Goal: Answer question/provide support

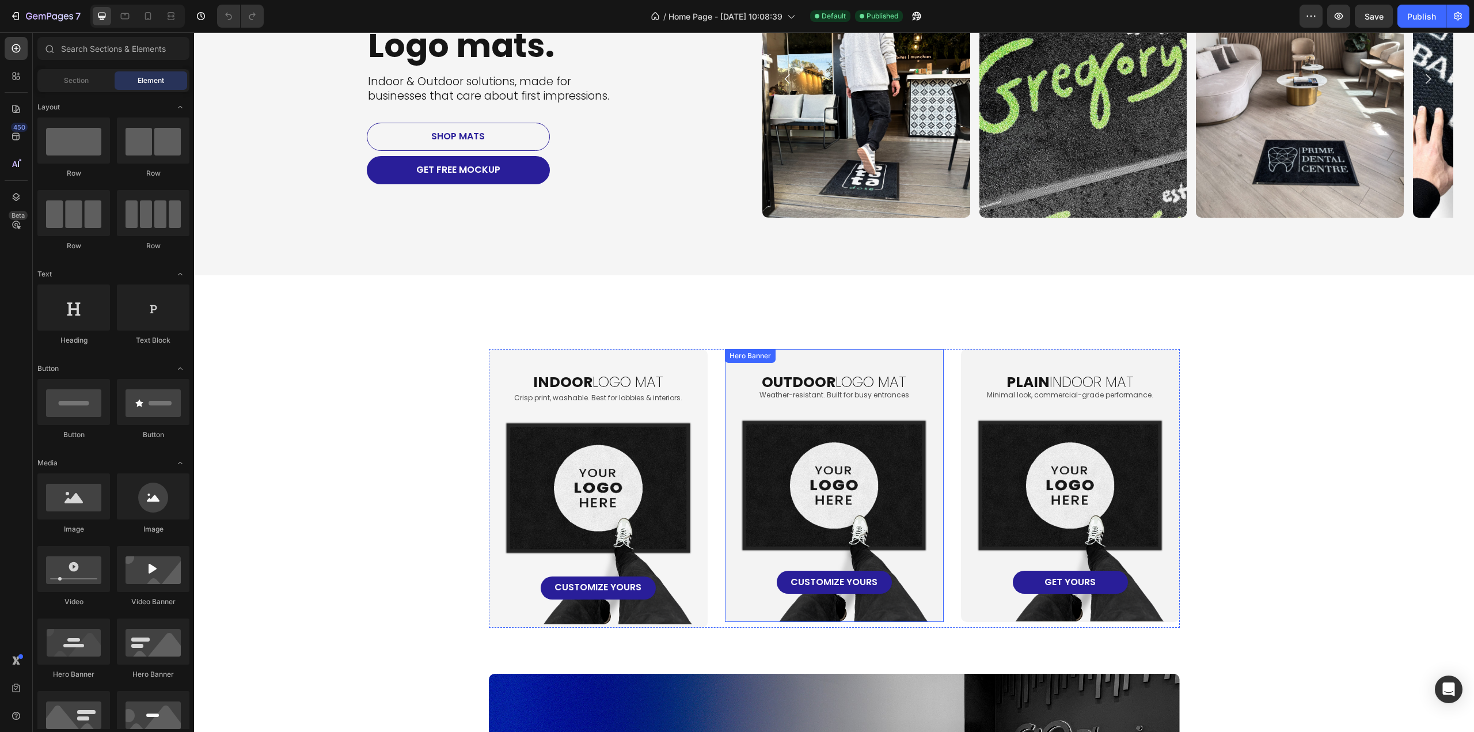
scroll to position [576, 0]
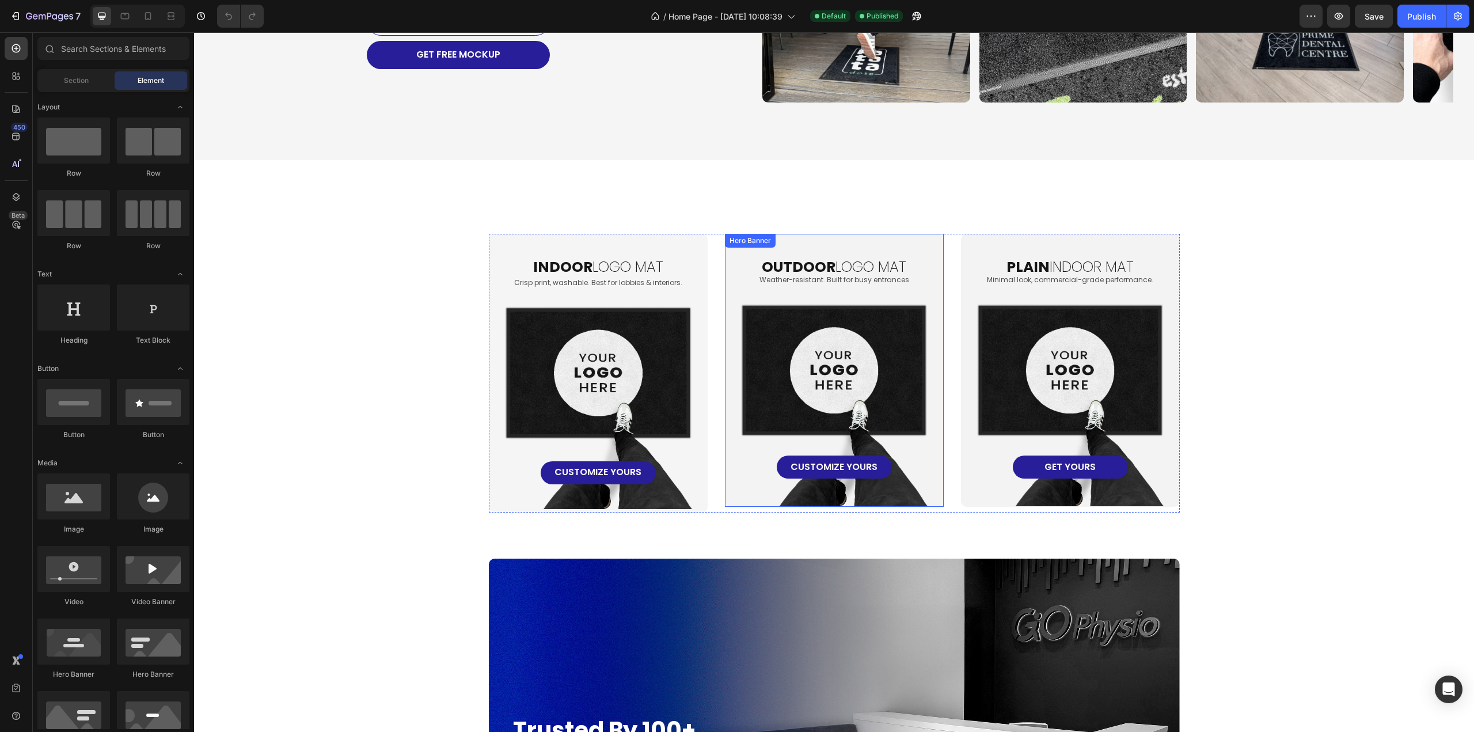
click at [836, 415] on div "oUTDOOR LOGO MAT Heading Weather-resistant. Built for busy entrances Text Block…" at bounding box center [834, 356] width 190 height 245
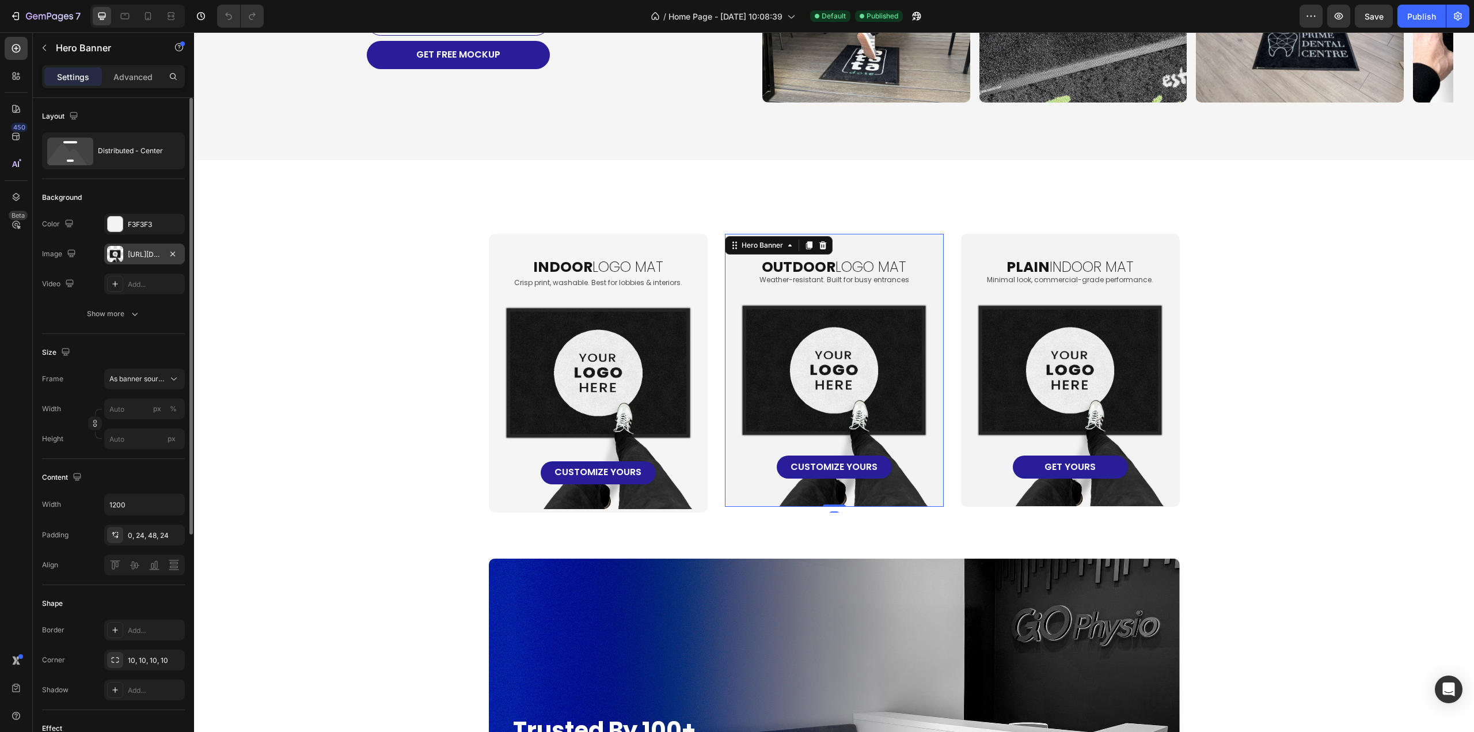
click at [133, 257] on div "[URL][DOMAIN_NAME]" at bounding box center [144, 254] width 33 height 10
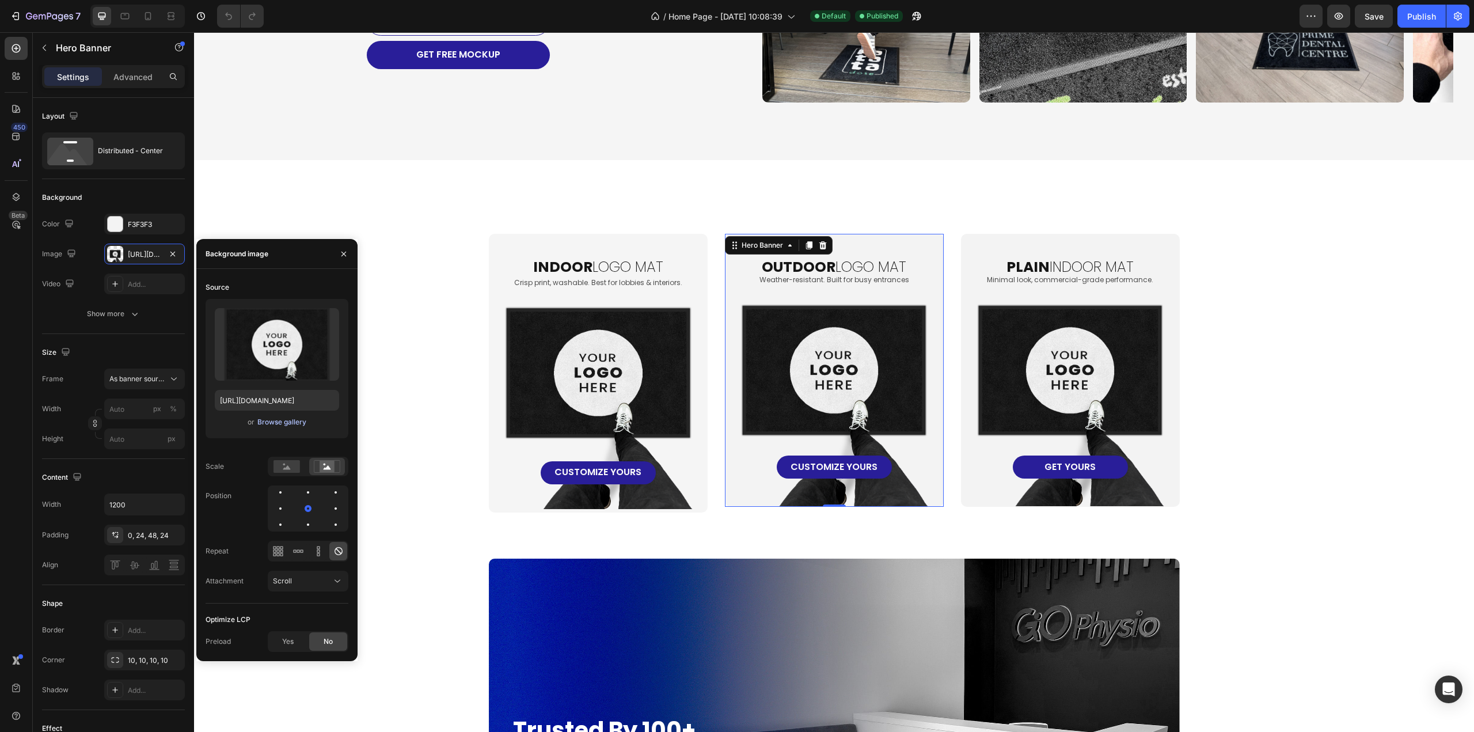
click at [291, 423] on div "Browse gallery" at bounding box center [281, 422] width 49 height 10
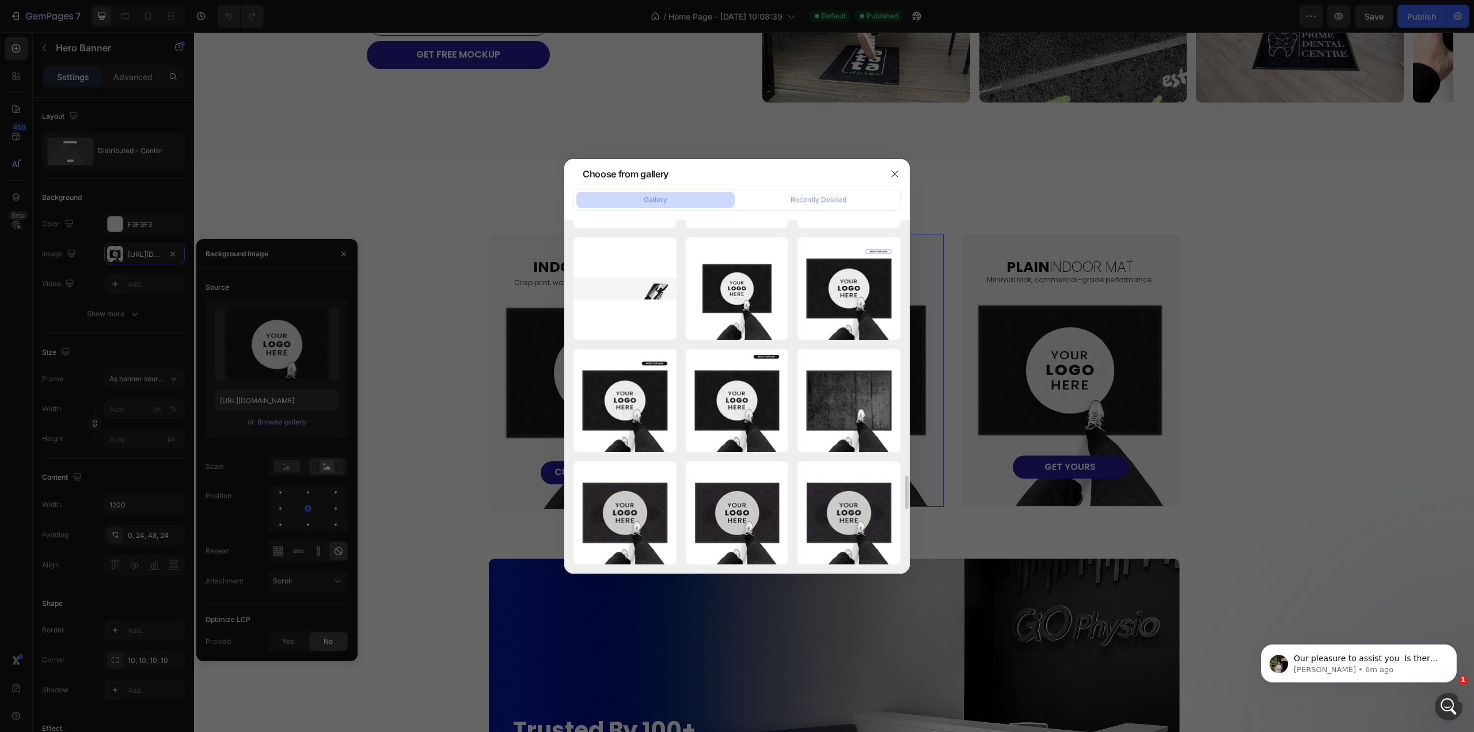
scroll to position [2393, 0]
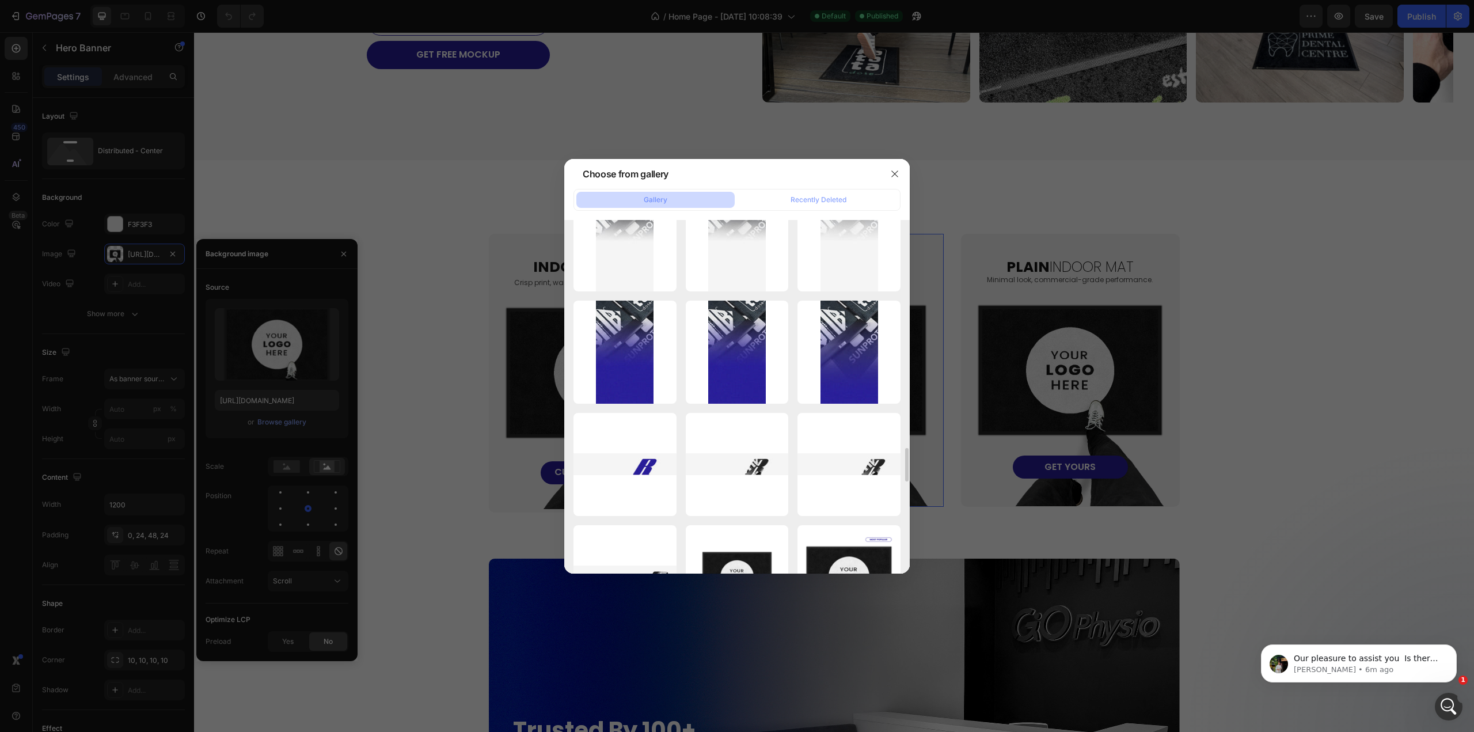
drag, startPoint x: 895, startPoint y: 180, endPoint x: 891, endPoint y: 186, distance: 6.7
click at [895, 180] on button "button" at bounding box center [894, 174] width 18 height 18
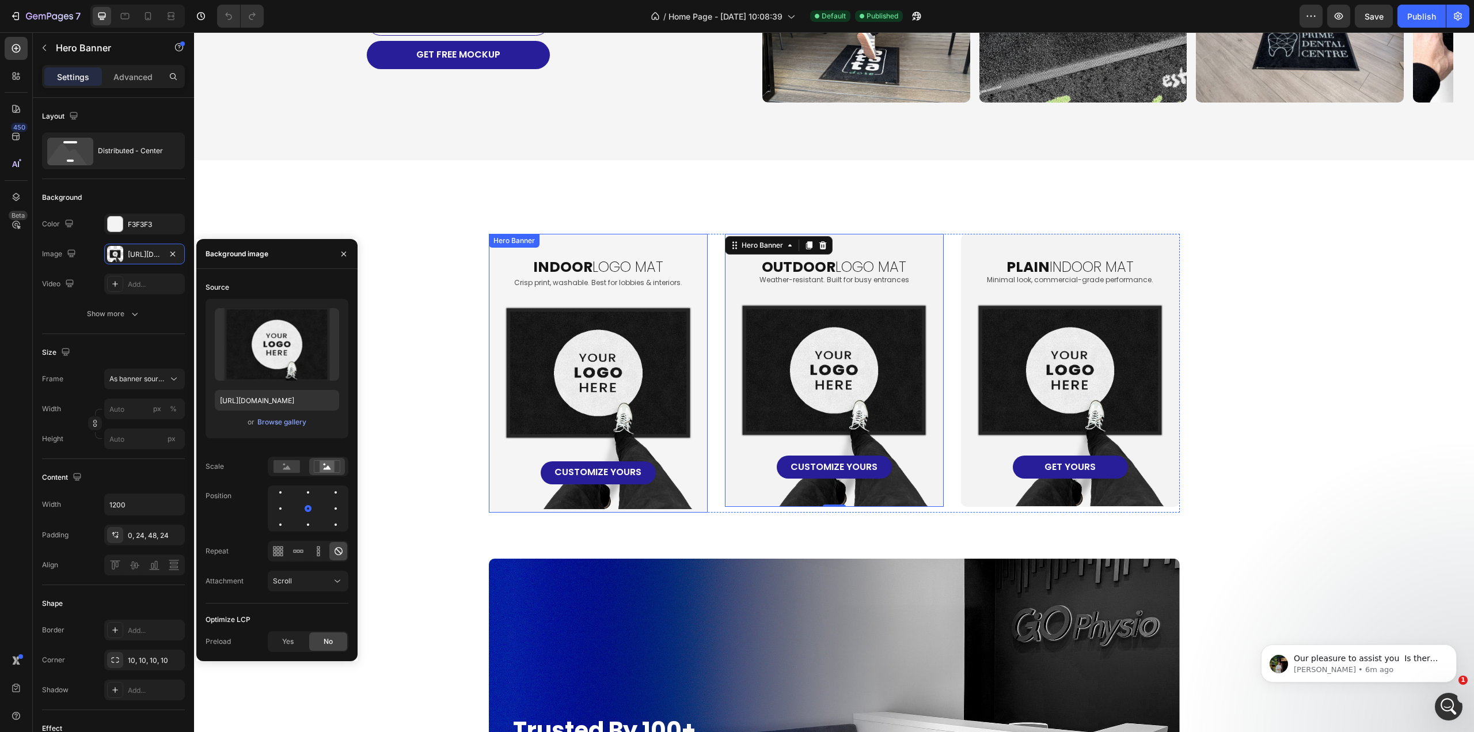
click at [551, 356] on div "indoor logo mat Heading Crisp print, washable. Best for lobbies & interiors. Te…" at bounding box center [598, 359] width 190 height 250
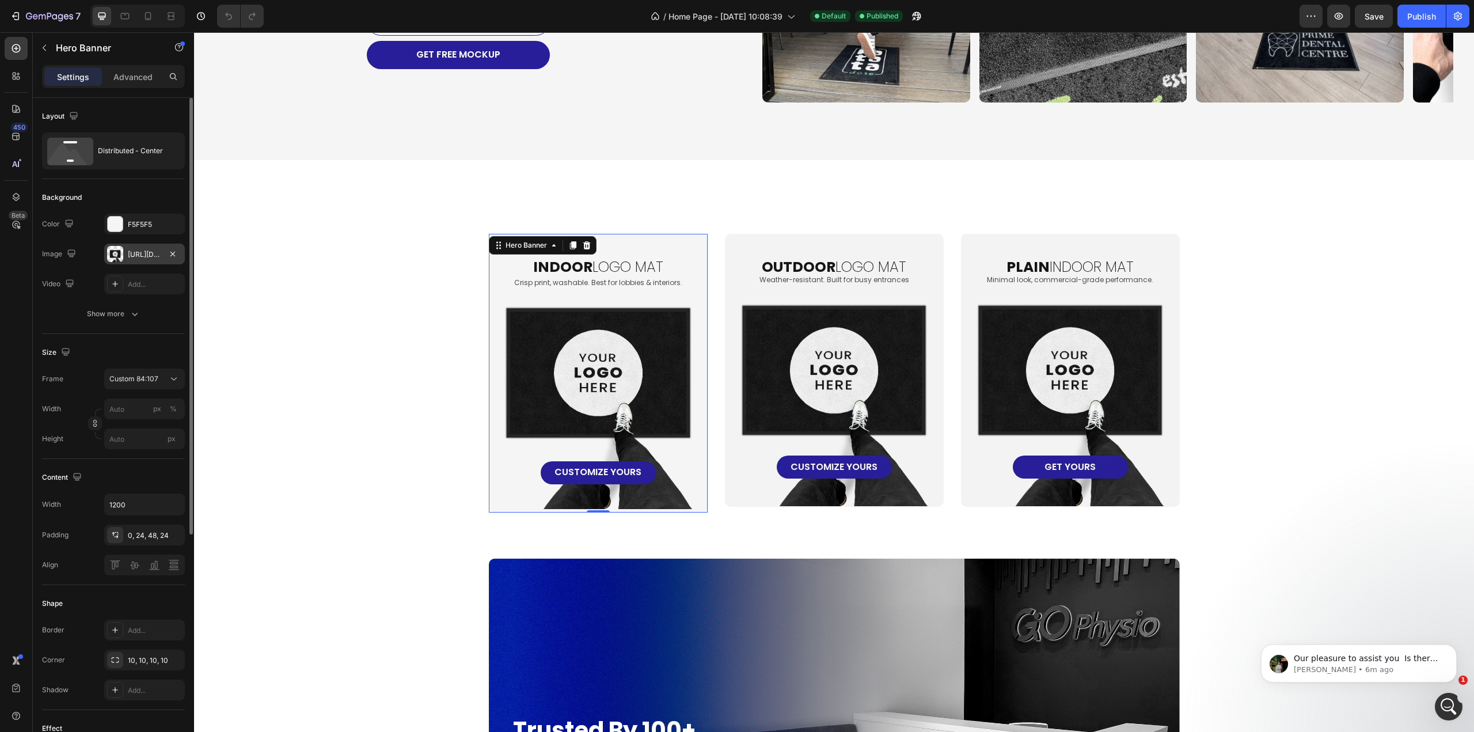
click at [136, 260] on div "[URL][DOMAIN_NAME]" at bounding box center [144, 253] width 81 height 21
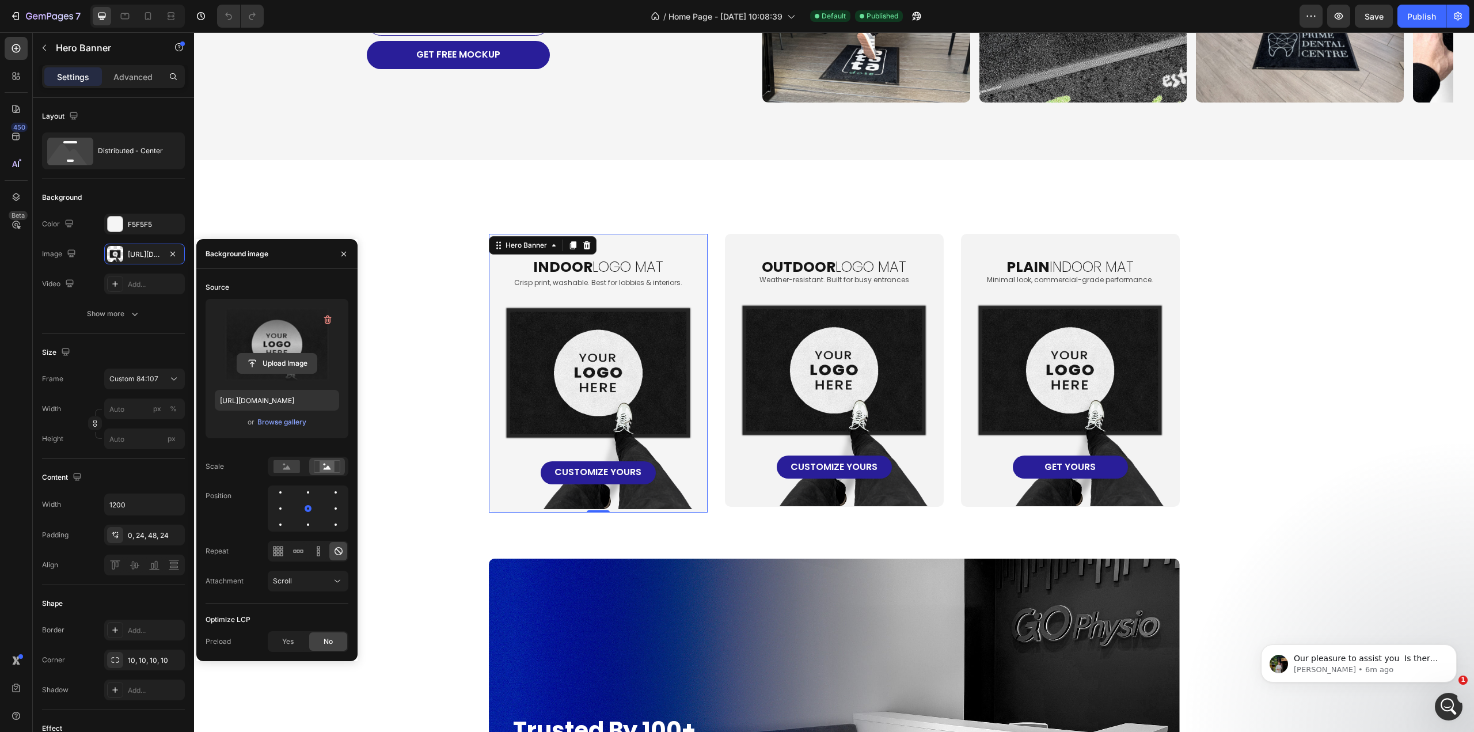
click at [279, 362] on input "file" at bounding box center [276, 363] width 79 height 20
type input "[URL][DOMAIN_NAME]"
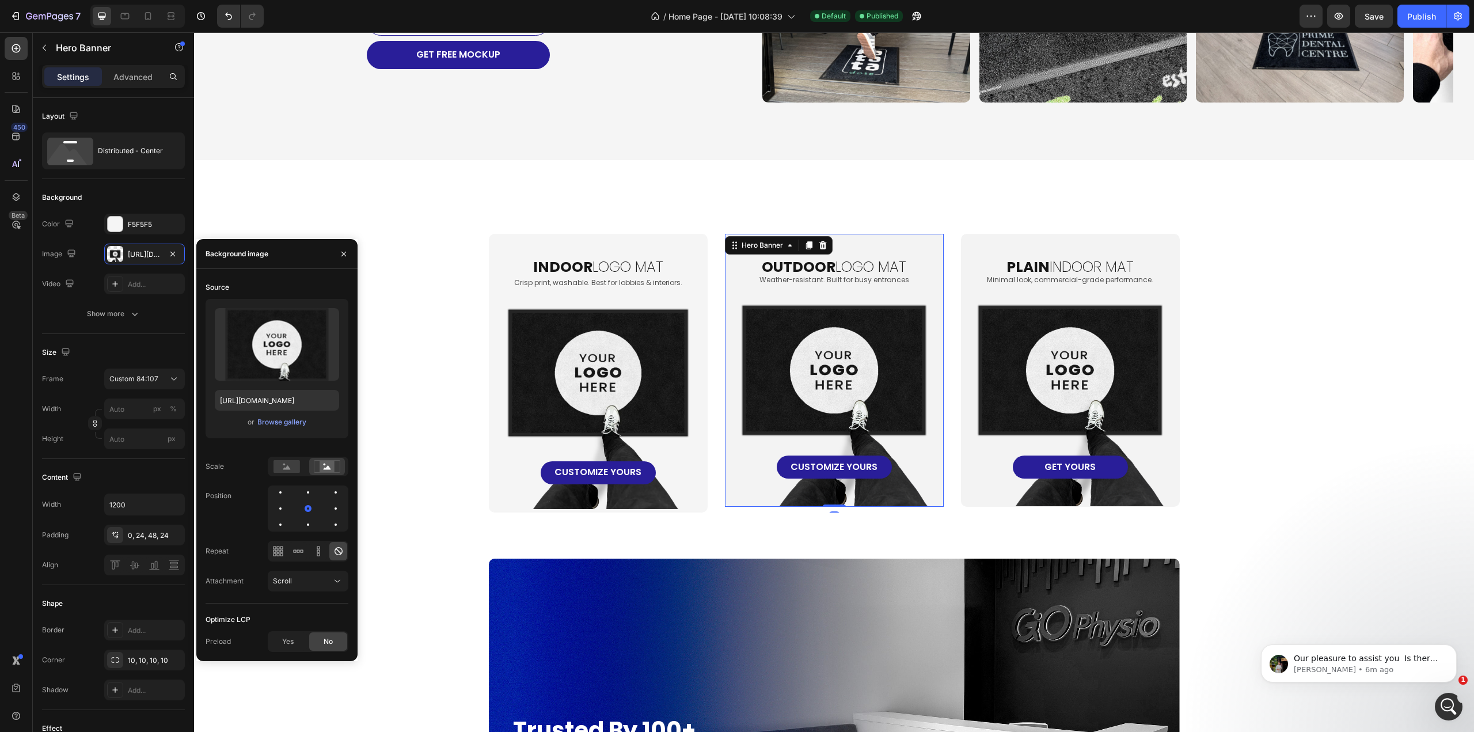
click at [804, 373] on div "oUTDOOR LOGO MAT Heading Weather-resistant. Built for busy entrances Text Block…" at bounding box center [834, 356] width 190 height 245
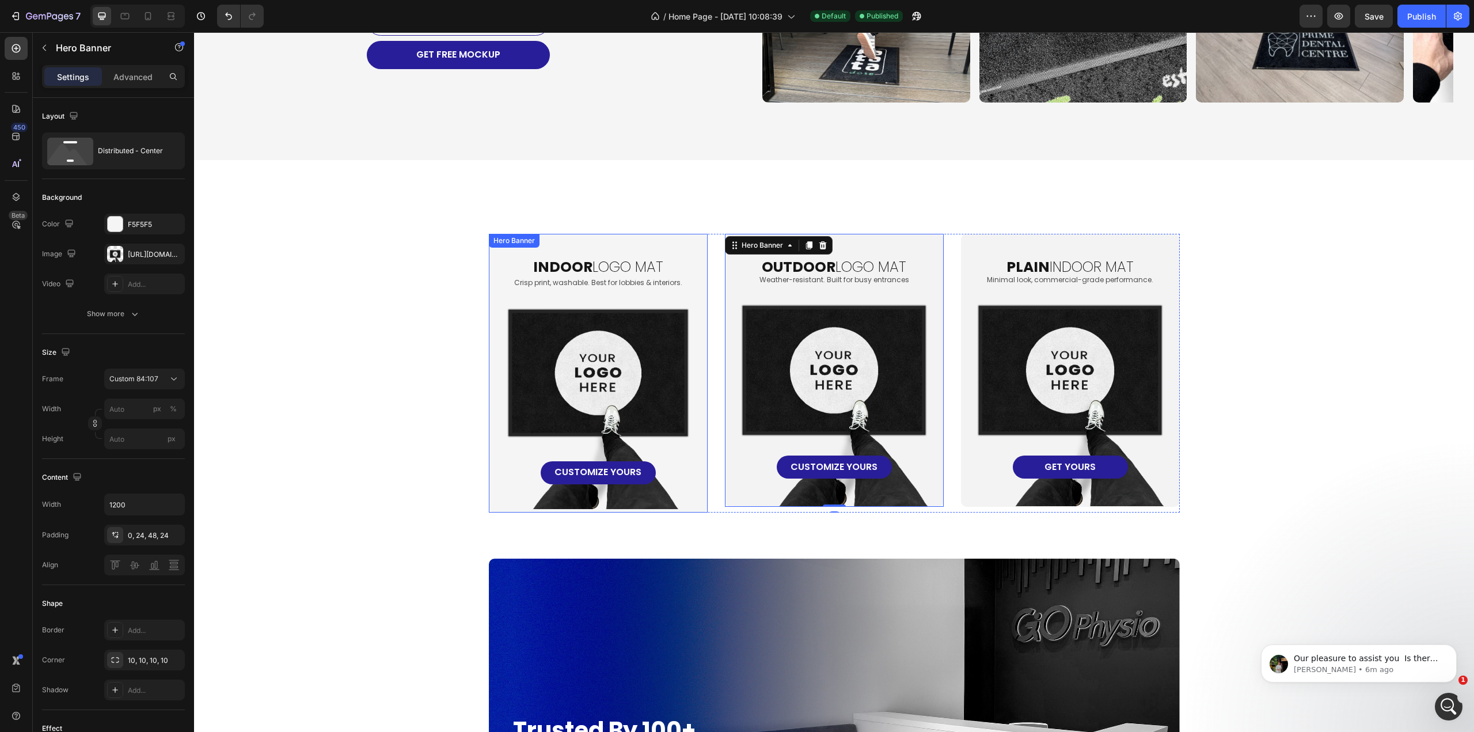
click at [638, 382] on div "indoor logo mat Heading Crisp print, washable. Best for lobbies & interiors. Te…" at bounding box center [598, 359] width 190 height 250
drag, startPoint x: 591, startPoint y: 510, endPoint x: 585, endPoint y: 489, distance: 21.4
click at [591, 492] on div "indoor logo mat Heading Crisp print, washable. Best for lobbies & interiors. Te…" at bounding box center [598, 373] width 219 height 279
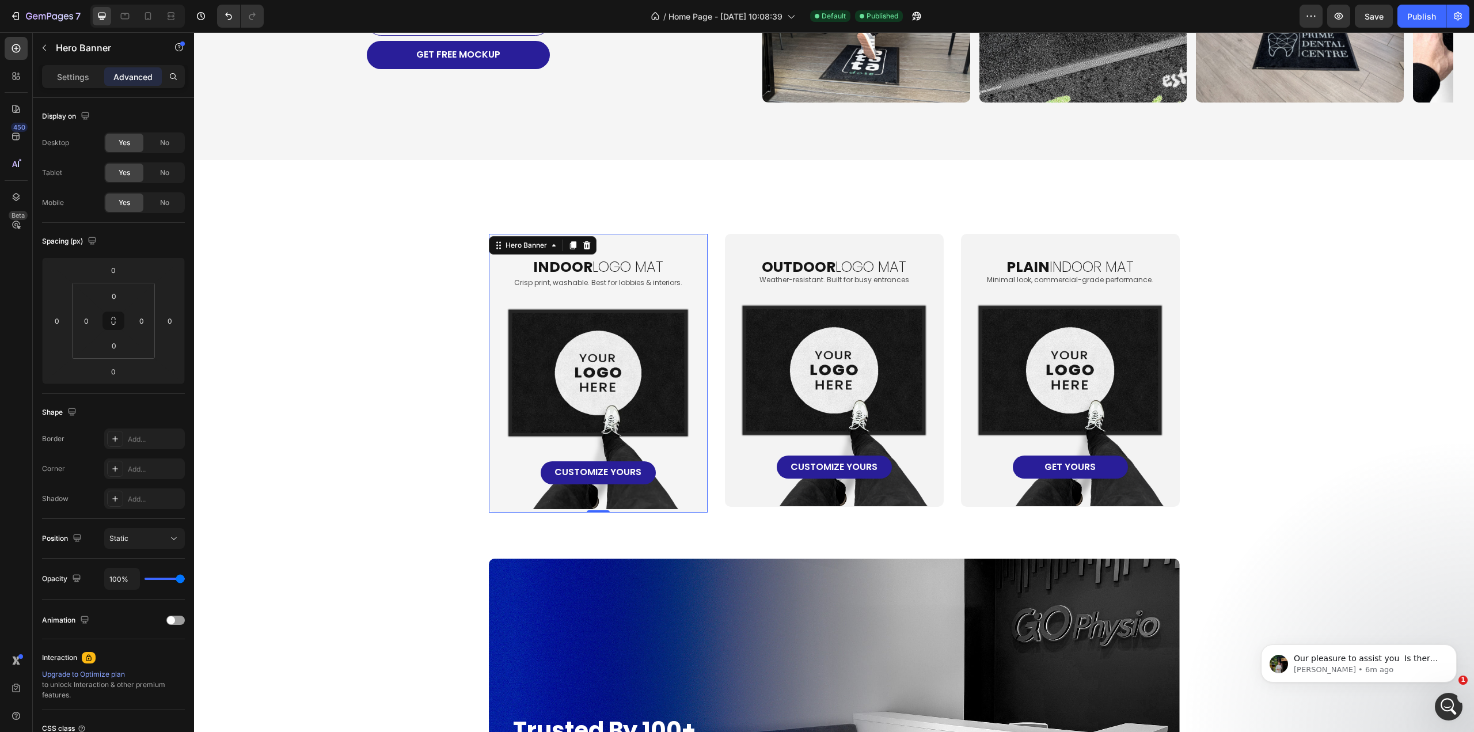
click at [602, 357] on div "indoor logo mat Heading Crisp print, washable. Best for lobbies & interiors. Te…" at bounding box center [598, 359] width 190 height 250
click at [1347, 673] on p "[PERSON_NAME] • 7m ago" at bounding box center [1367, 669] width 149 height 10
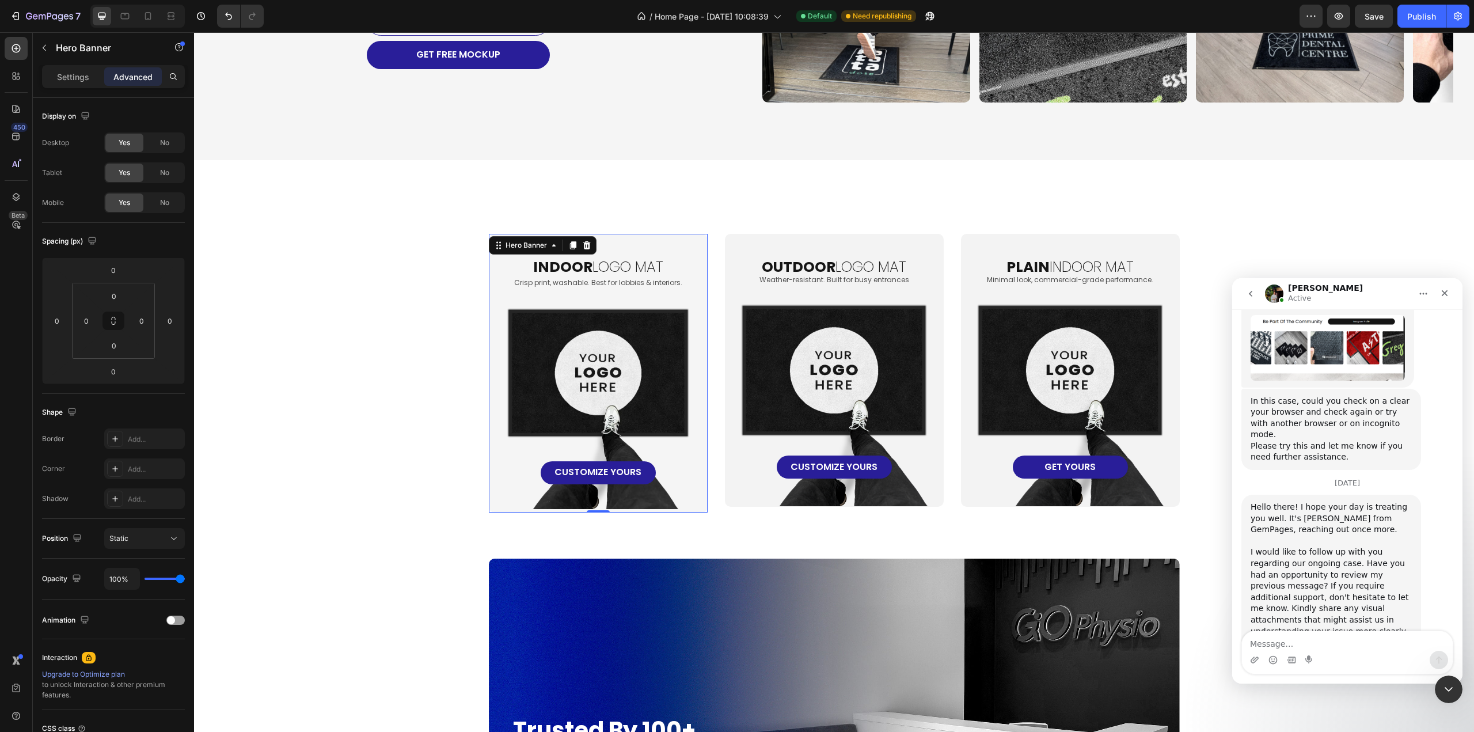
scroll to position [14369, 0]
click at [1311, 642] on textarea "Message…" at bounding box center [1347, 641] width 211 height 20
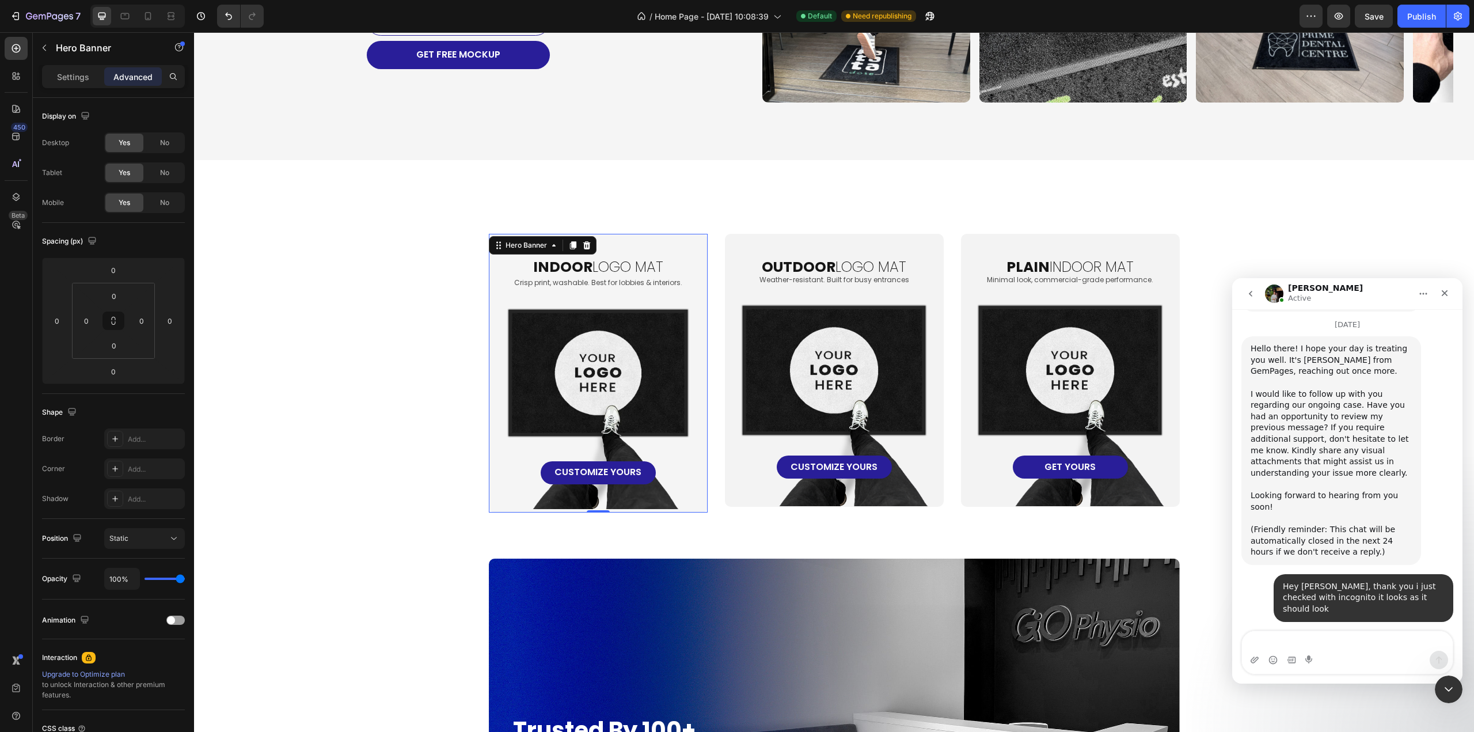
scroll to position [14538, 0]
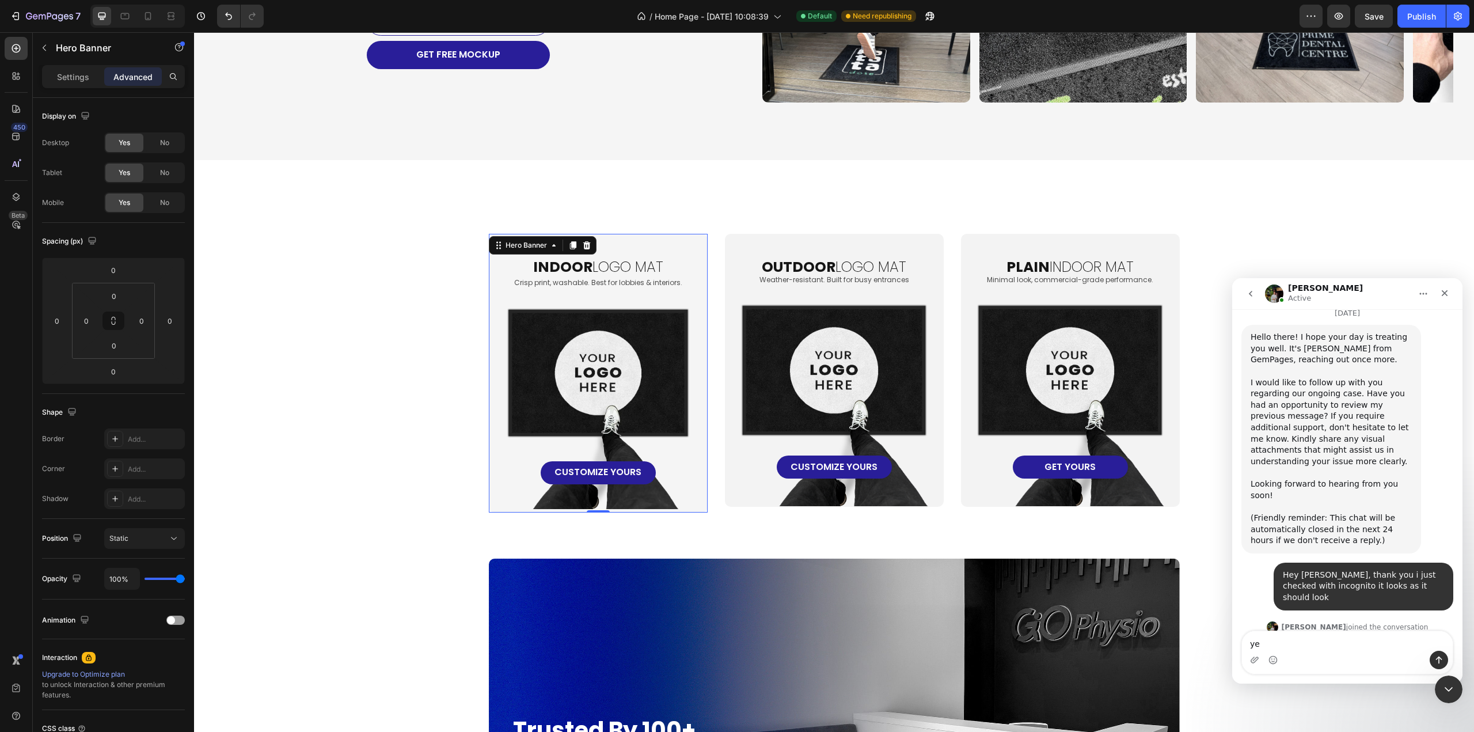
type textarea "y"
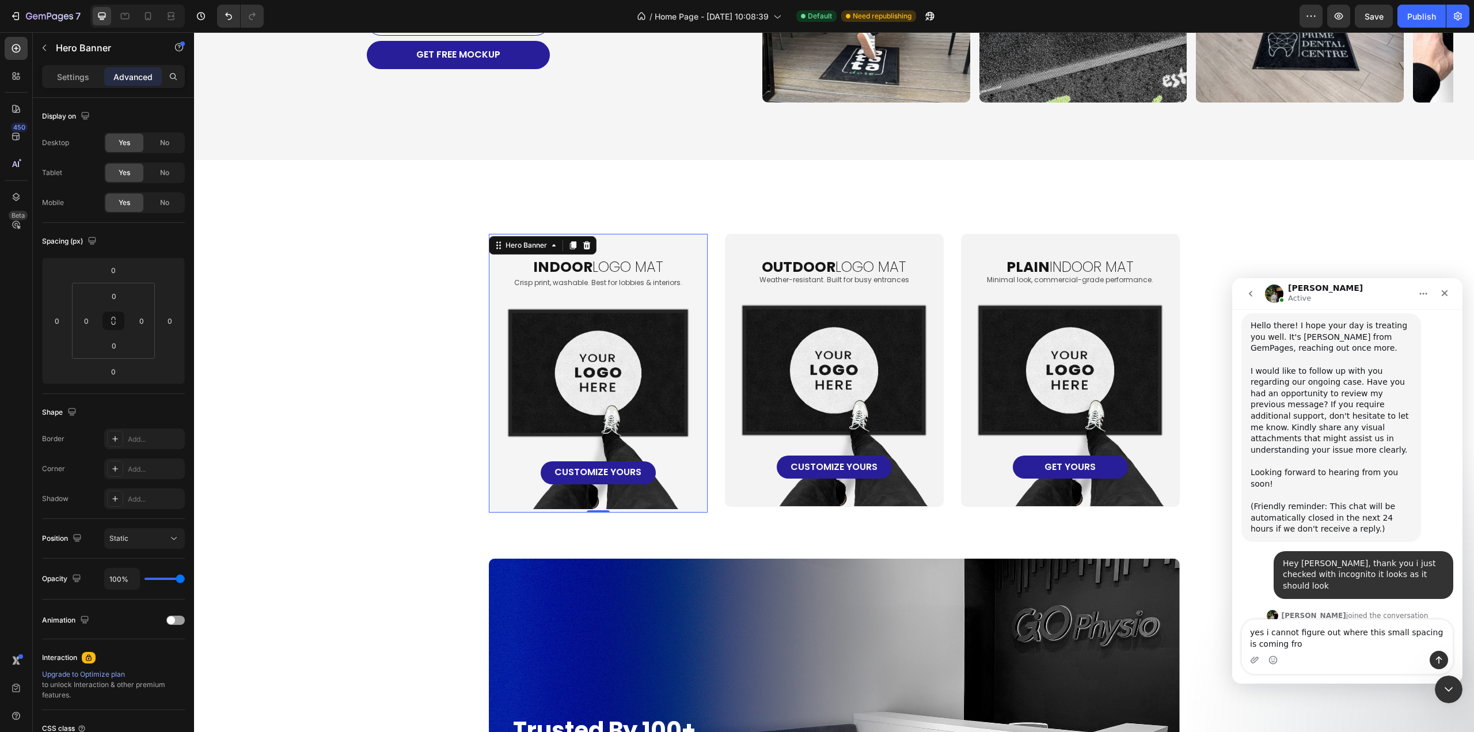
type textarea "yes i cannot figure out where this small spacing is coming from"
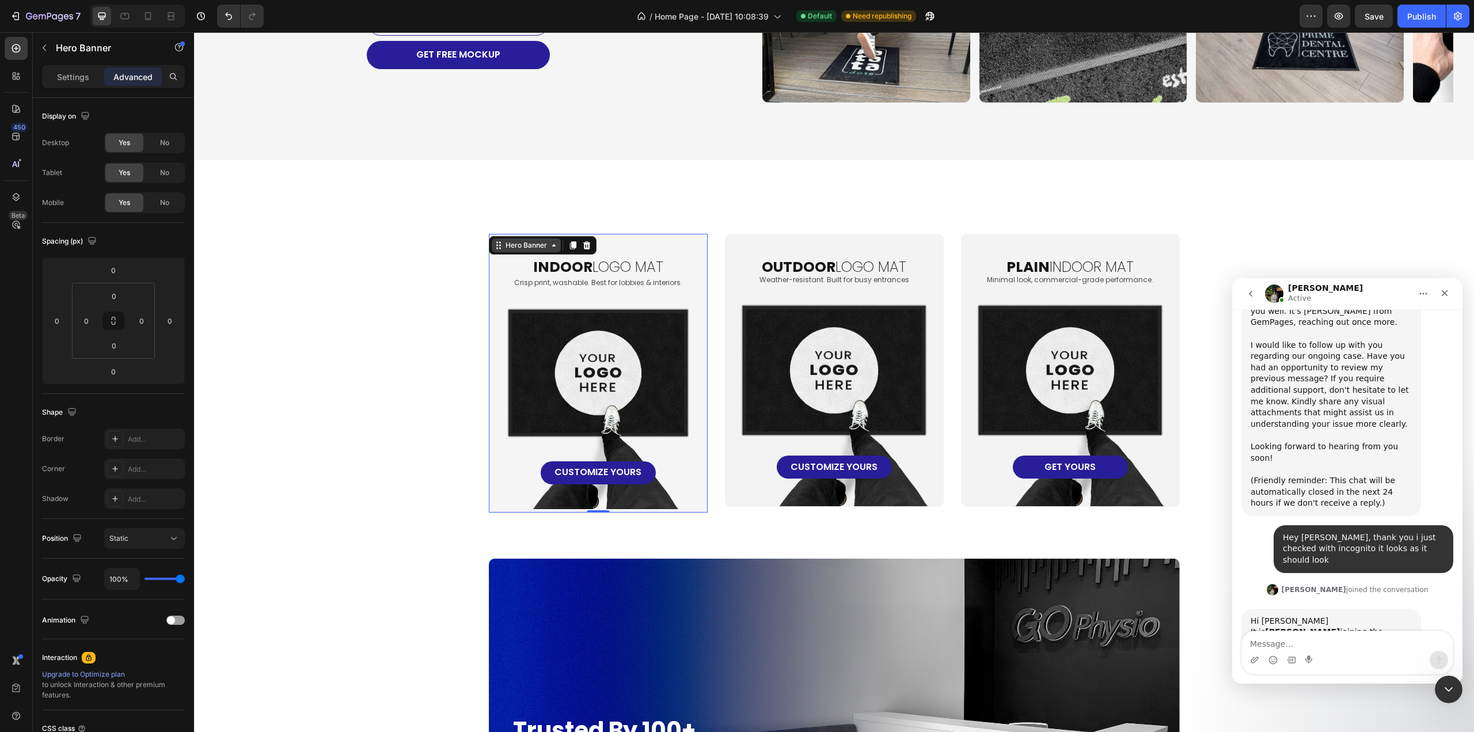
click at [531, 247] on div "Hero Banner" at bounding box center [526, 245] width 46 height 10
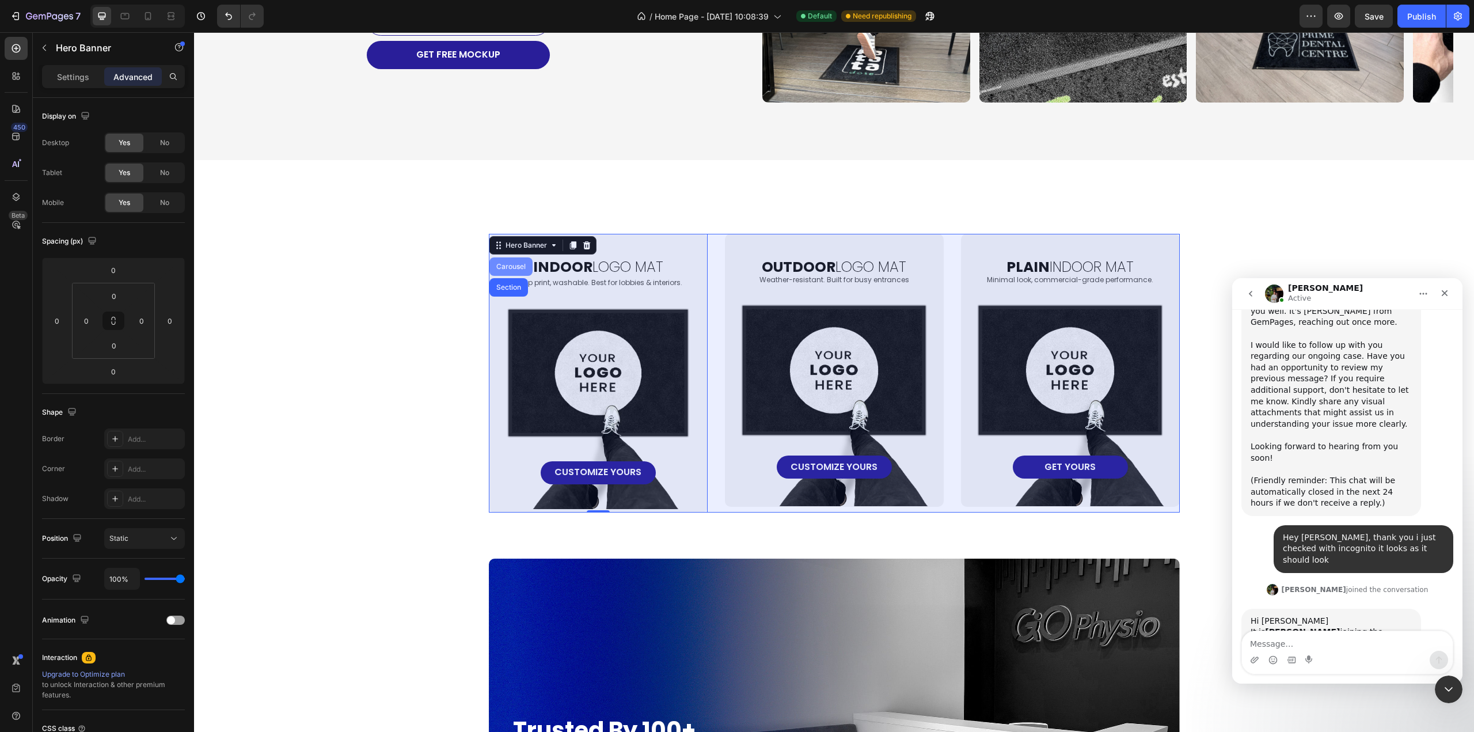
click at [506, 267] on div "Carousel" at bounding box center [511, 266] width 34 height 7
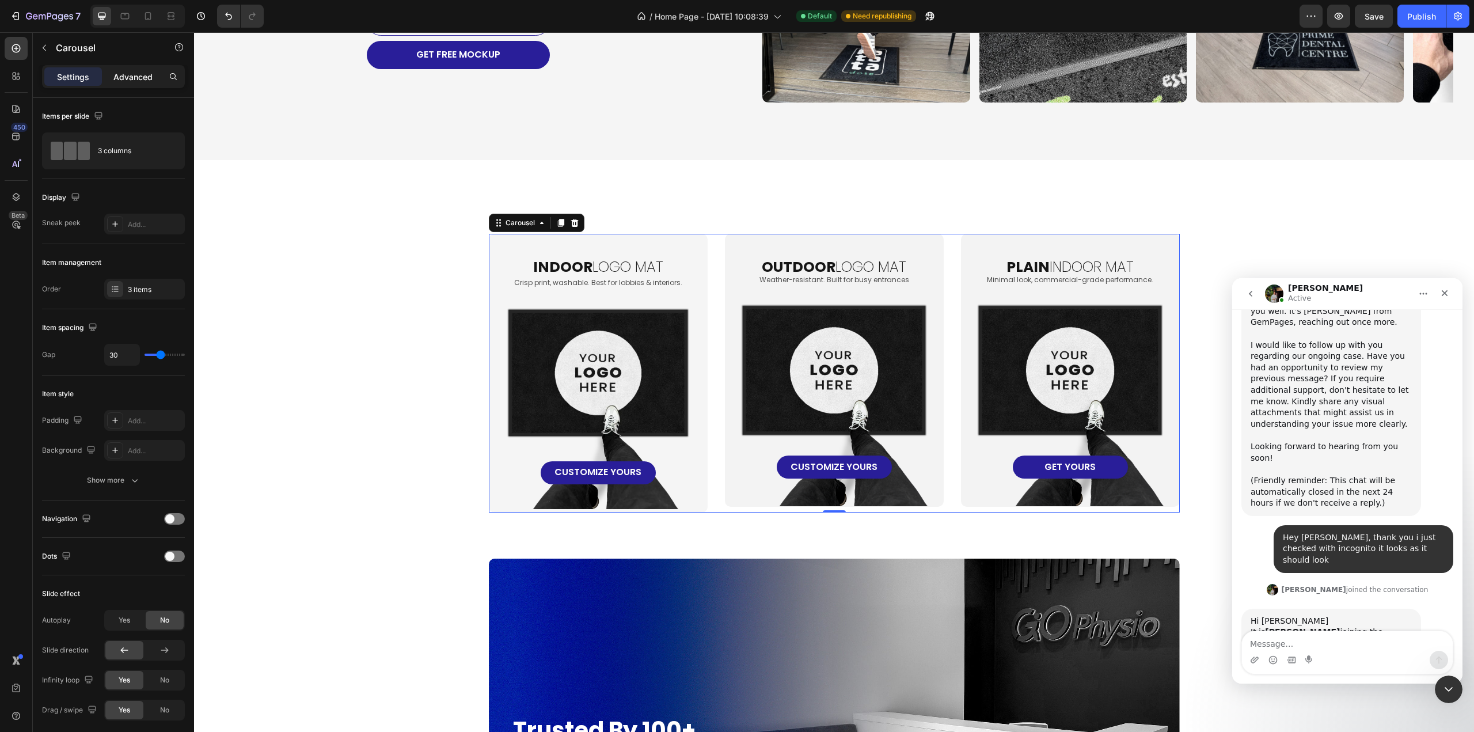
click at [136, 78] on p "Advanced" at bounding box center [132, 77] width 39 height 12
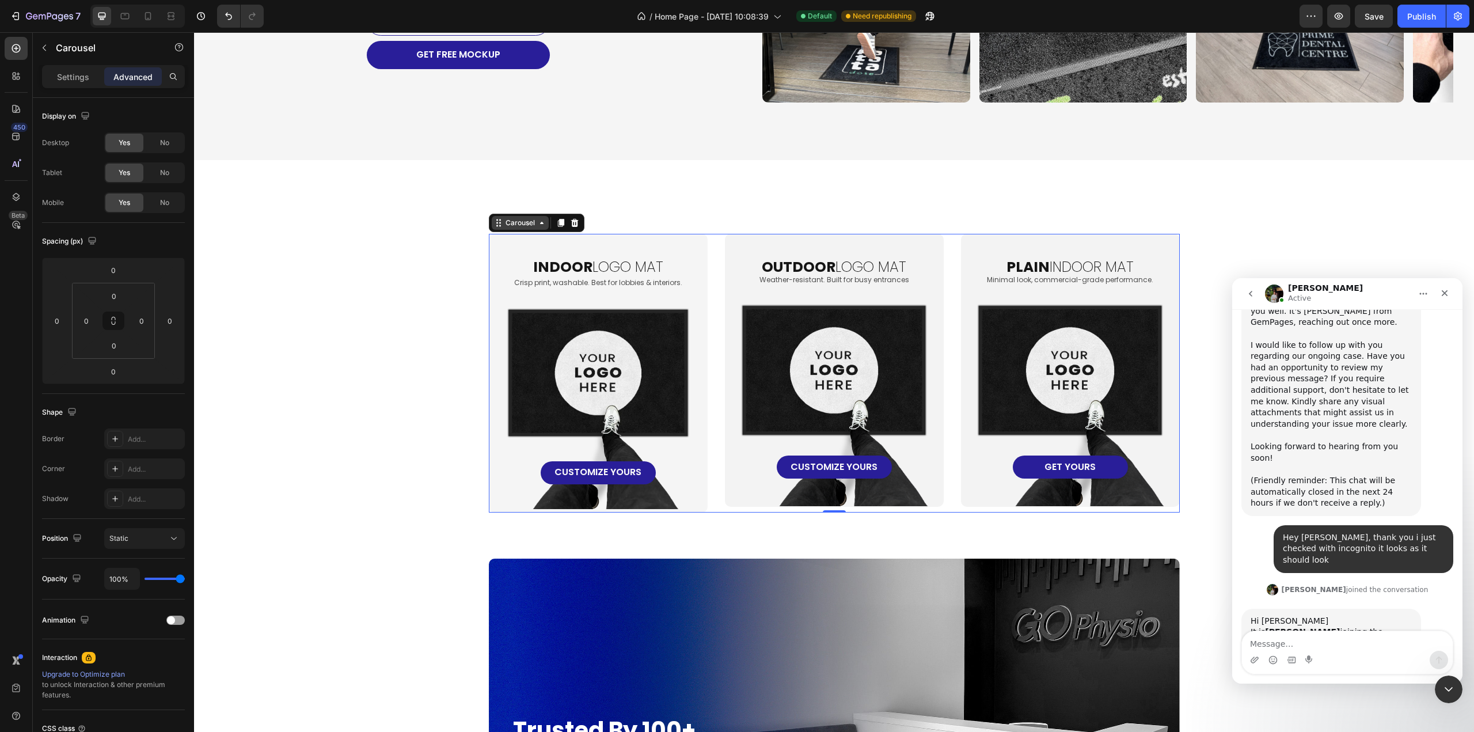
click at [516, 218] on div "Carousel" at bounding box center [520, 223] width 34 height 10
click at [563, 322] on div "indoor logo mat Heading Crisp print, washable. Best for lobbies & interiors. Te…" at bounding box center [598, 359] width 190 height 250
click at [515, 245] on div "Hero Banner" at bounding box center [526, 245] width 46 height 10
click at [558, 357] on div "indoor logo mat Heading Crisp print, washable. Best for lobbies & interiors. Te…" at bounding box center [598, 359] width 190 height 250
click at [623, 390] on div "indoor logo mat Heading Crisp print, washable. Best for lobbies & interiors. Te…" at bounding box center [598, 359] width 190 height 250
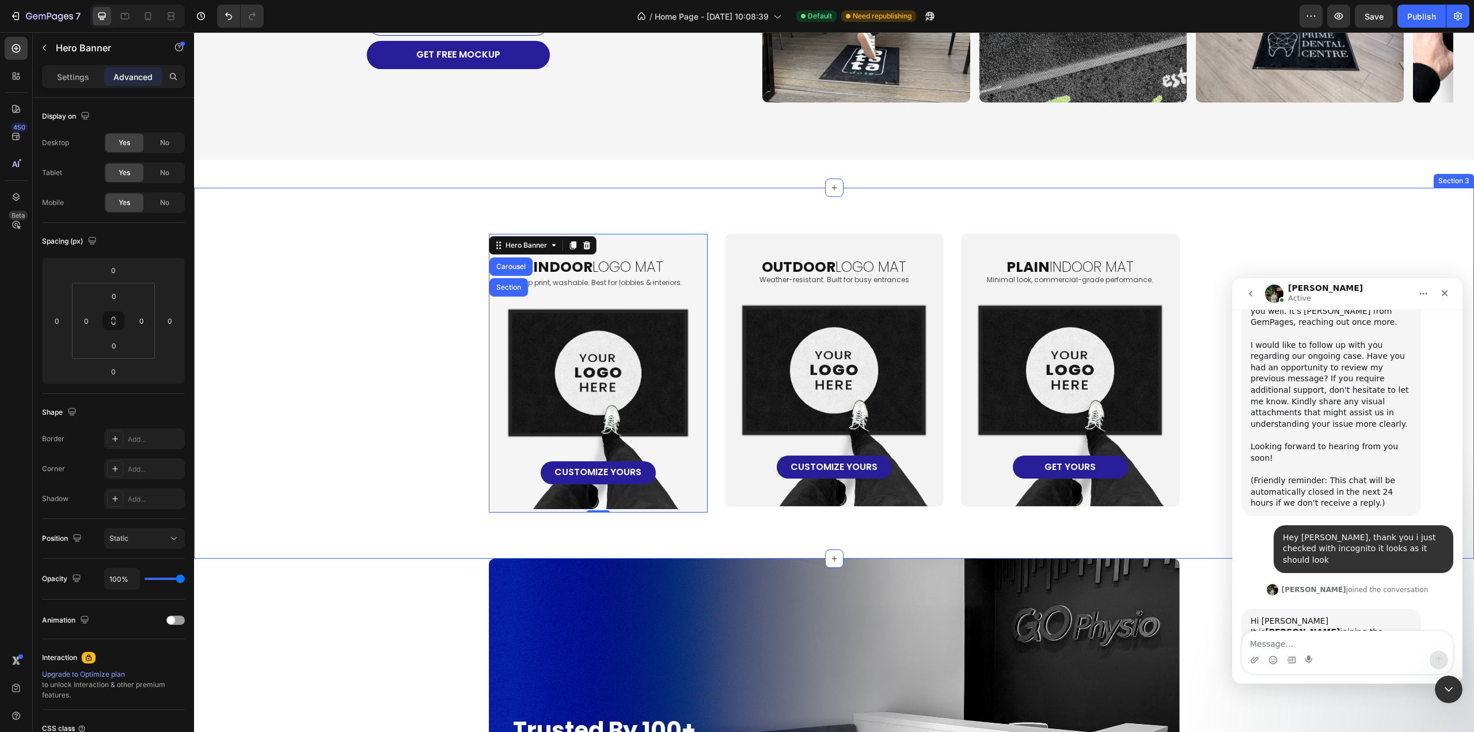
click at [397, 448] on div "indoor logo mat Heading Crisp print, washable. Best for lobbies & interiors. Te…" at bounding box center [833, 373] width 1257 height 279
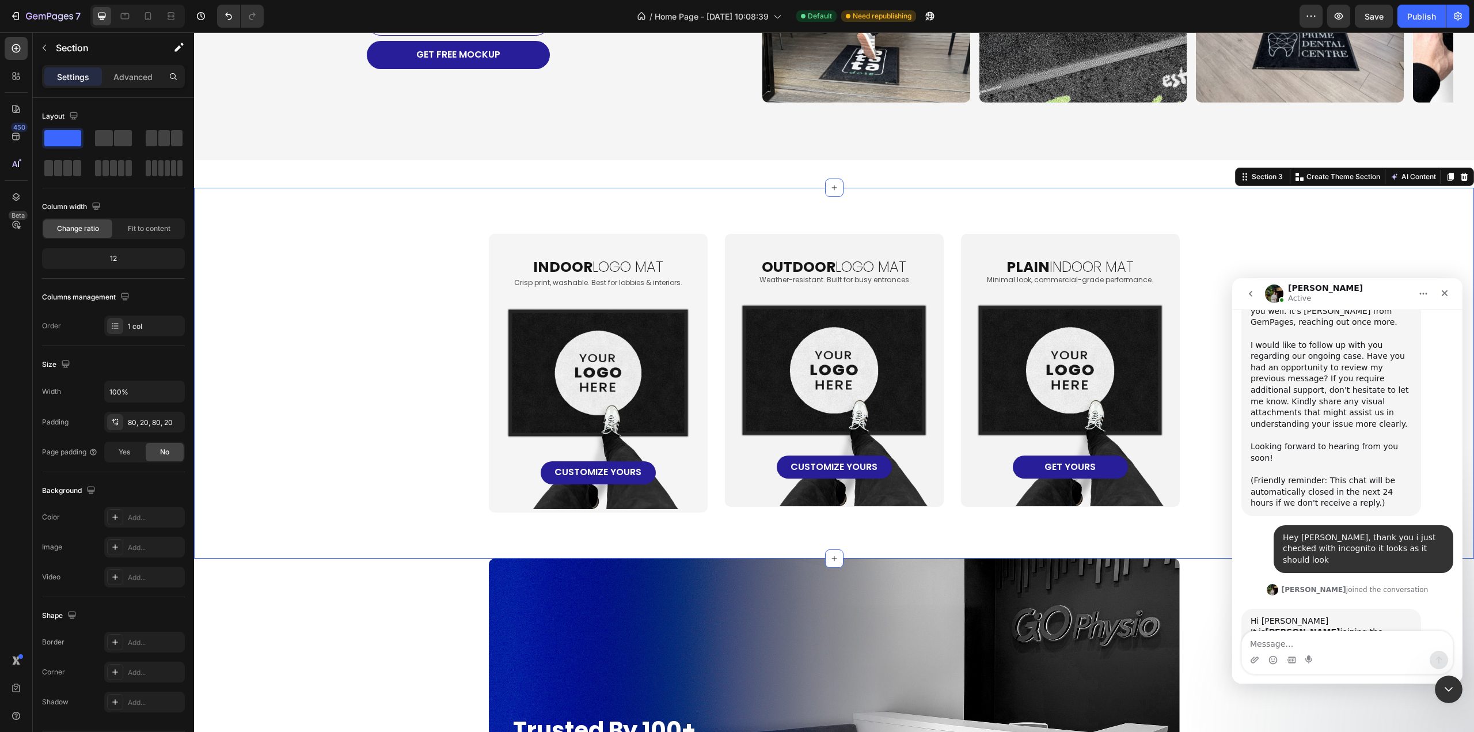
scroll to position [14620, 0]
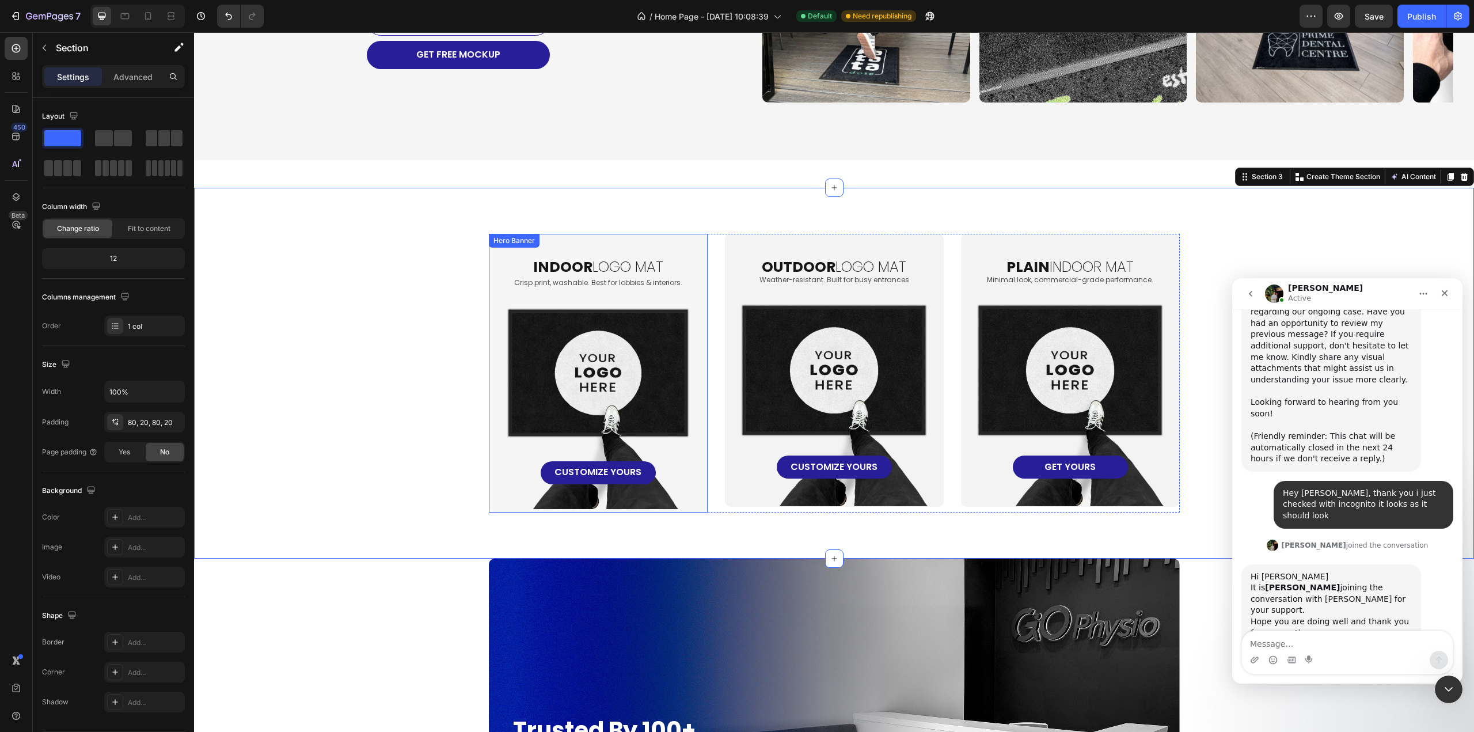
click at [640, 412] on div "indoor logo mat Heading Crisp print, washable. Best for lobbies & interiors. Te…" at bounding box center [598, 359] width 190 height 250
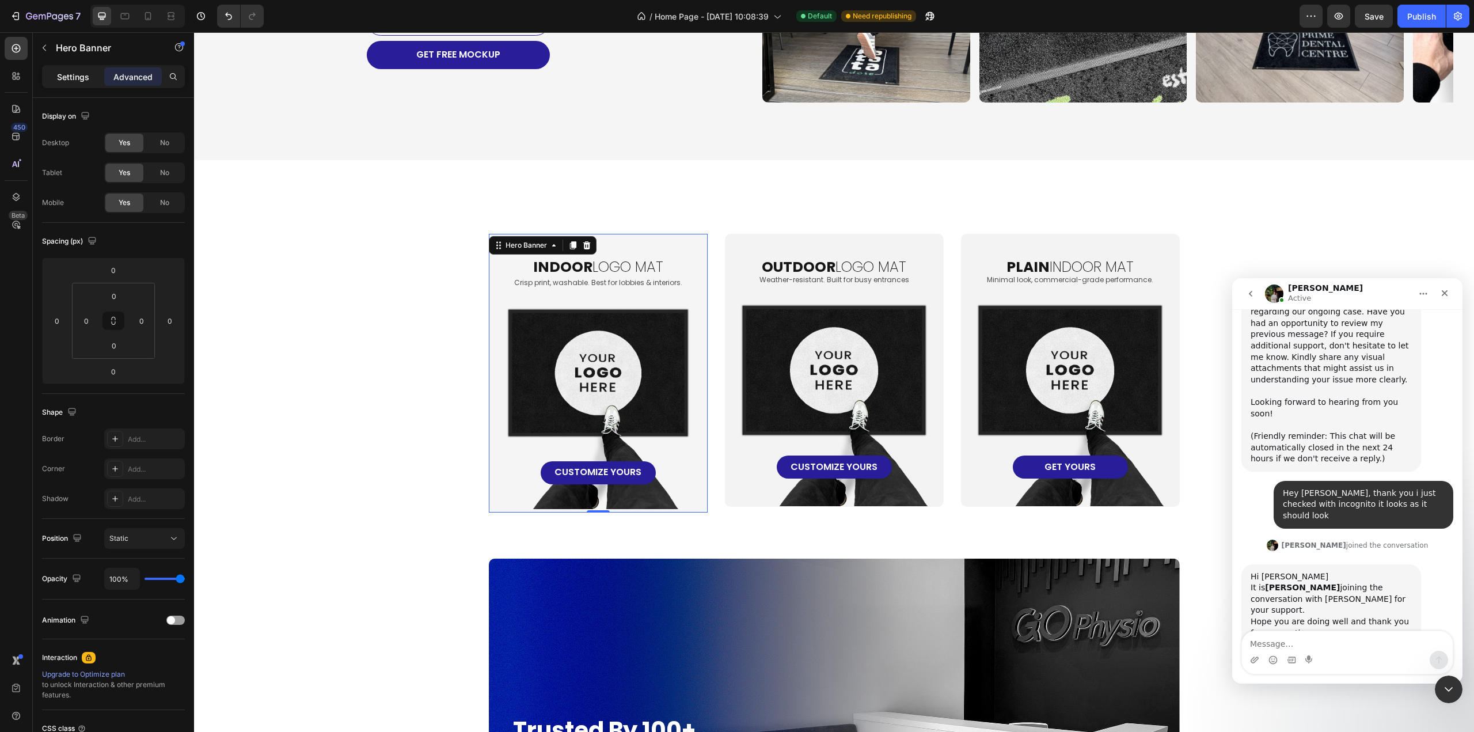
click at [81, 84] on div "Settings" at bounding box center [73, 76] width 58 height 18
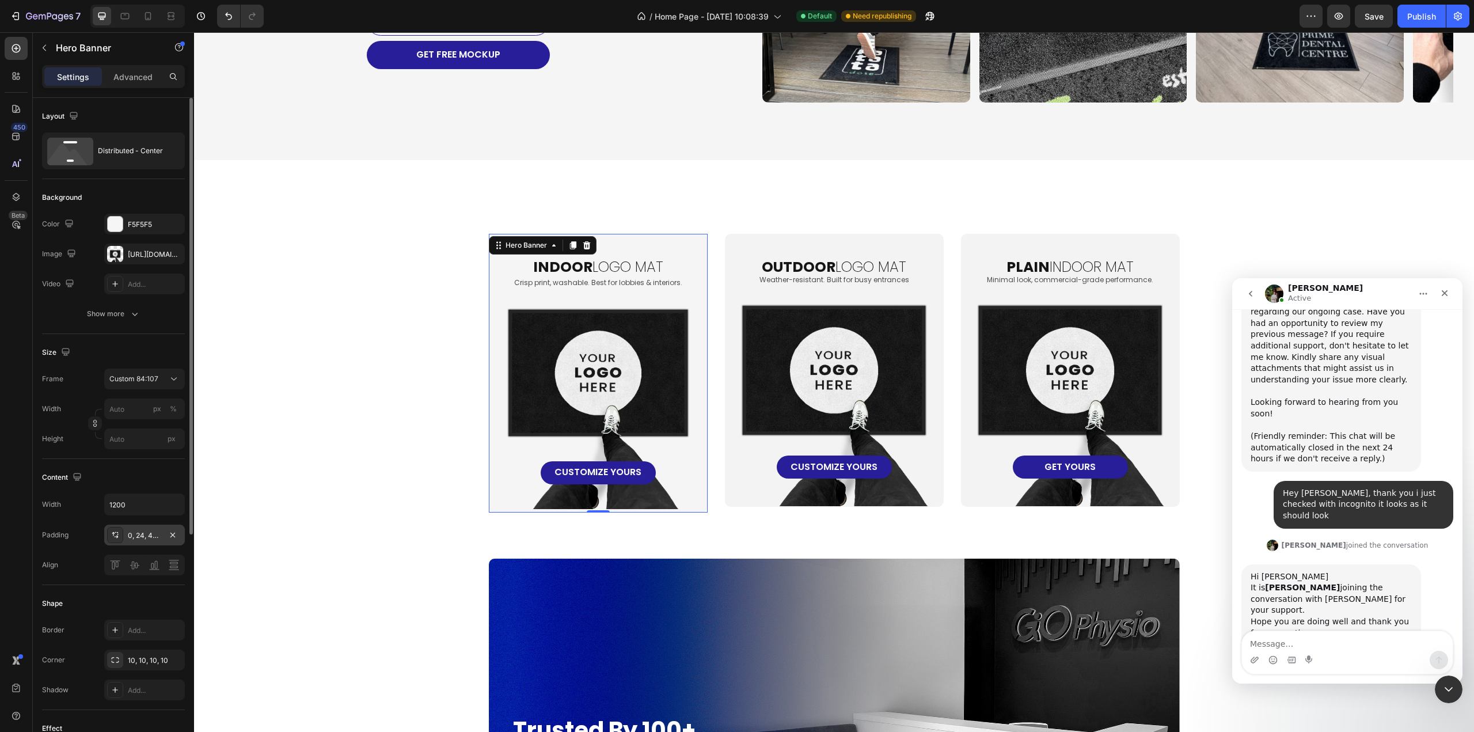
click at [144, 541] on div "0, 24, 48, 24" at bounding box center [144, 534] width 81 height 21
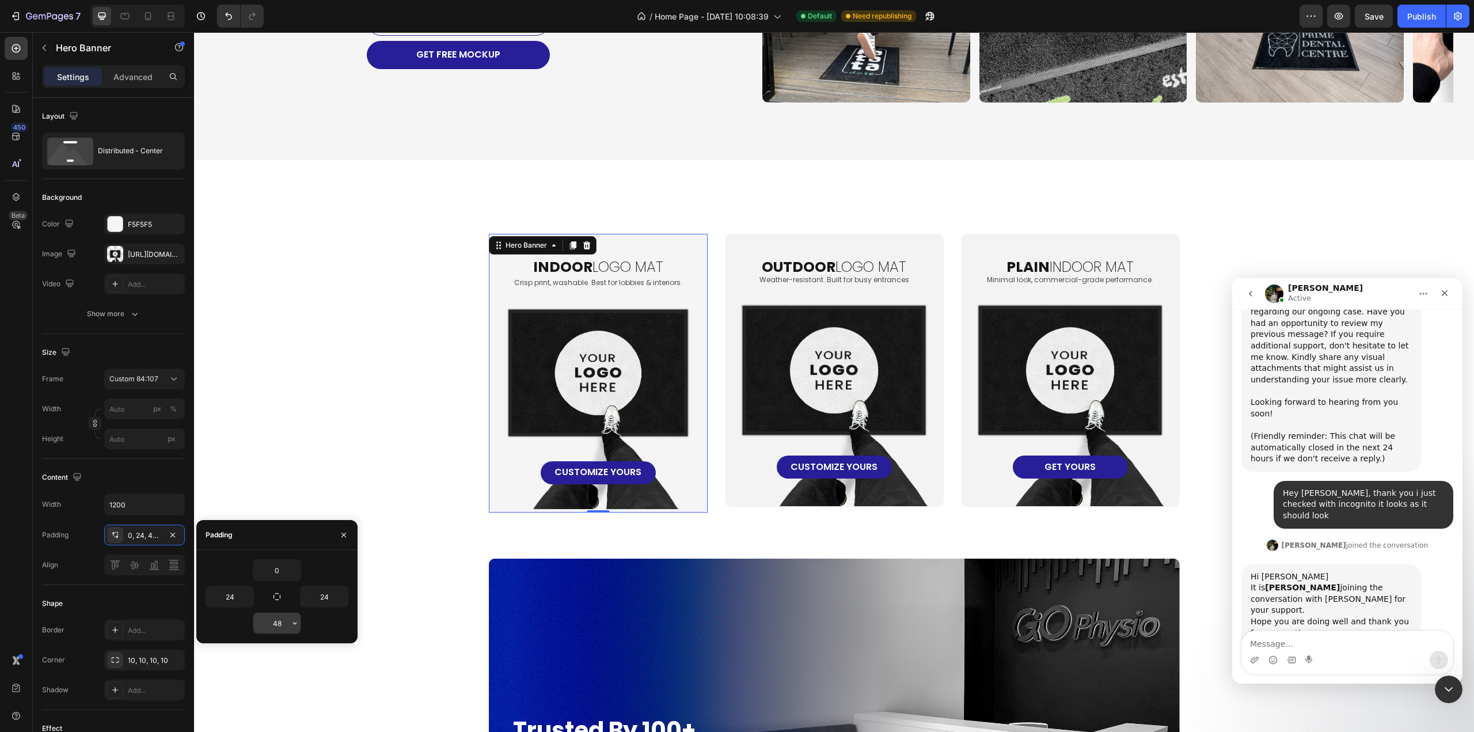
click at [277, 621] on input "48" at bounding box center [276, 622] width 47 height 21
type input "48"
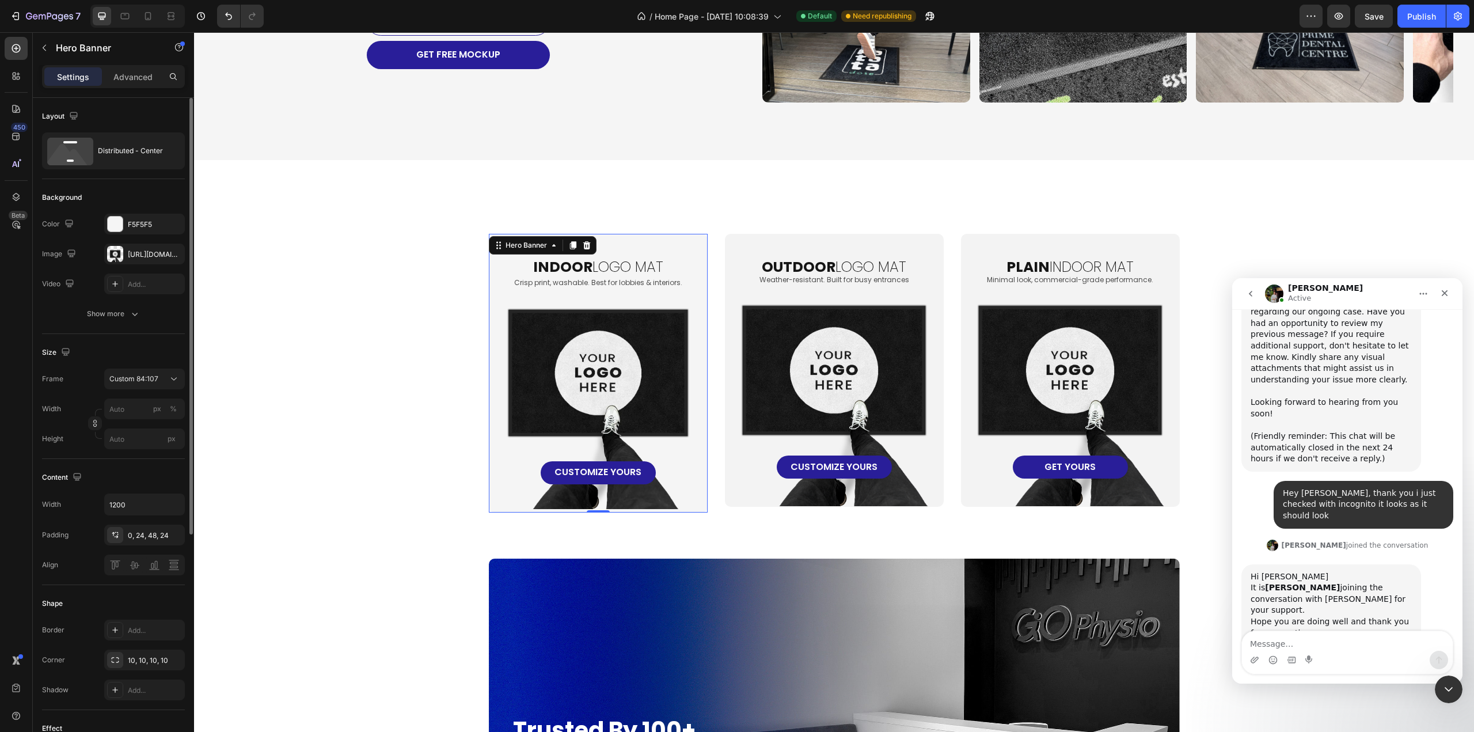
click at [85, 572] on div "Align" at bounding box center [113, 564] width 143 height 21
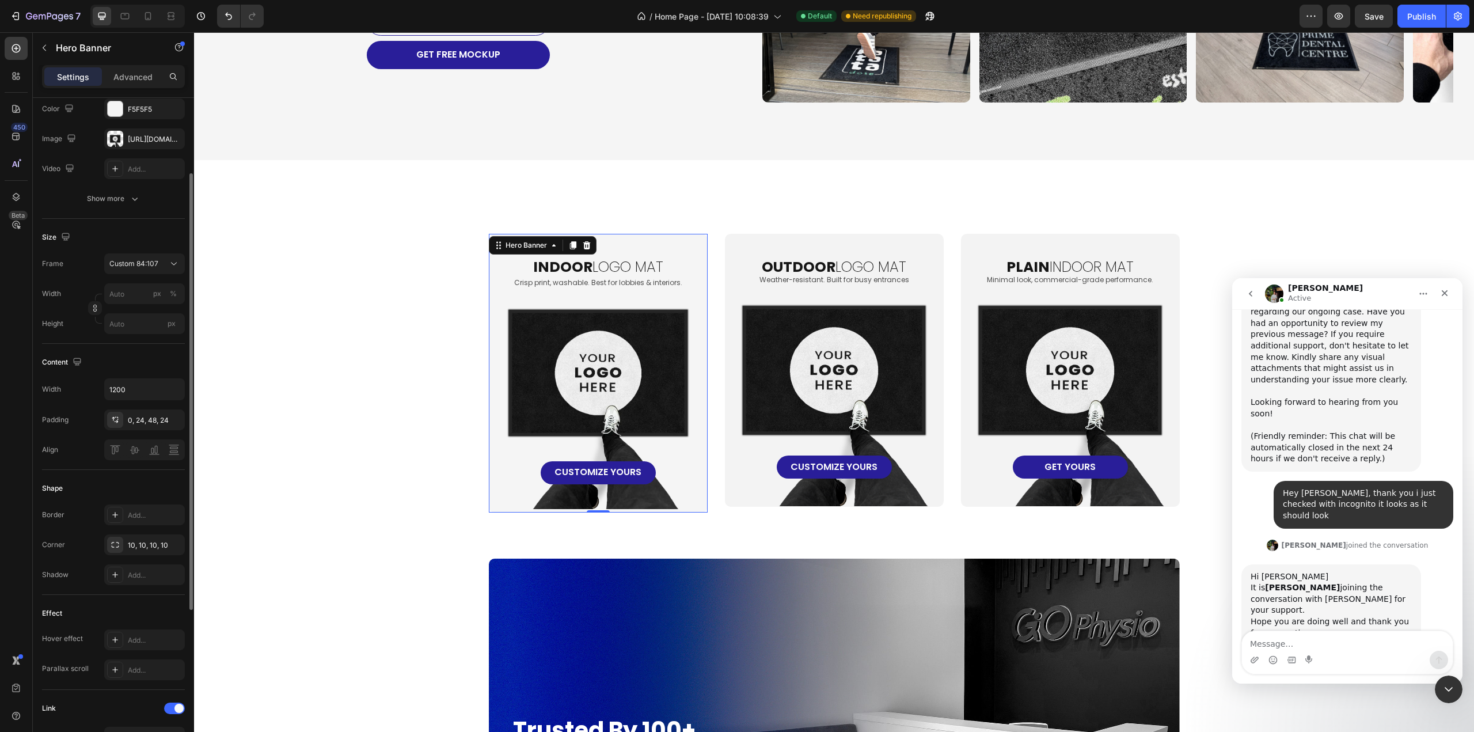
scroll to position [173, 0]
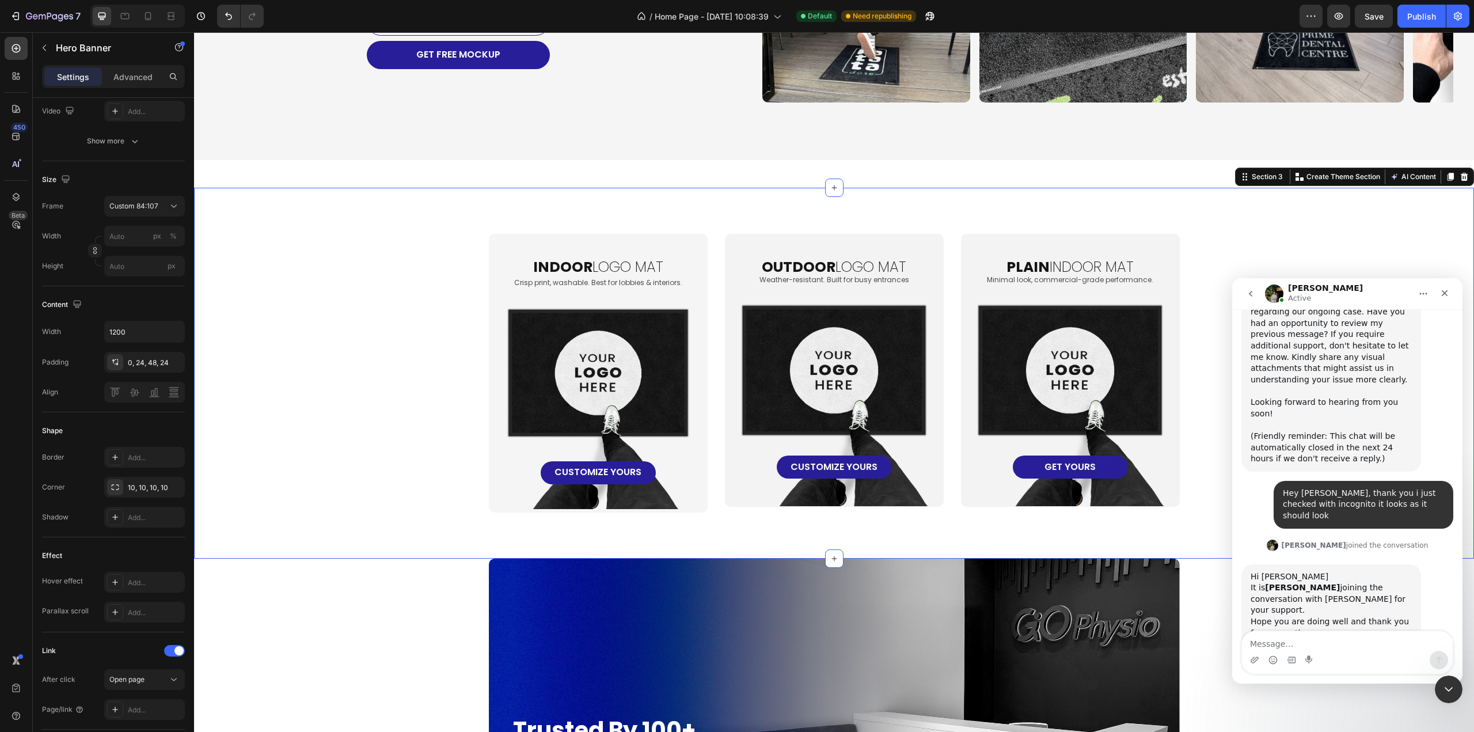
click at [643, 544] on div "indoor logo mat Heading Crisp print, washable. Best for lobbies & interiors. Te…" at bounding box center [834, 373] width 1280 height 371
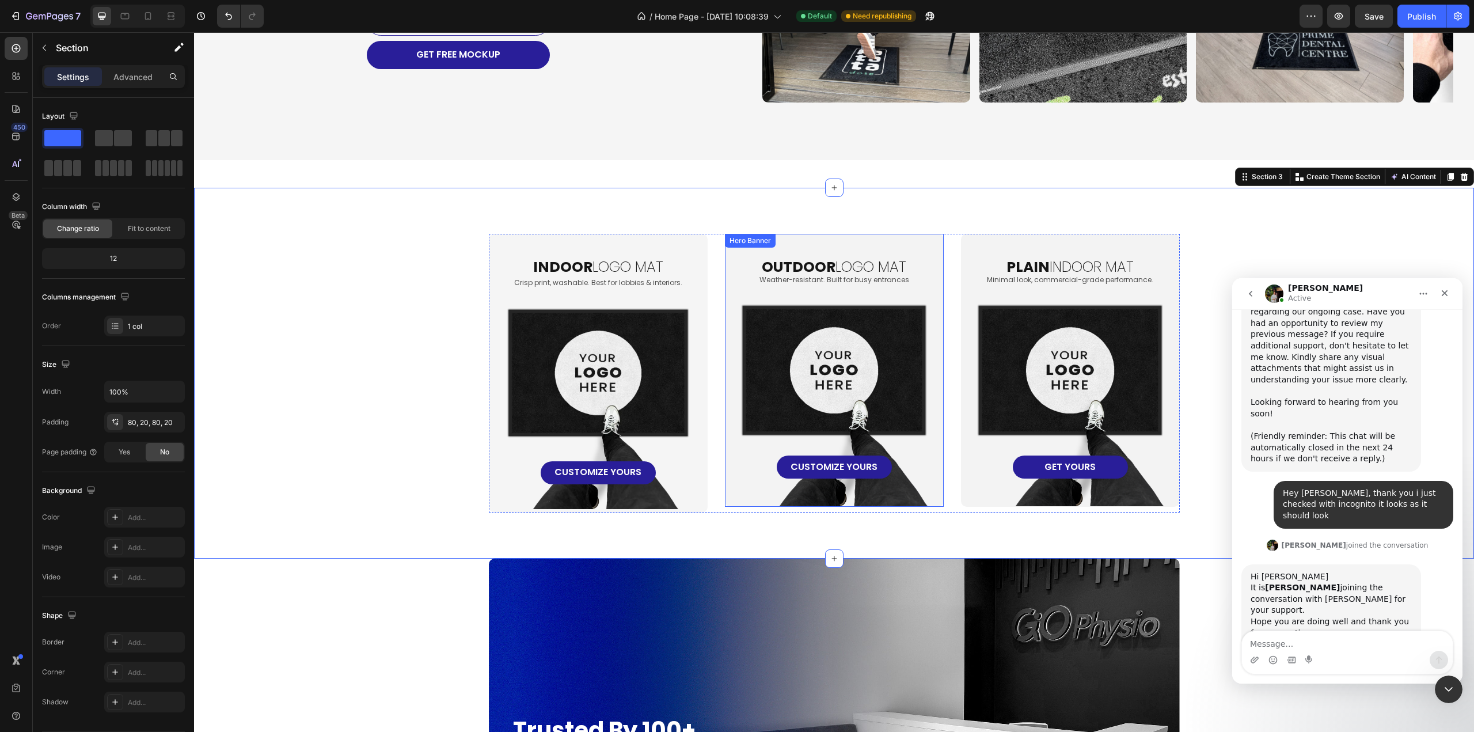
click at [756, 495] on div "oUTDOOR LOGO MAT Heading Weather-resistant. Built for busy entrances Text Block…" at bounding box center [834, 370] width 218 height 272
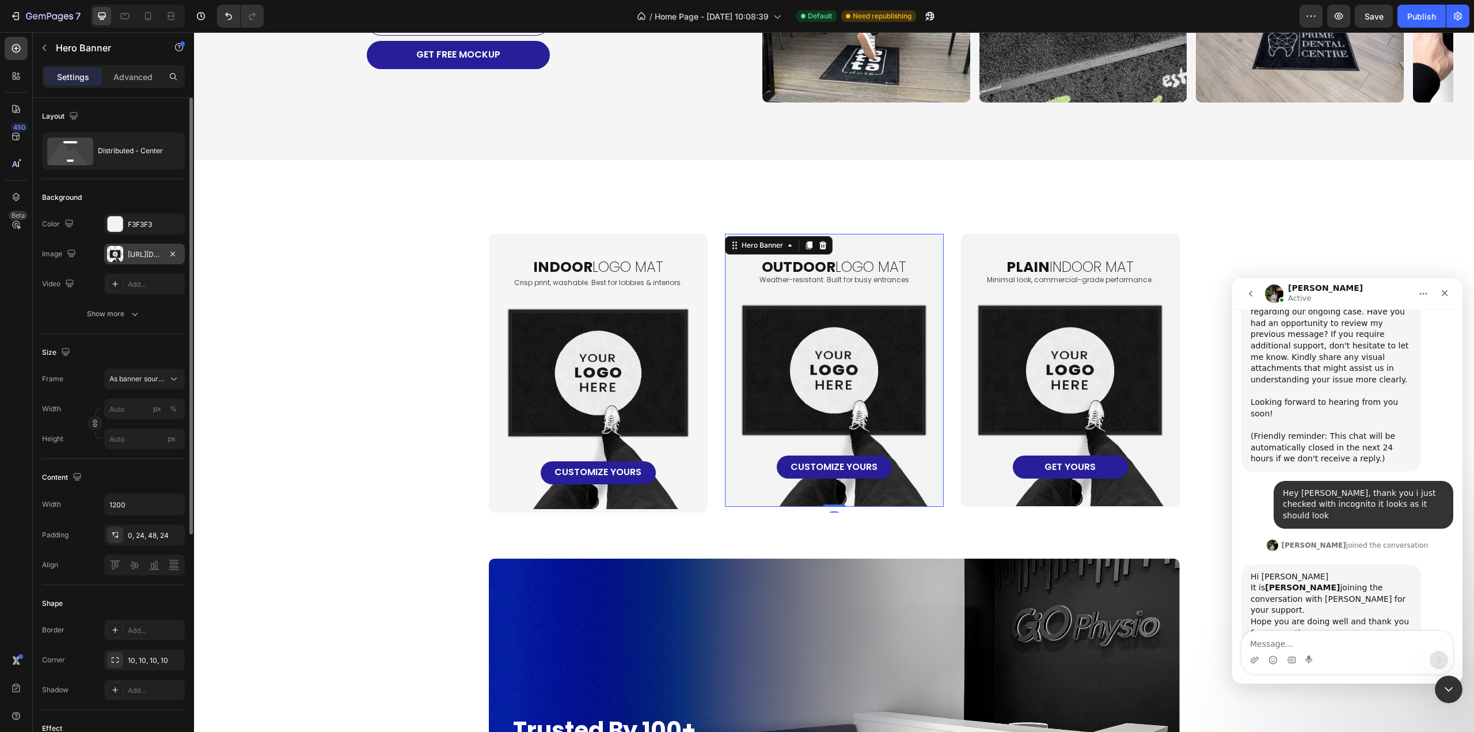
click at [139, 248] on div "[URL][DOMAIN_NAME]" at bounding box center [144, 253] width 81 height 21
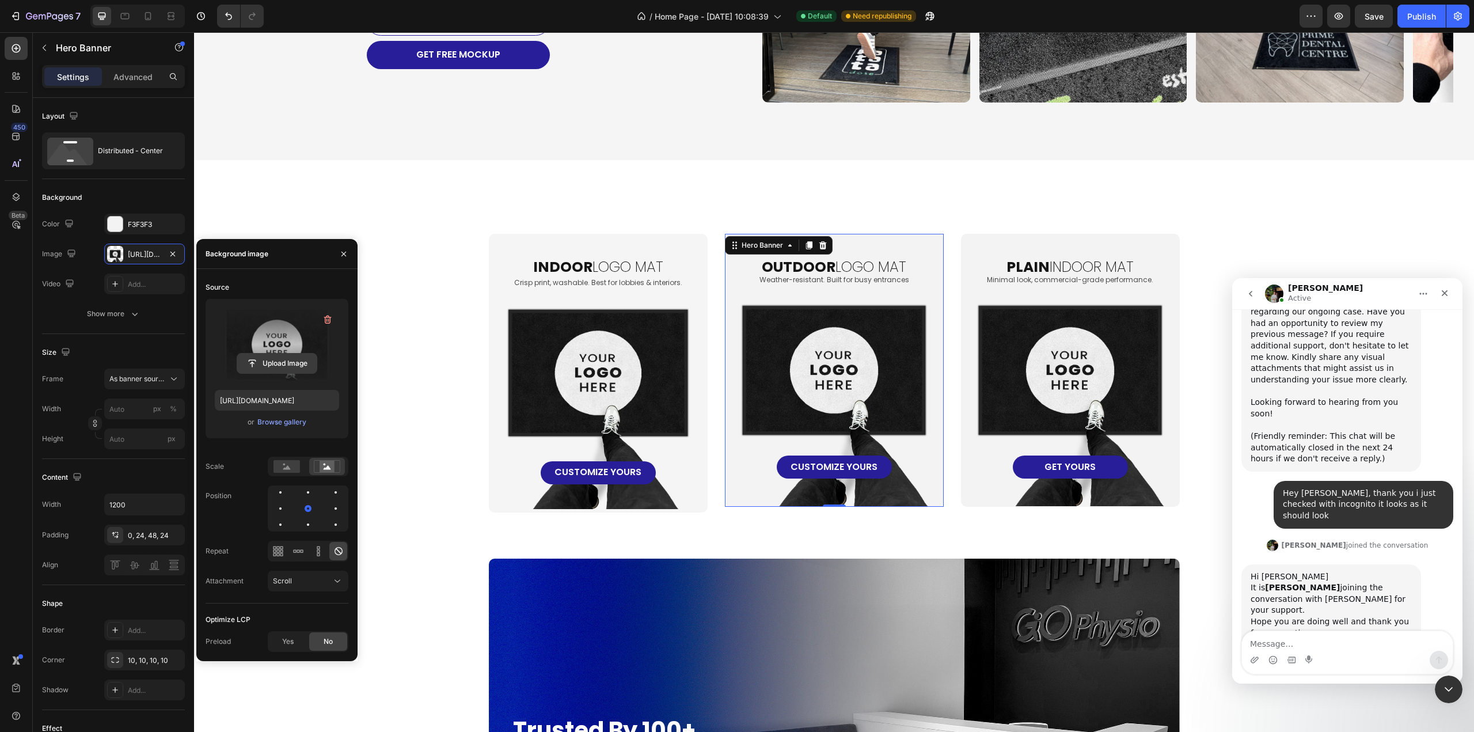
click at [274, 364] on input "file" at bounding box center [276, 363] width 79 height 20
type input "[URL][DOMAIN_NAME]"
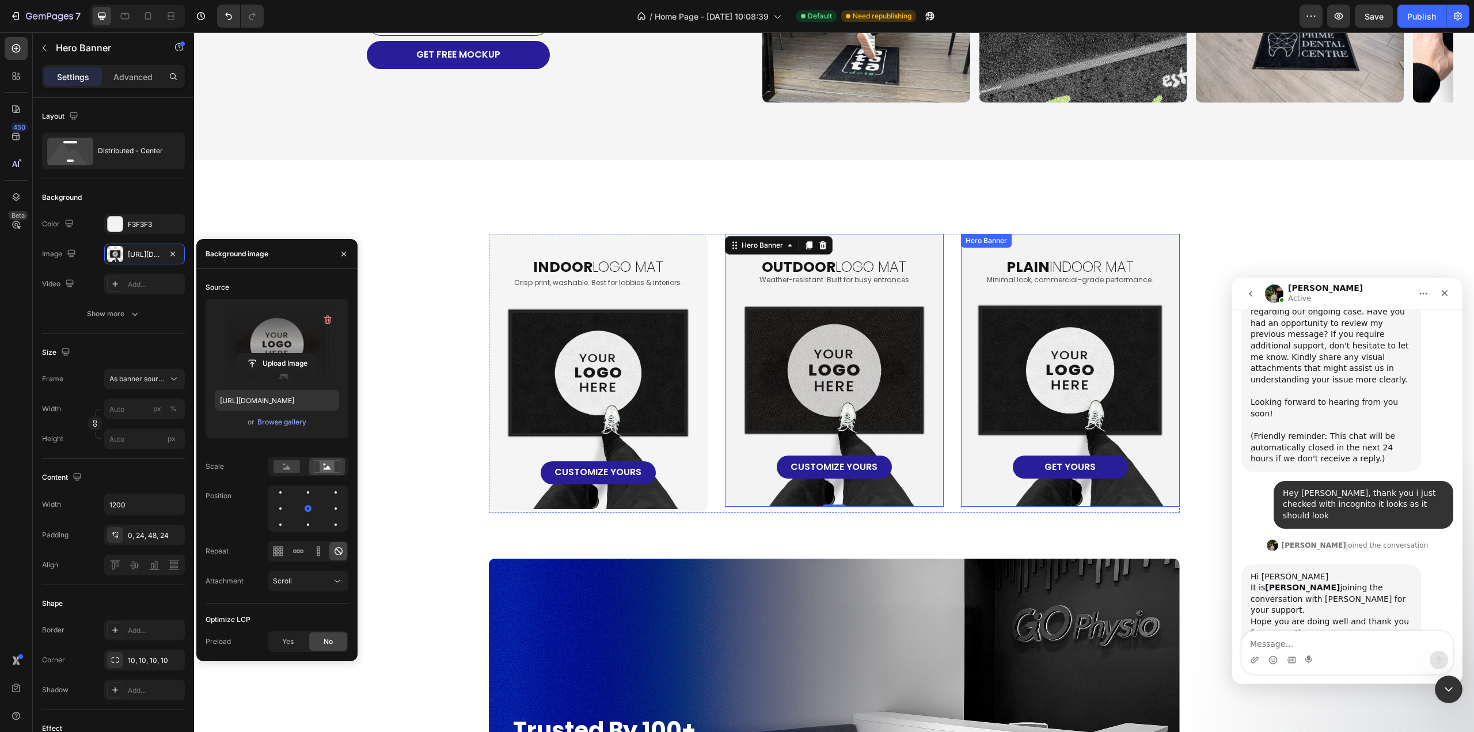
click at [1116, 427] on div "plain INDOOR MAT Heading Minimal look, commercial-grade performance. Text Block…" at bounding box center [1070, 356] width 190 height 245
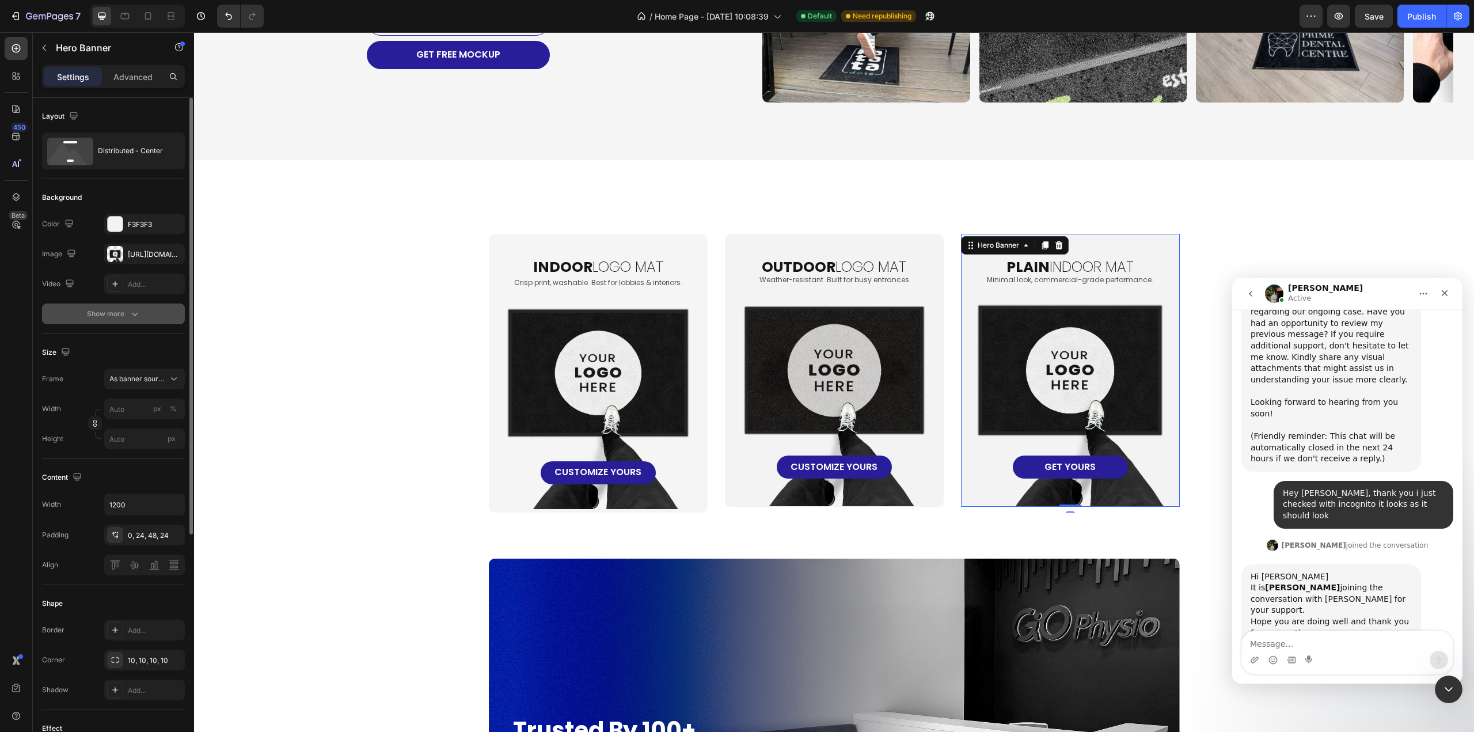
scroll to position [14747, 0]
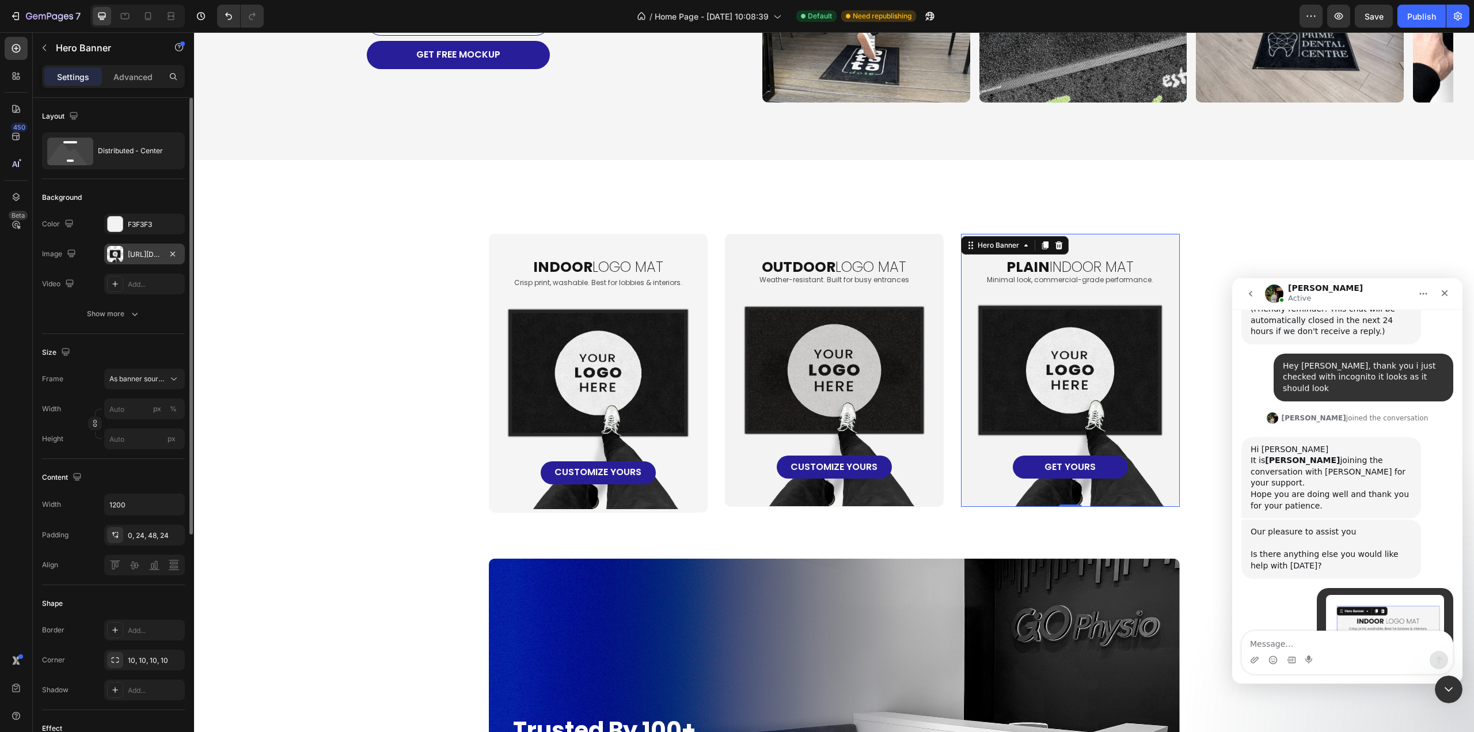
click at [146, 254] on div "[URL][DOMAIN_NAME]" at bounding box center [144, 254] width 33 height 10
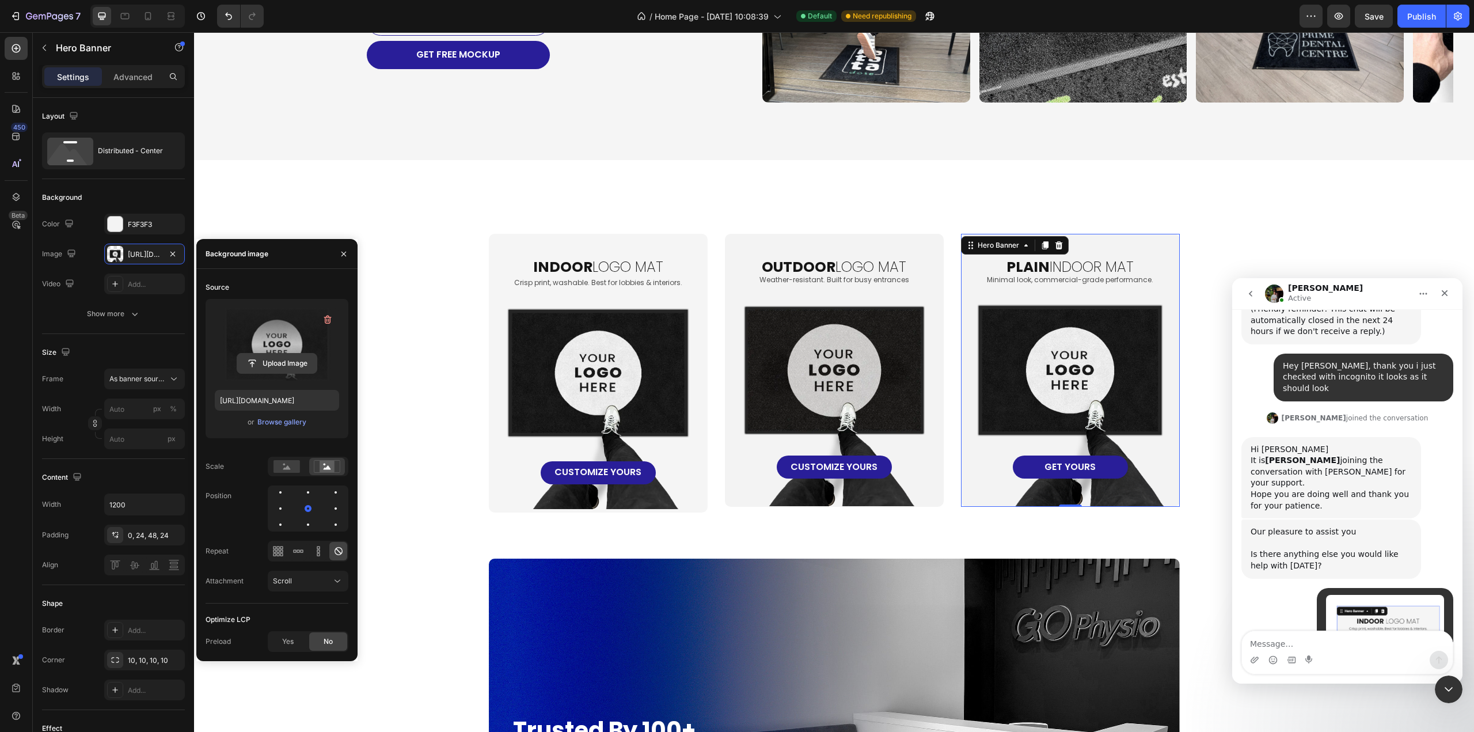
click at [292, 368] on input "file" at bounding box center [276, 363] width 79 height 20
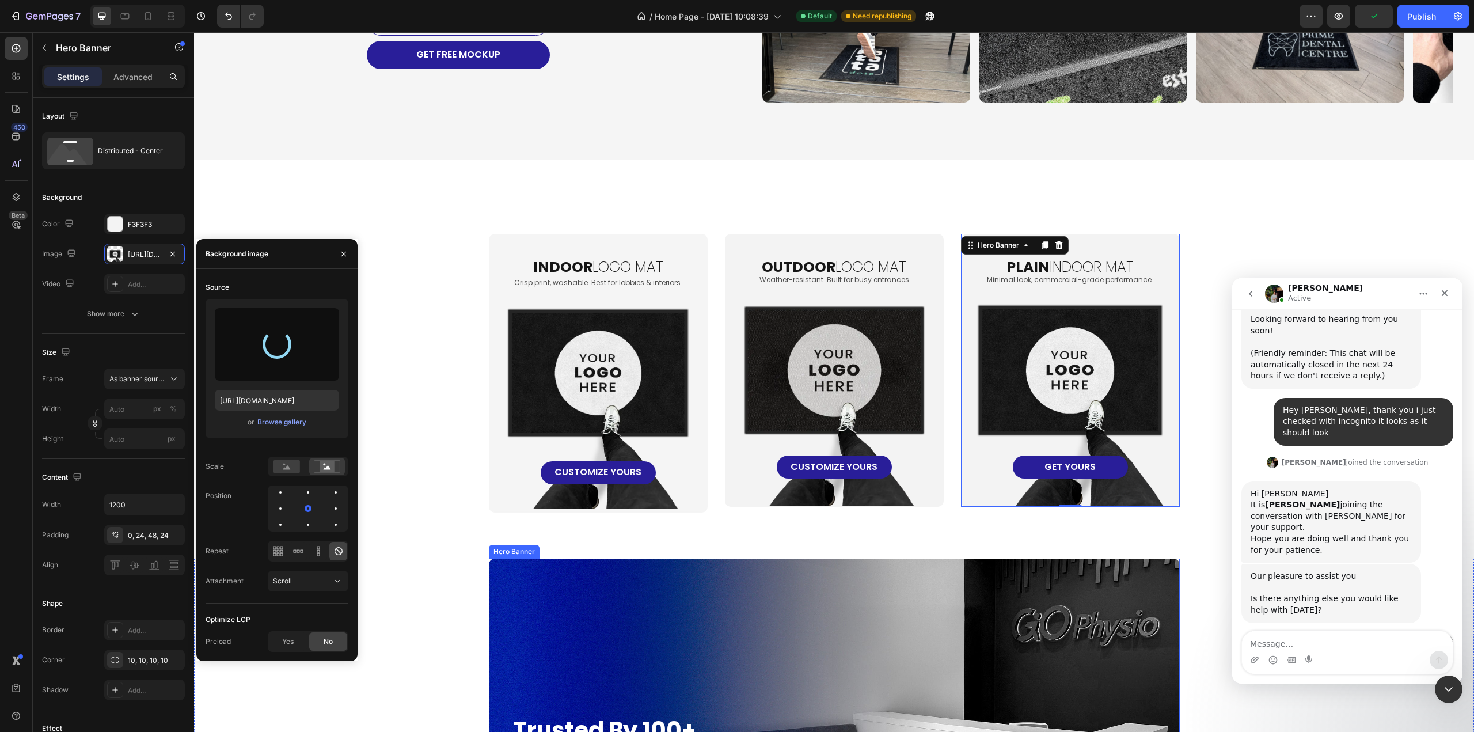
type input "[URL][DOMAIN_NAME]"
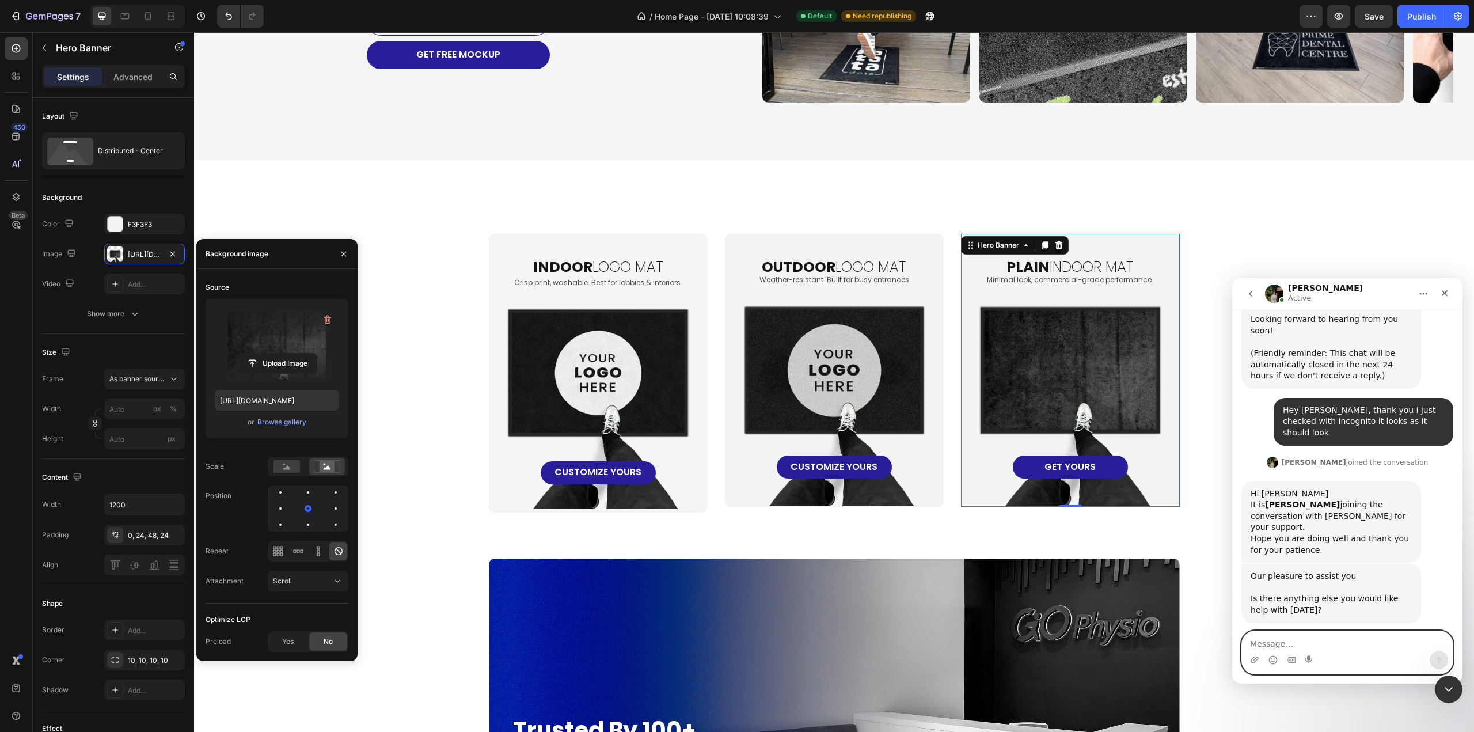
click at [1307, 639] on textarea "Message…" at bounding box center [1347, 641] width 211 height 20
type textarea "yes"
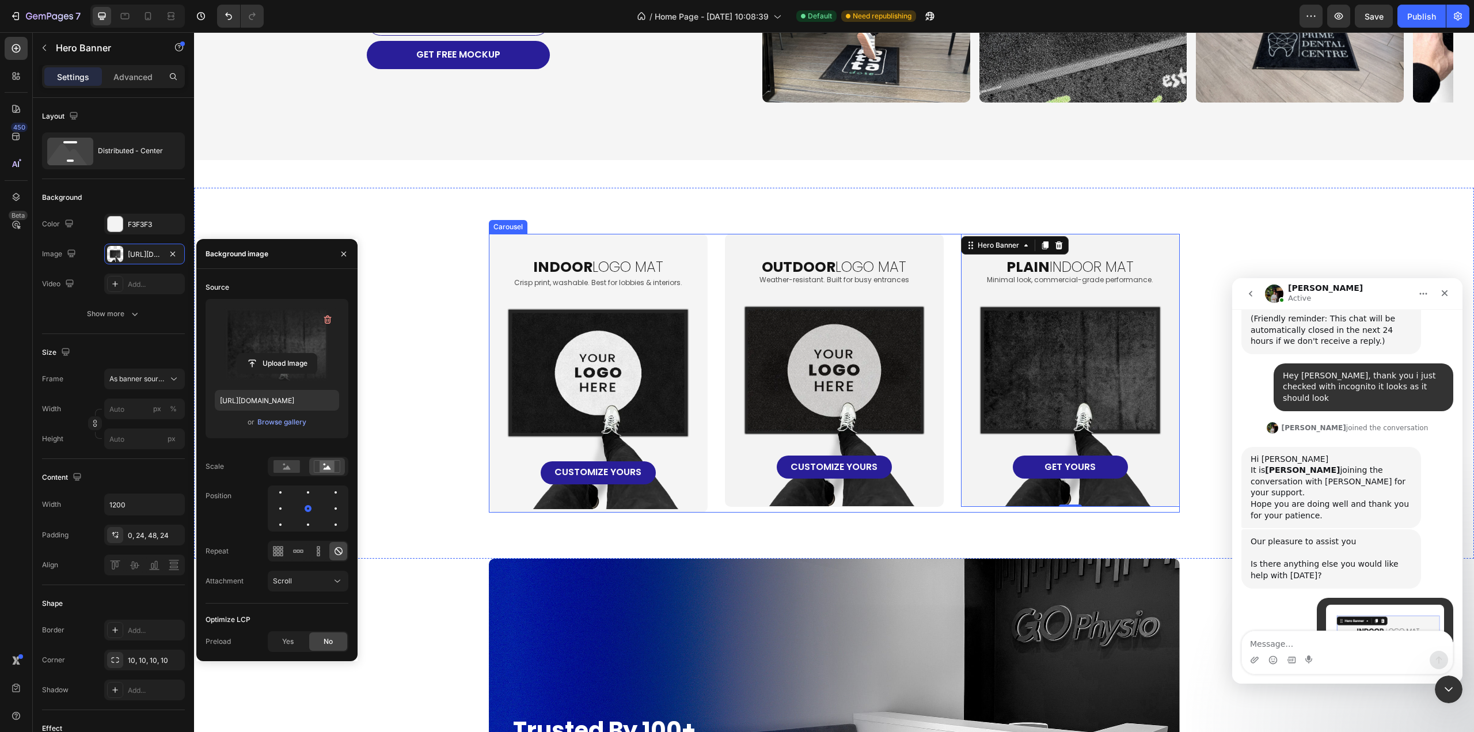
click at [928, 428] on div "oUTDOOR LOGO MAT Heading Weather-resistant. Built for busy entrances Text Block…" at bounding box center [834, 370] width 218 height 272
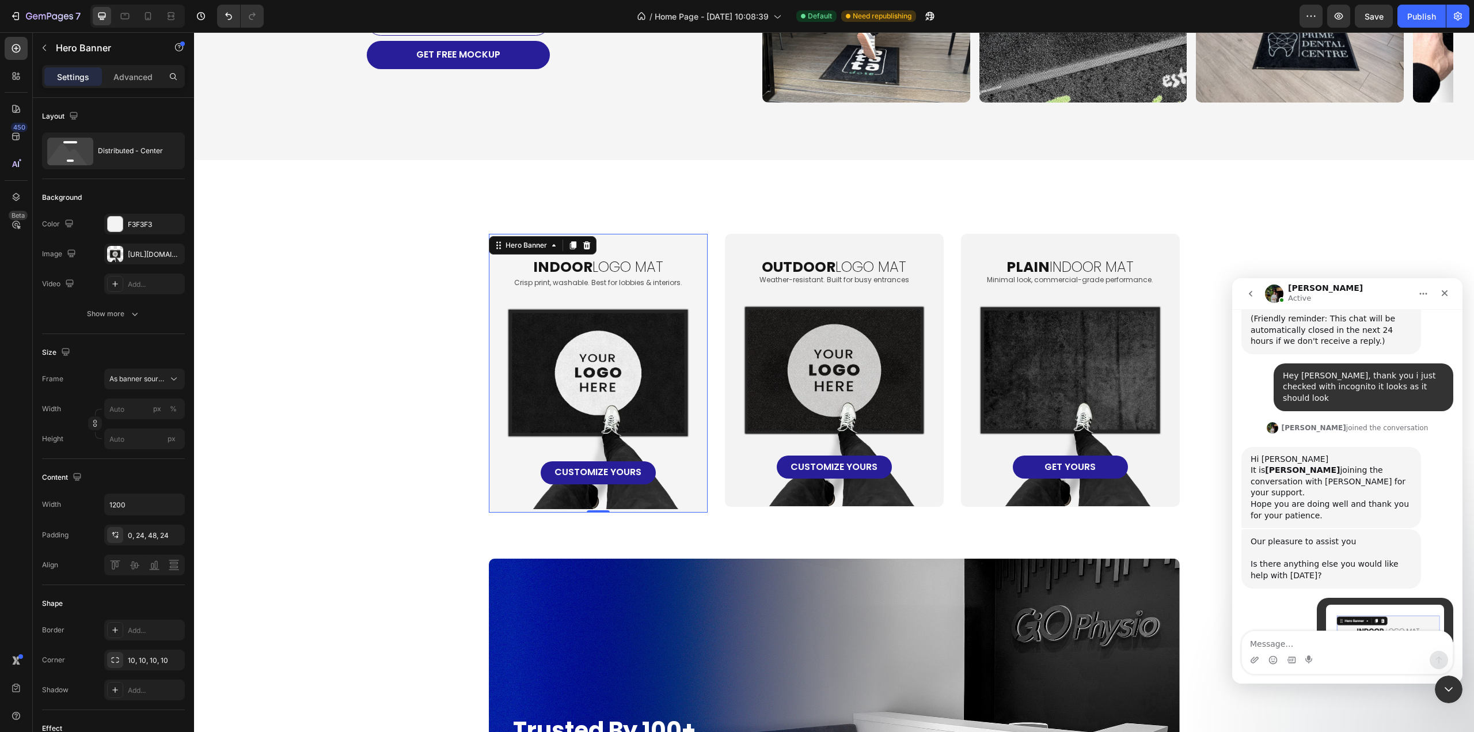
click at [672, 430] on div "indoor logo mat Heading Crisp print, washable. Best for lobbies & interiors. Te…" at bounding box center [598, 359] width 190 height 250
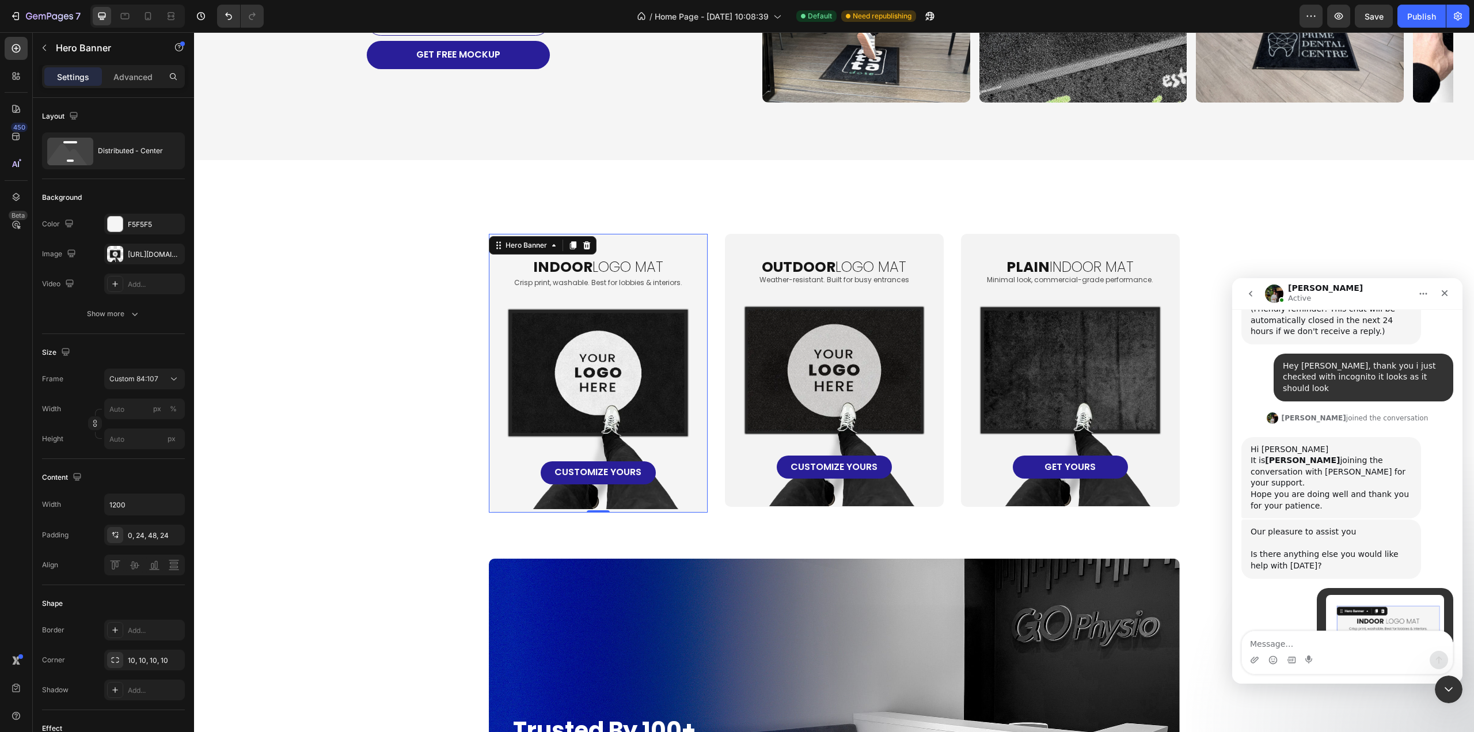
scroll to position [14782, 0]
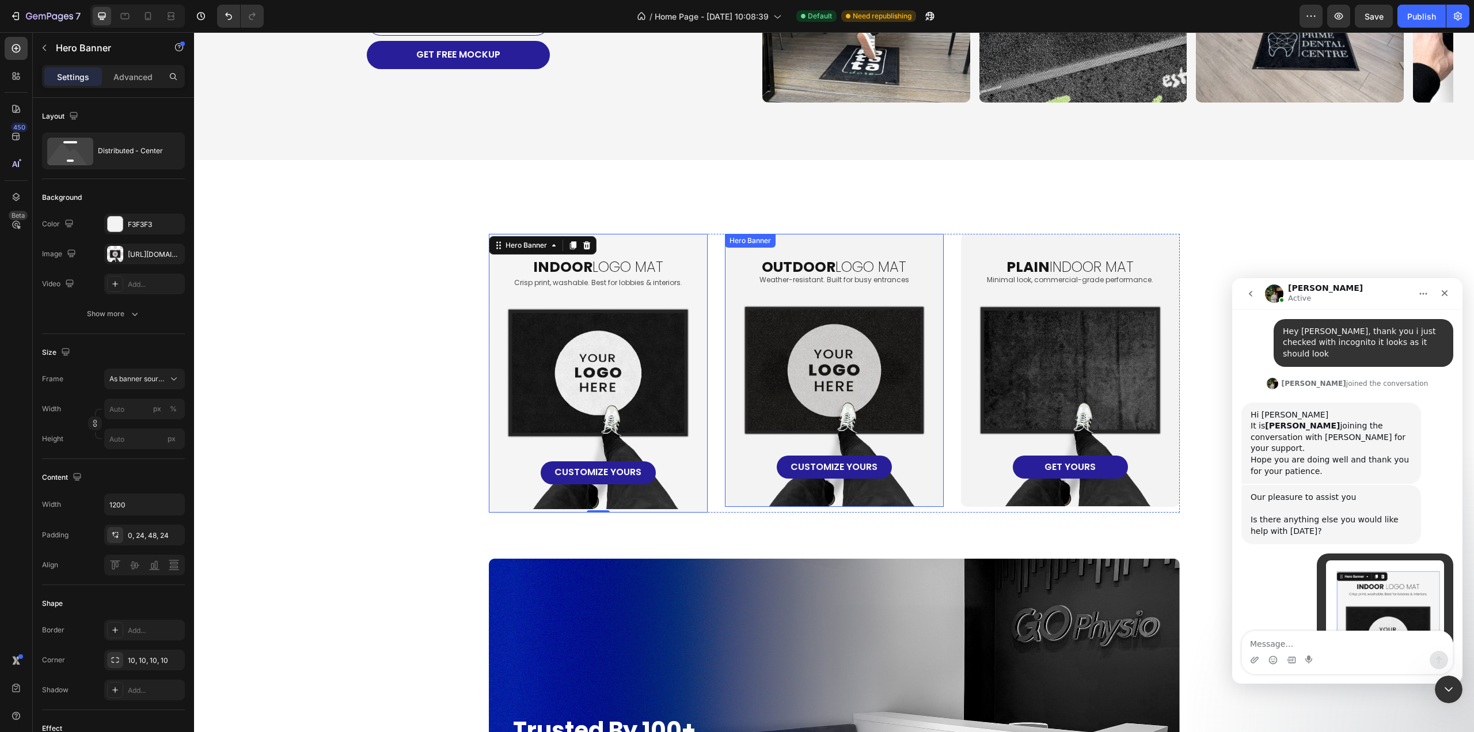
click at [909, 430] on div "oUTDOOR LOGO MAT Heading Weather-resistant. Built for busy entrances Text Block…" at bounding box center [834, 356] width 190 height 245
click at [1053, 418] on div "plain INDOOR MAT Heading Minimal look, commercial-grade performance. Text Block…" at bounding box center [1070, 356] width 190 height 245
click at [842, 381] on div "oUTDOOR LOGO MAT Heading Weather-resistant. Built for busy entrances Text Block…" at bounding box center [834, 356] width 190 height 245
click at [1276, 644] on textarea "Message…" at bounding box center [1347, 641] width 211 height 20
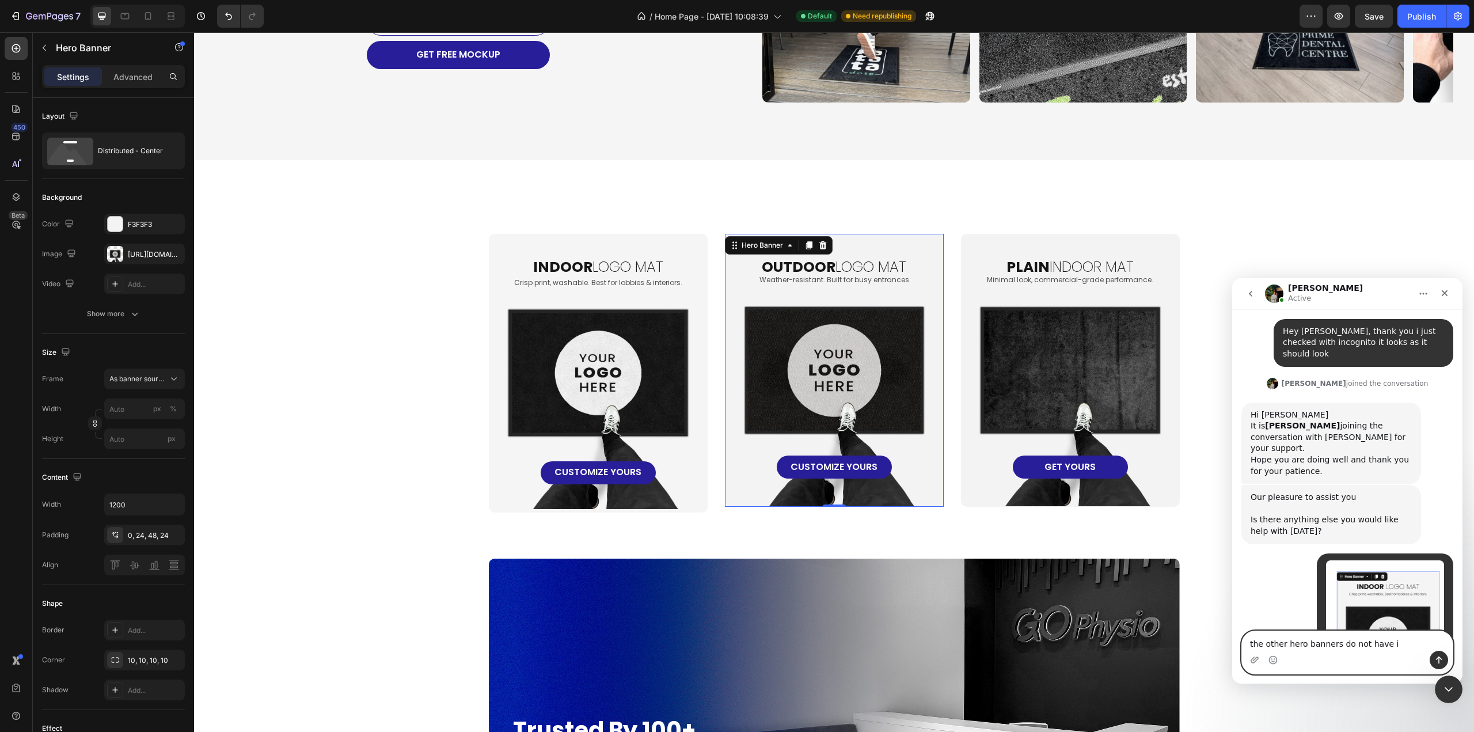
type textarea "the other hero banners do not have it"
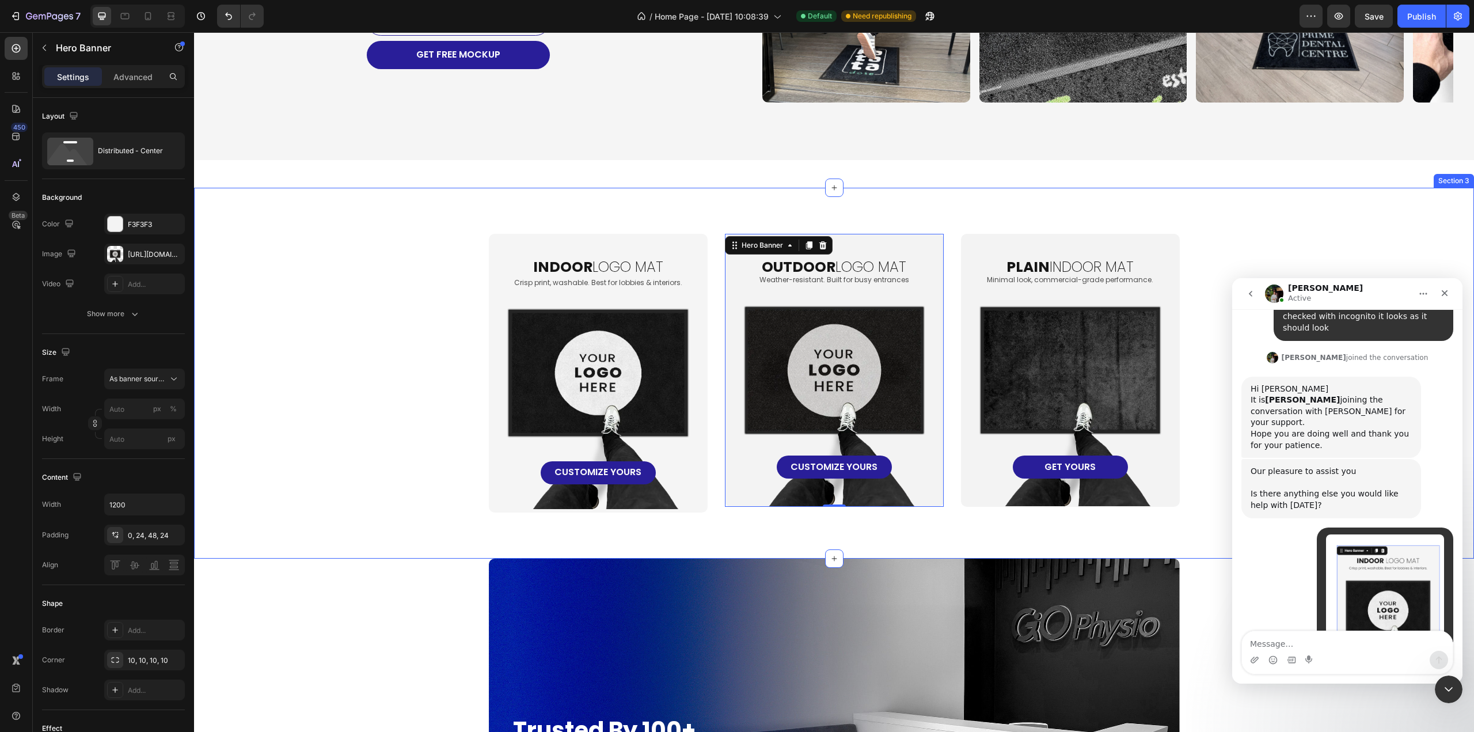
click at [399, 425] on div "indoor logo mat Heading Crisp print, washable. Best for lobbies & interiors. Te…" at bounding box center [833, 373] width 1257 height 279
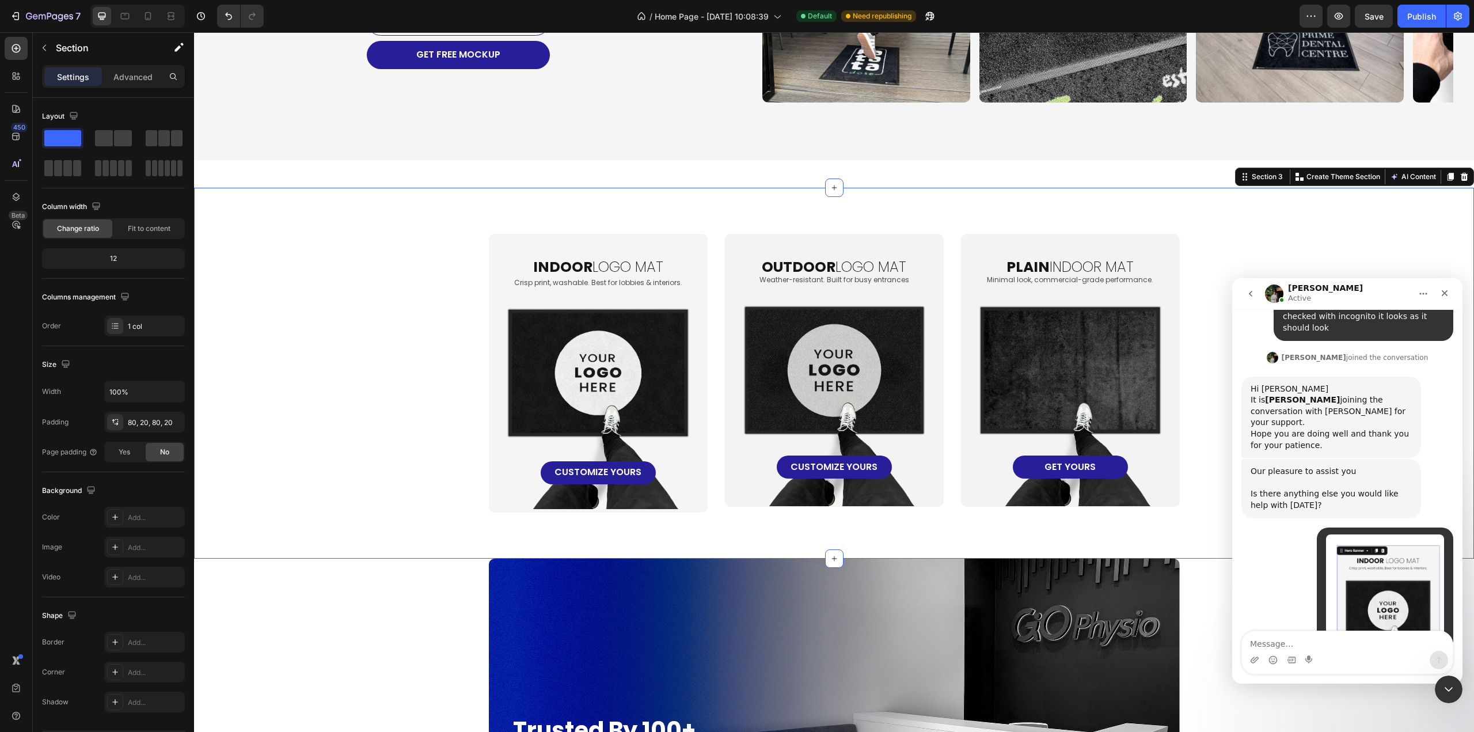
click at [319, 451] on div "indoor logo mat Heading Crisp print, washable. Best for lobbies & interiors. Te…" at bounding box center [833, 373] width 1257 height 279
click at [148, 17] on icon at bounding box center [148, 16] width 12 height 12
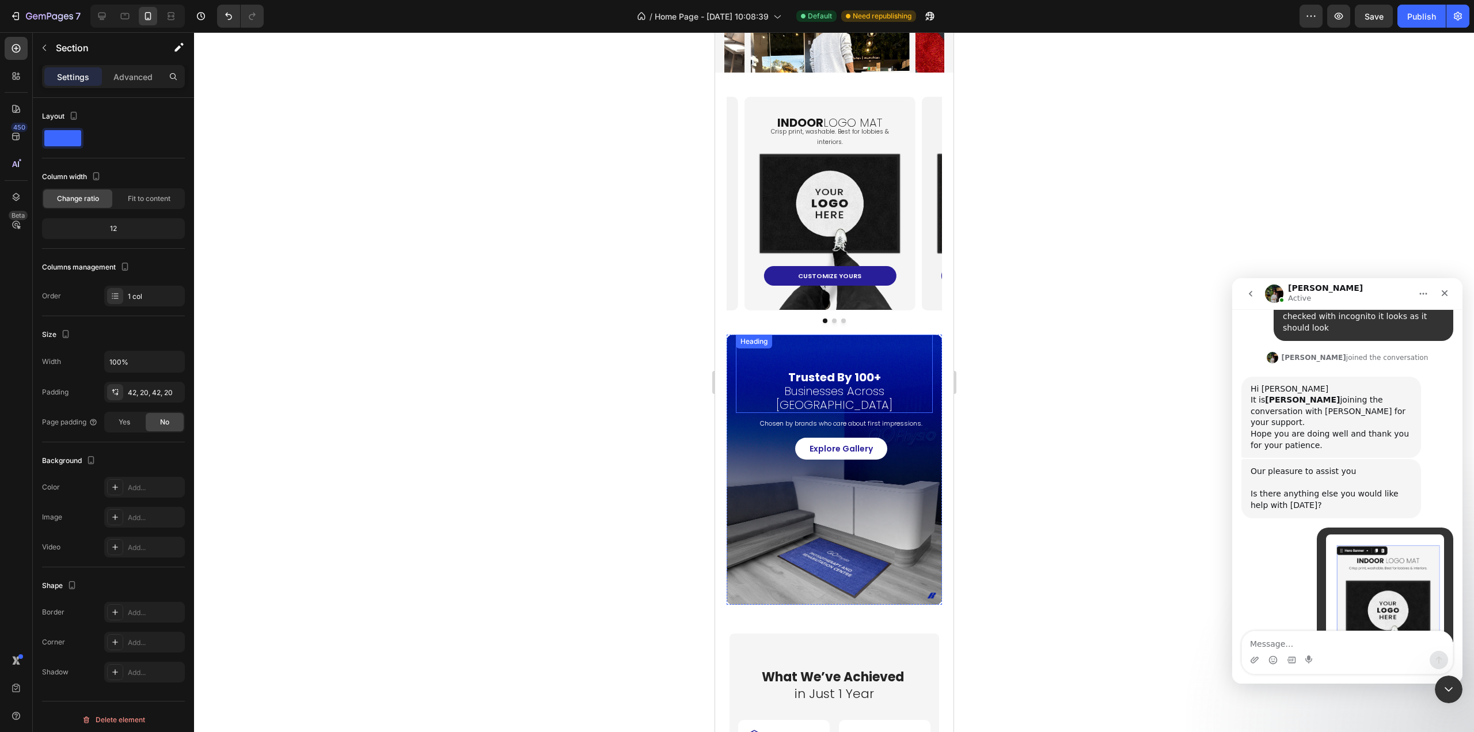
scroll to position [41, 0]
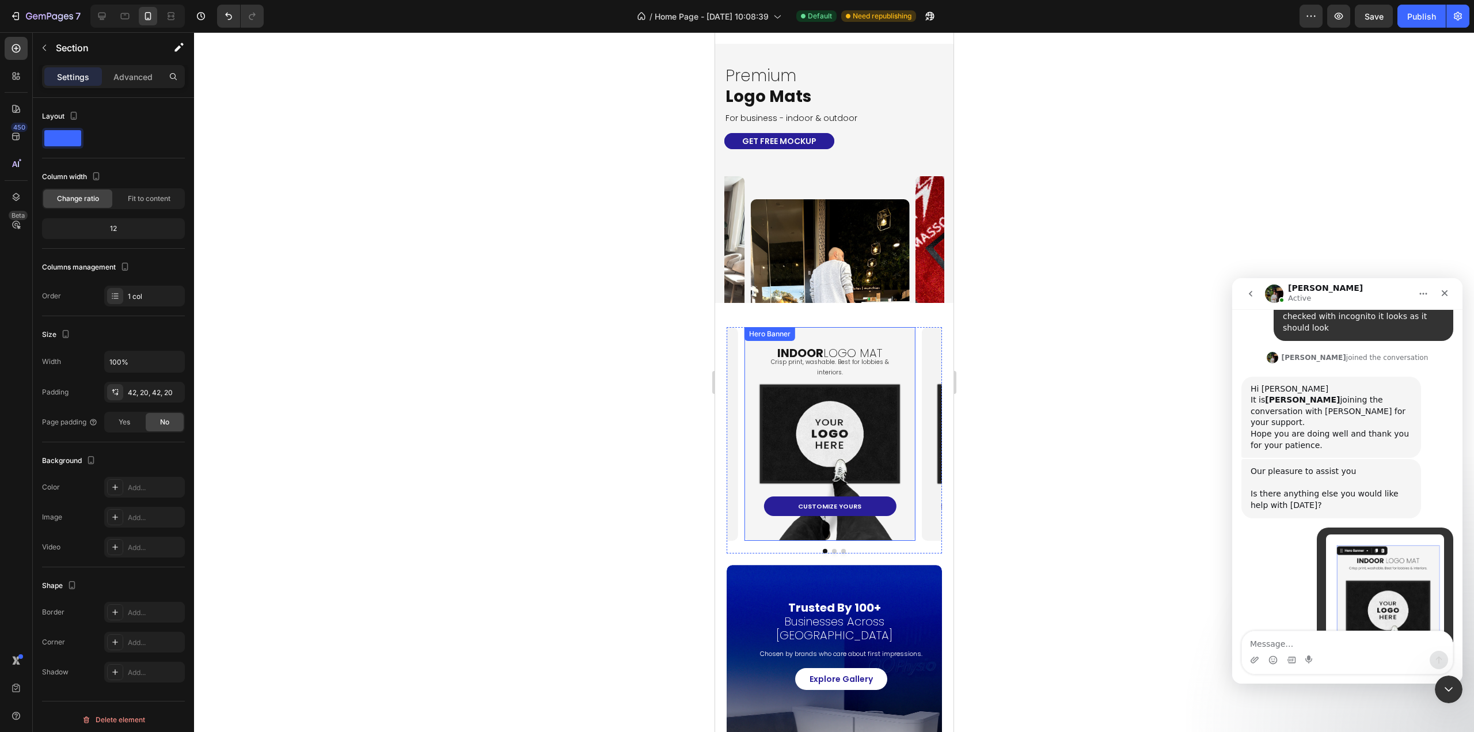
click at [830, 401] on div "indoor logo mat Heading Crisp print, washable. Best for lobbies & interiors. Te…" at bounding box center [829, 422] width 146 height 188
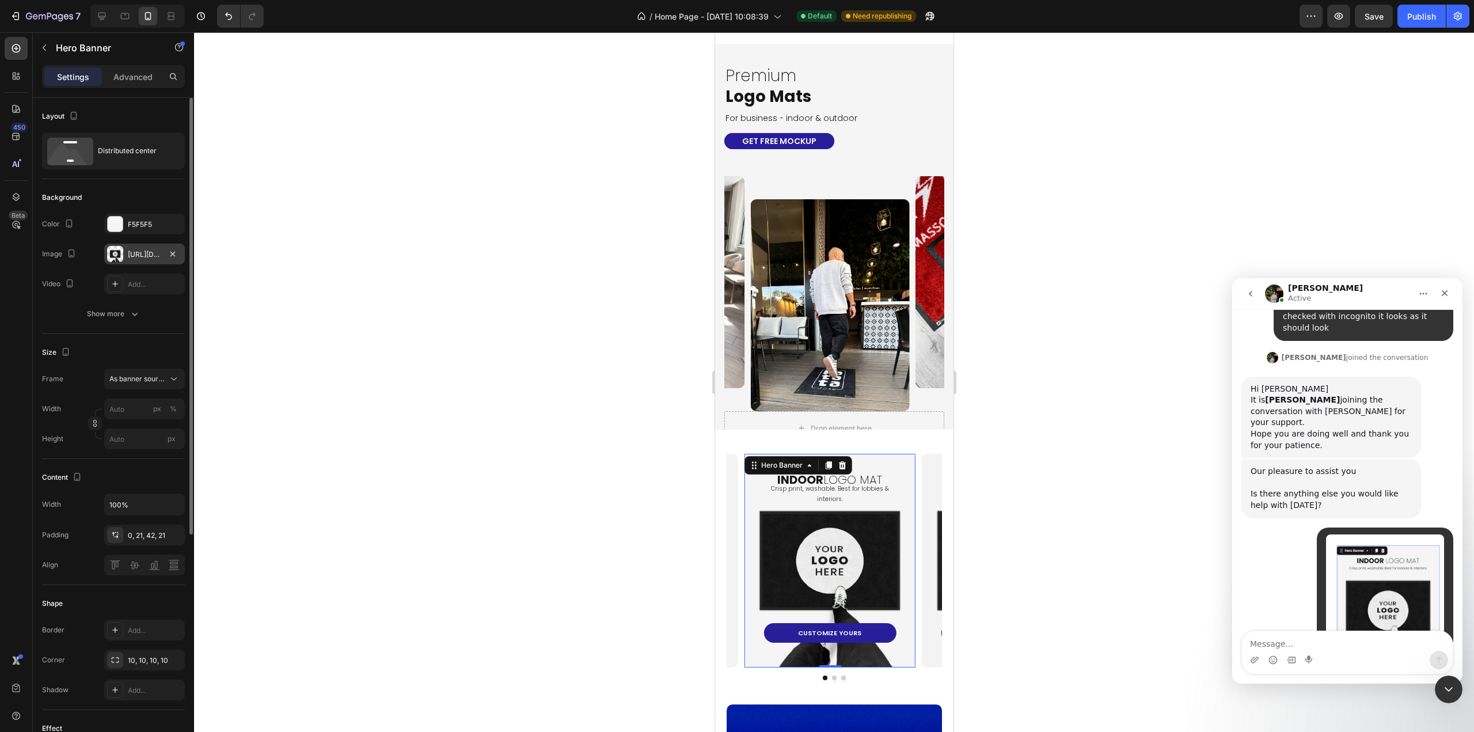
click at [131, 257] on div "[URL][DOMAIN_NAME]" at bounding box center [144, 254] width 33 height 10
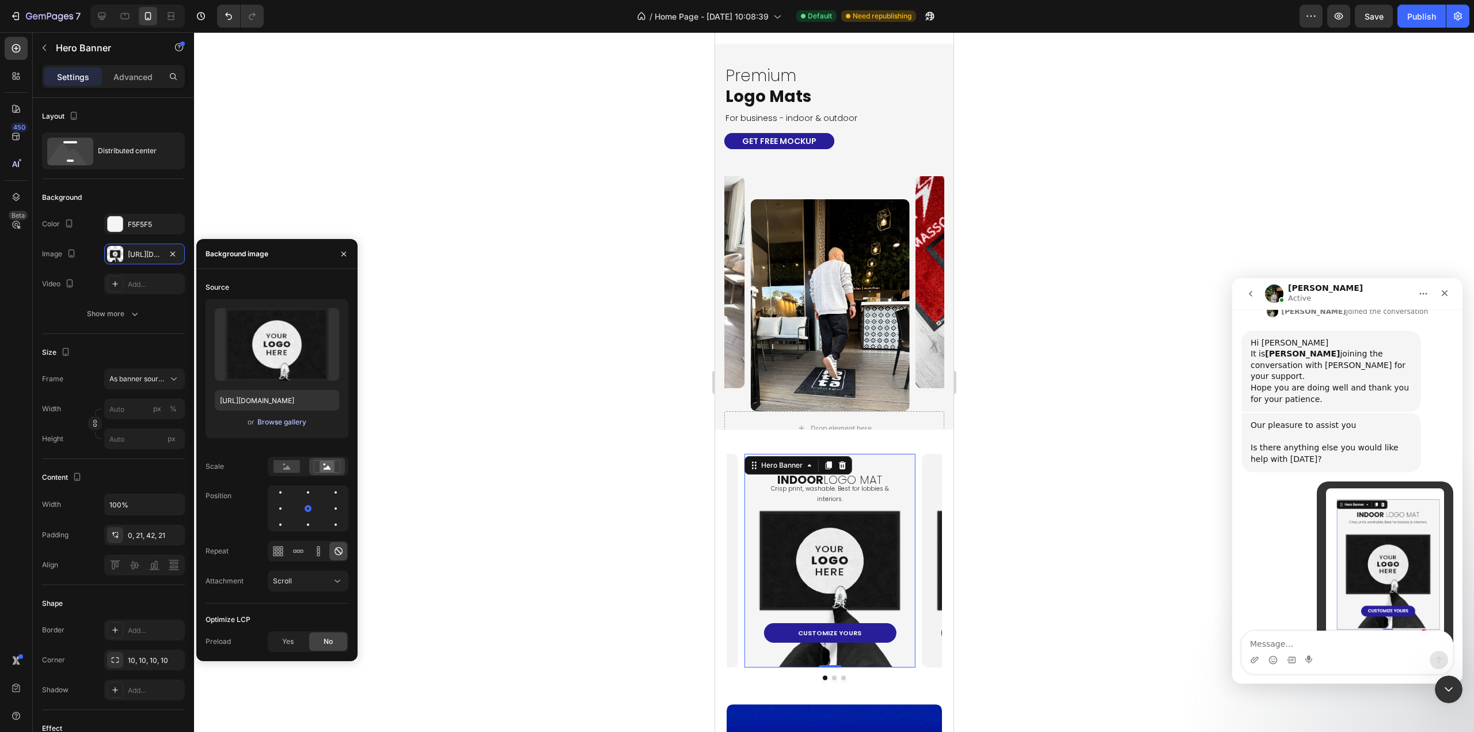
click at [280, 425] on div "Browse gallery" at bounding box center [281, 422] width 49 height 10
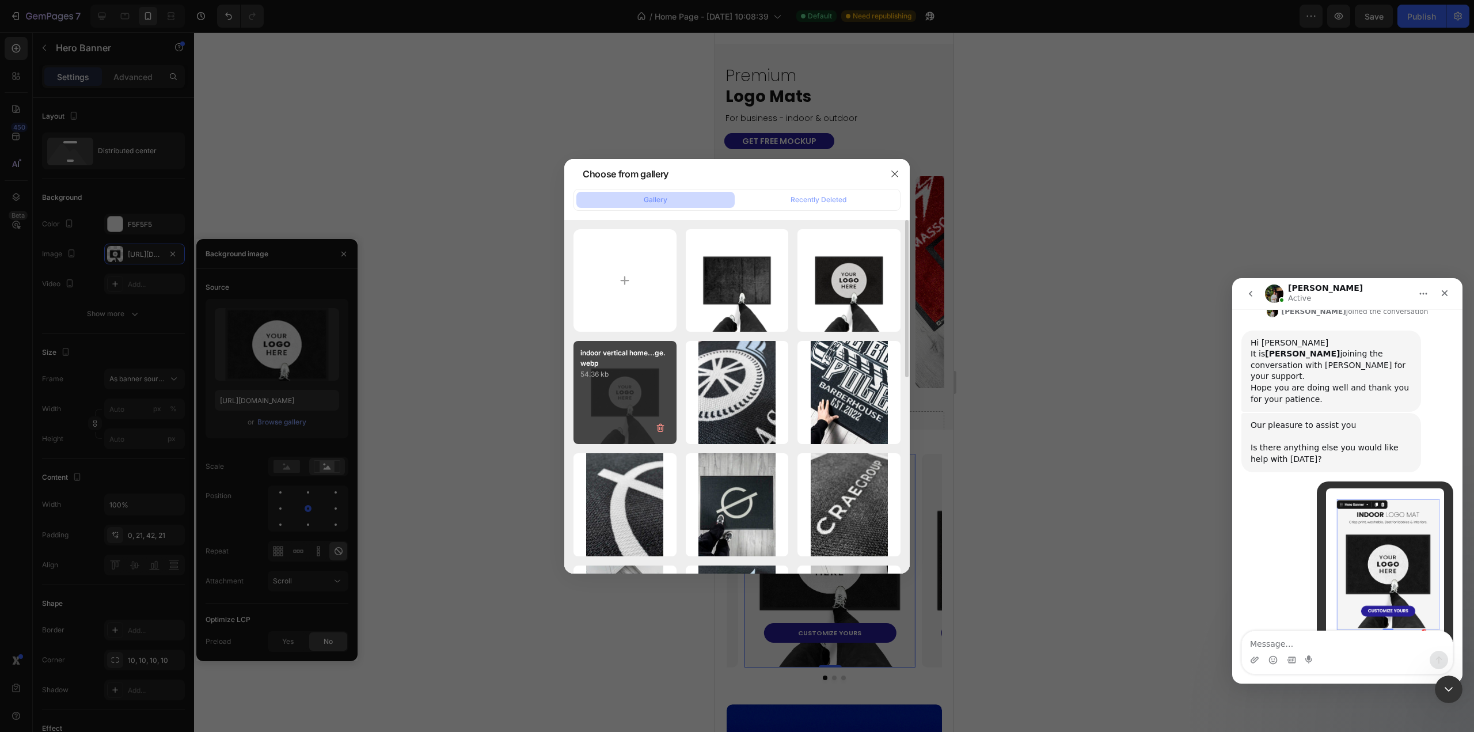
click at [623, 400] on div "indoor vertical home...ge.webp 54.36 kb" at bounding box center [624, 392] width 103 height 103
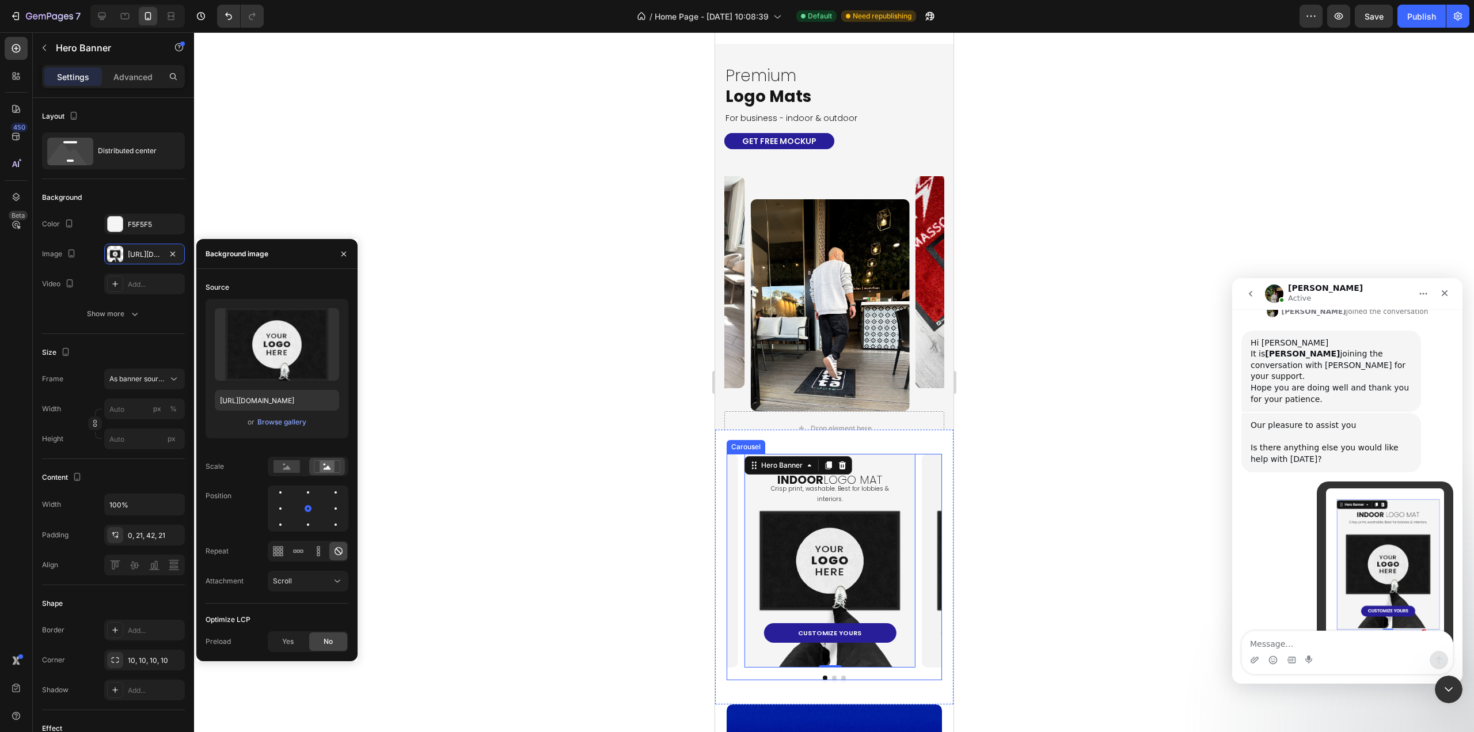
scroll to position [14809, 0]
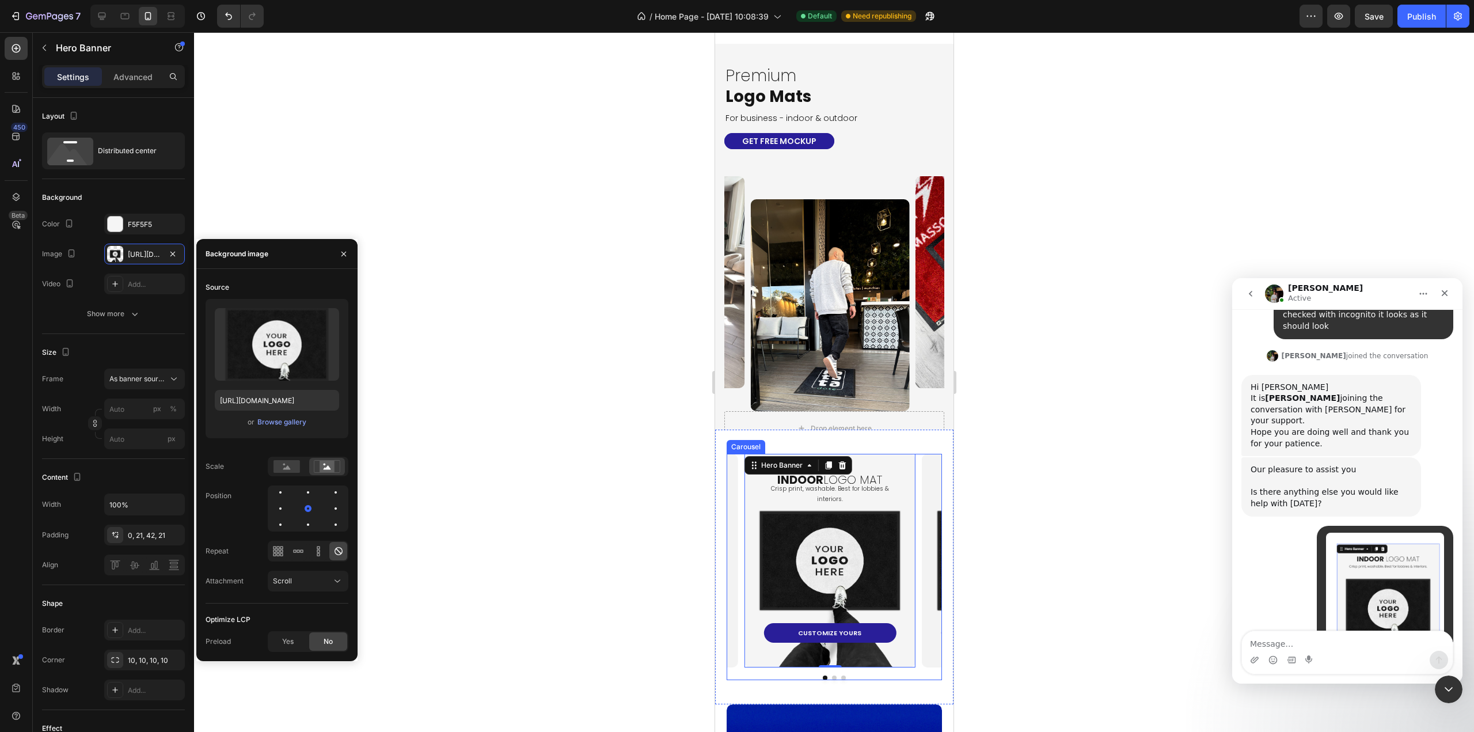
click at [831, 677] on button "Dot" at bounding box center [833, 677] width 5 height 5
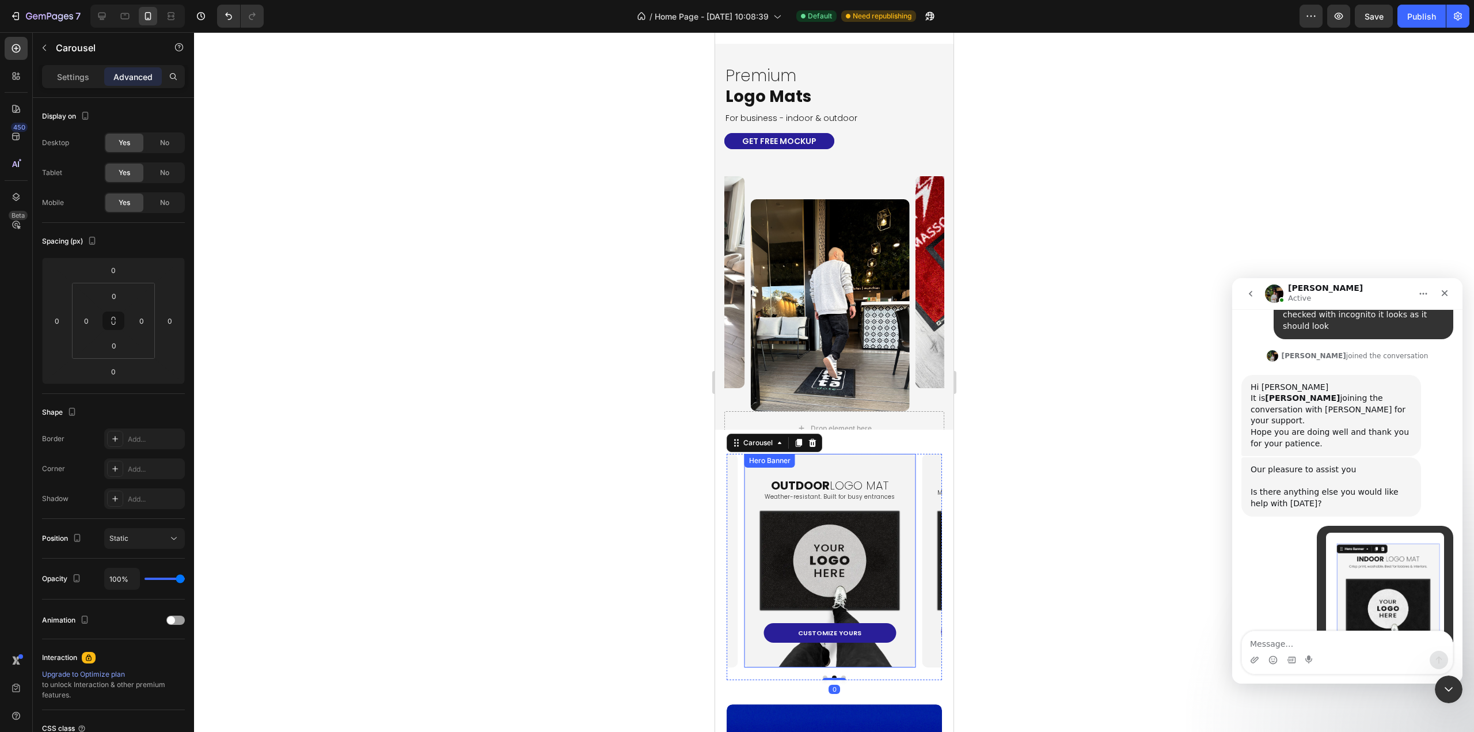
click at [822, 574] on div "oUTDOOR LOGO MAT Heading Weather-resistant. Built for busy entrances Text Block…" at bounding box center [829, 548] width 146 height 188
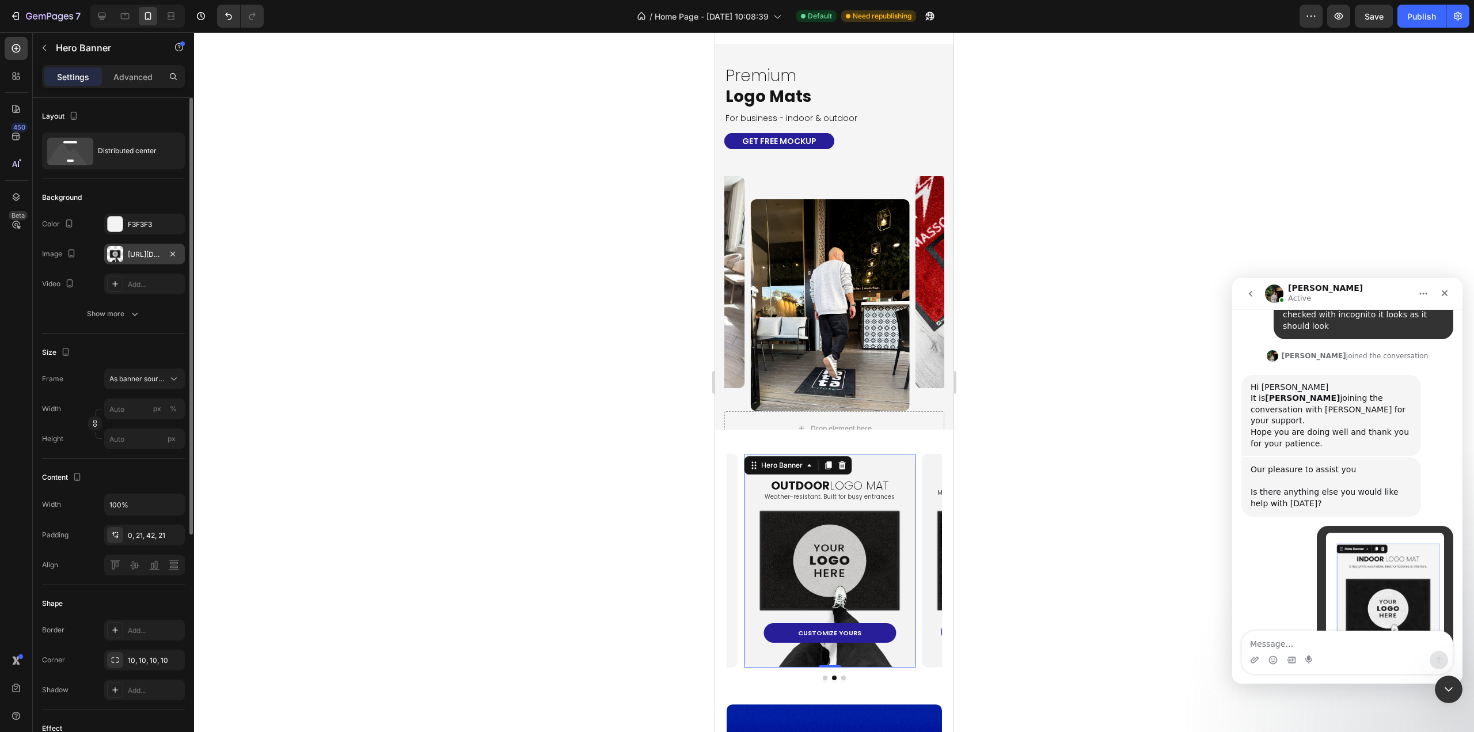
click at [136, 258] on div "[URL][DOMAIN_NAME]" at bounding box center [144, 254] width 33 height 10
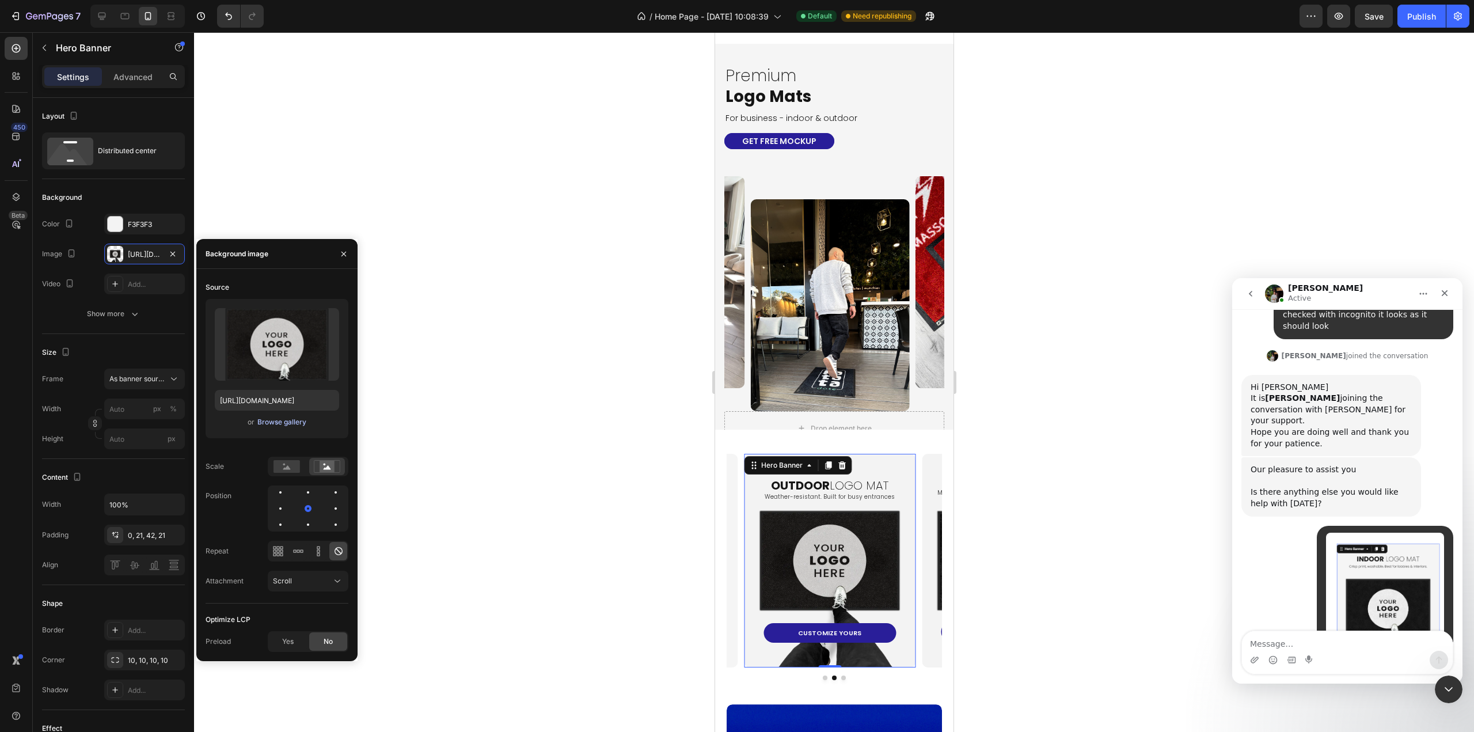
click at [288, 424] on div "Browse gallery" at bounding box center [281, 422] width 49 height 10
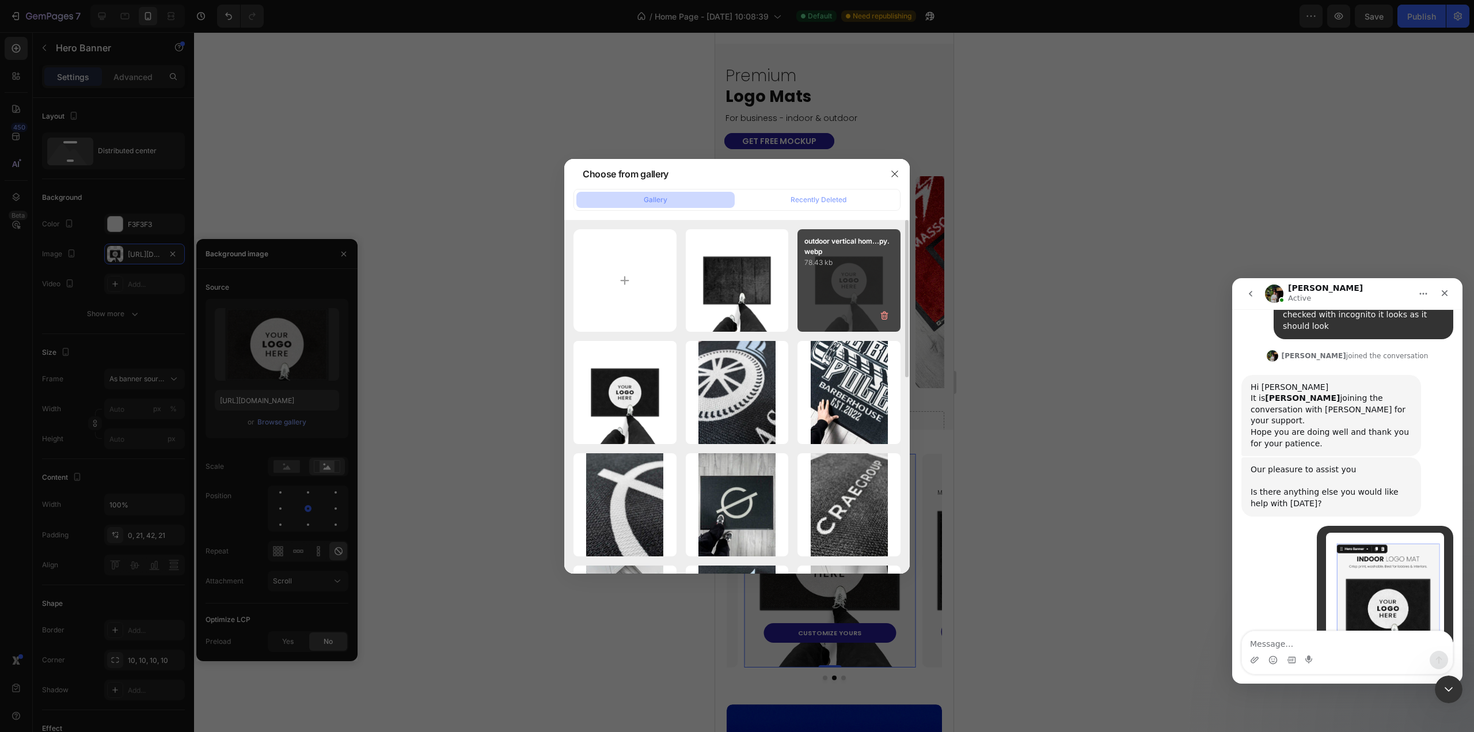
click at [808, 283] on div "outdoor vertical hom...py.webp 78.43 kb" at bounding box center [848, 280] width 103 height 103
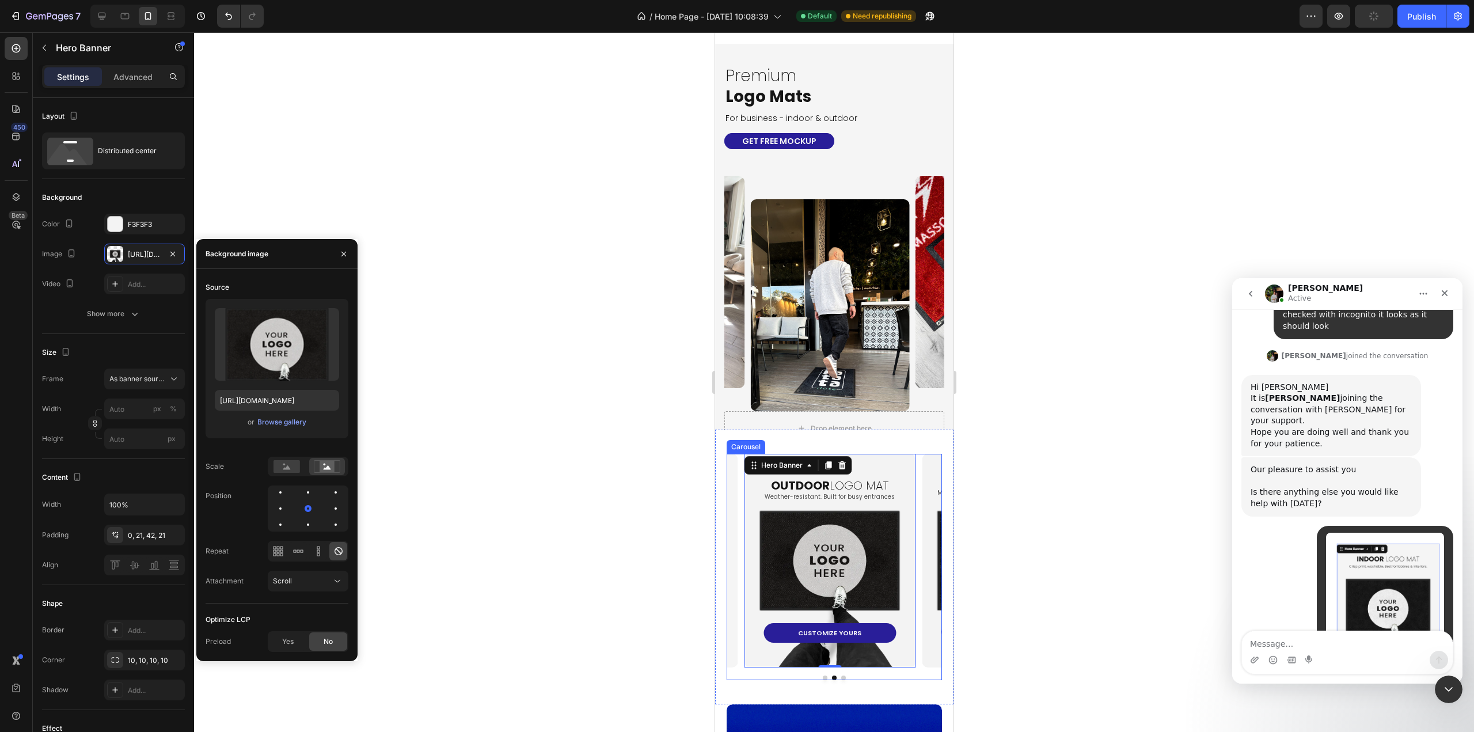
click at [840, 678] on button "Dot" at bounding box center [842, 677] width 5 height 5
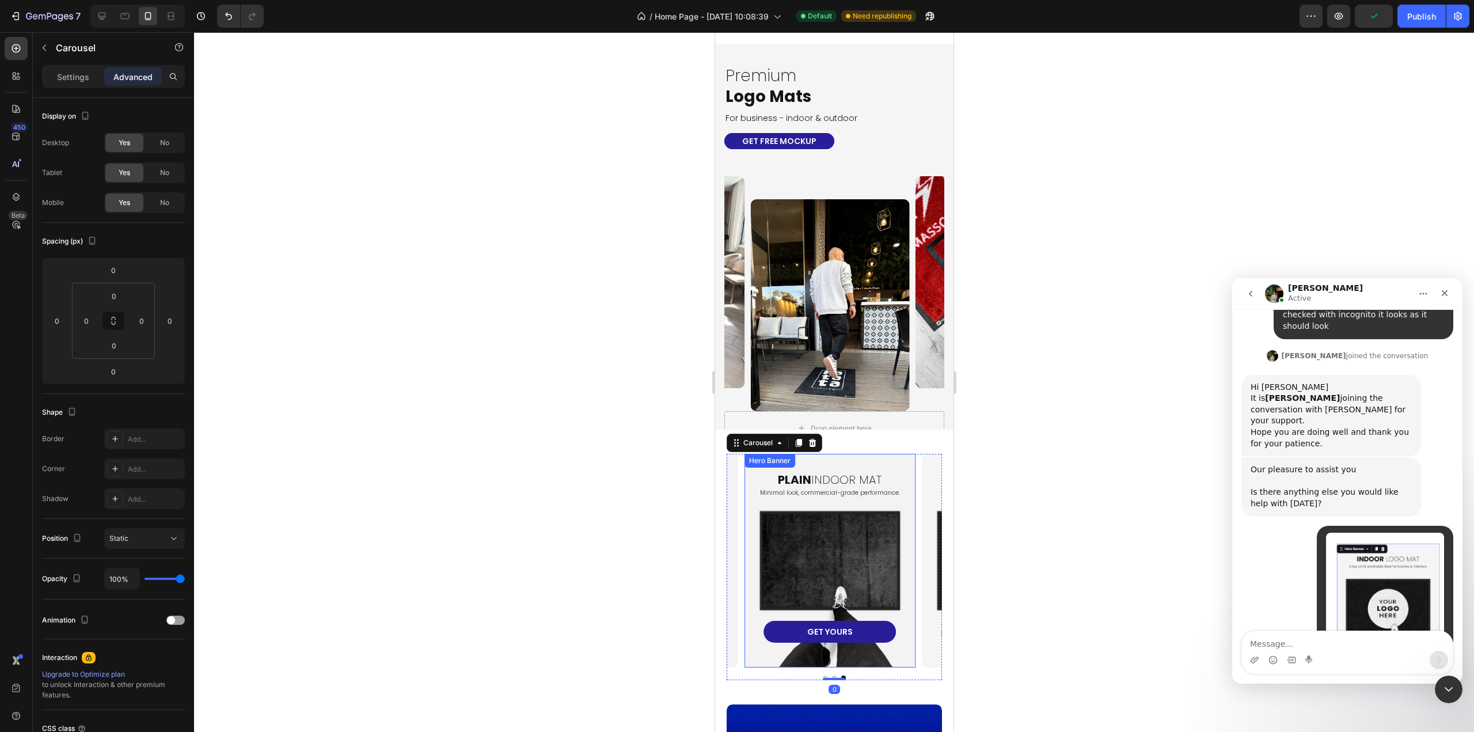
click at [814, 547] on div "plain INDOOR MAT Heading Minimal look, commercial-grade performance. Text Block…" at bounding box center [829, 548] width 146 height 188
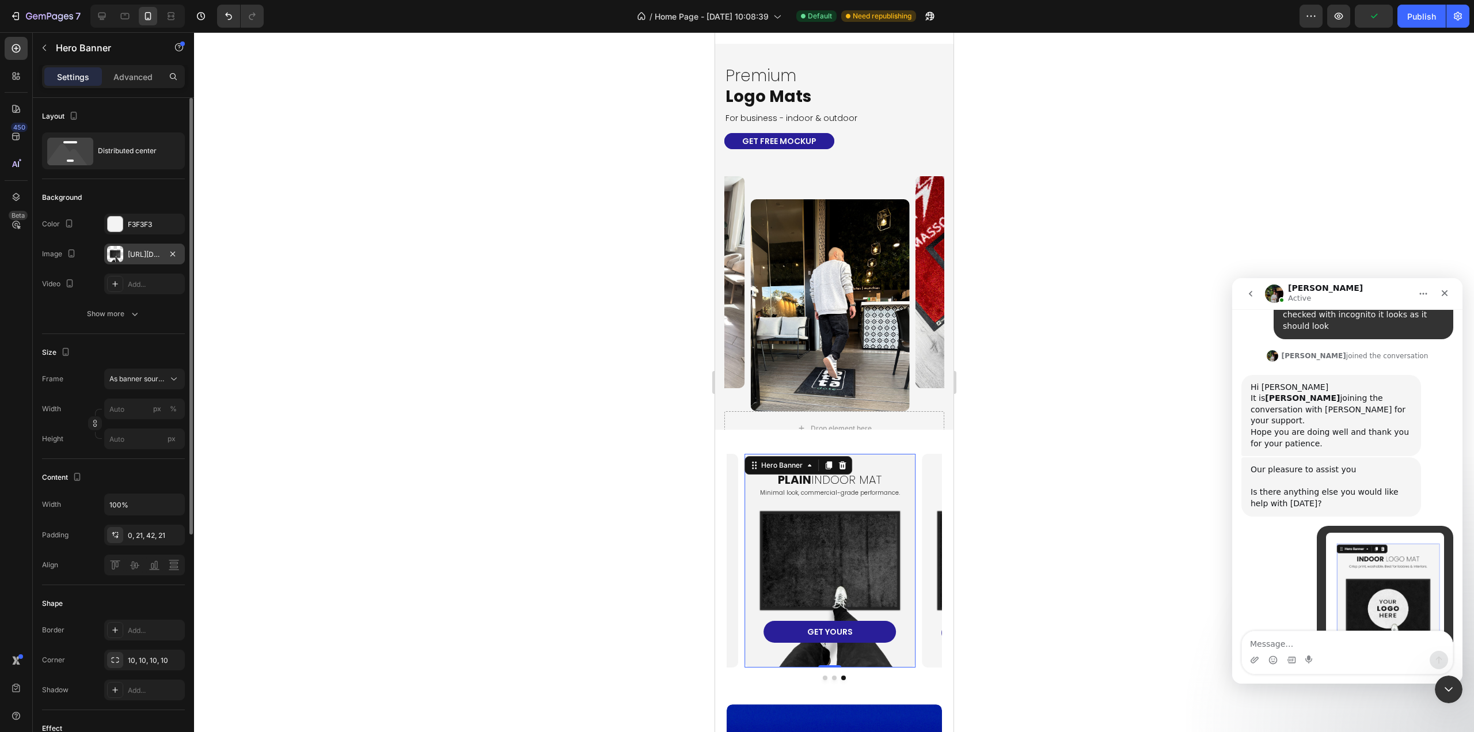
click at [140, 256] on div "[URL][DOMAIN_NAME]" at bounding box center [144, 254] width 33 height 10
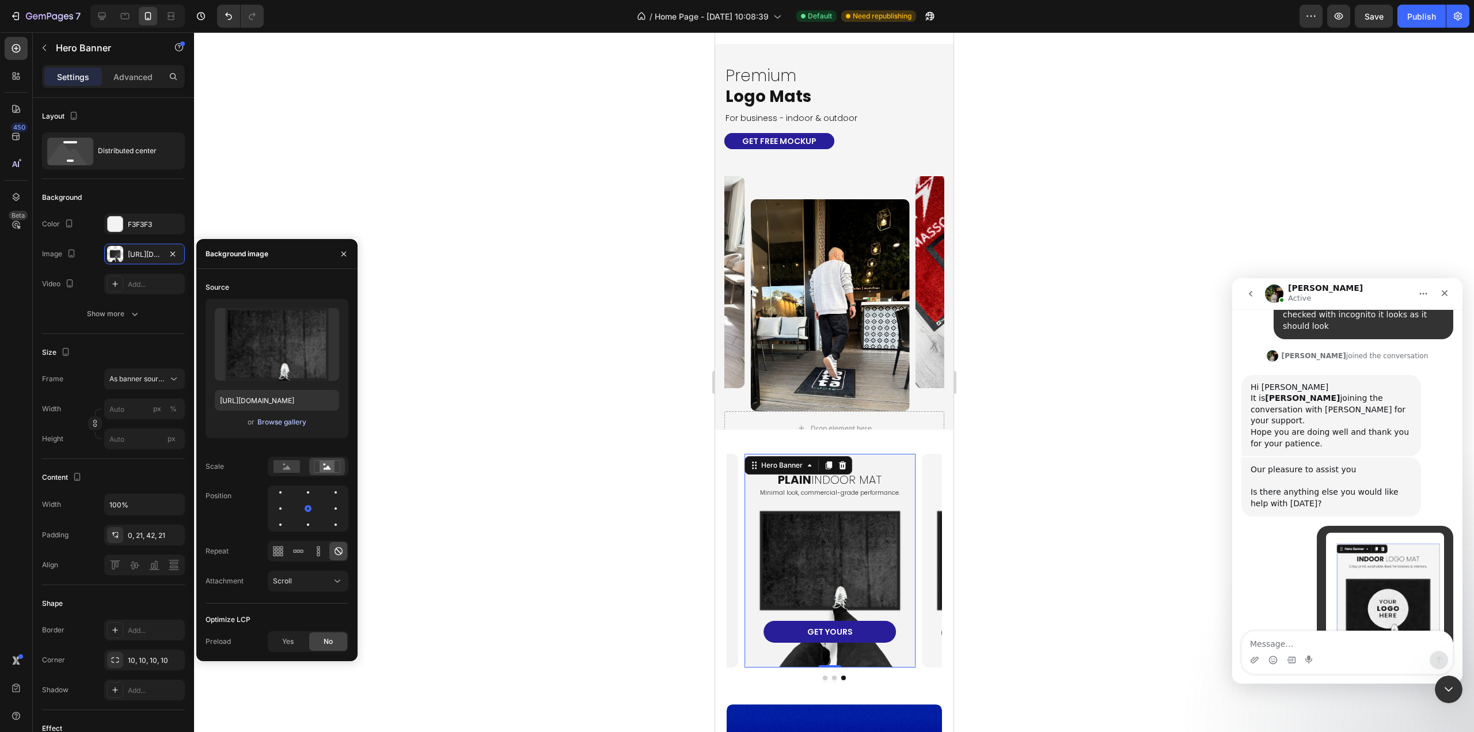
click at [280, 421] on div "Browse gallery" at bounding box center [281, 422] width 49 height 10
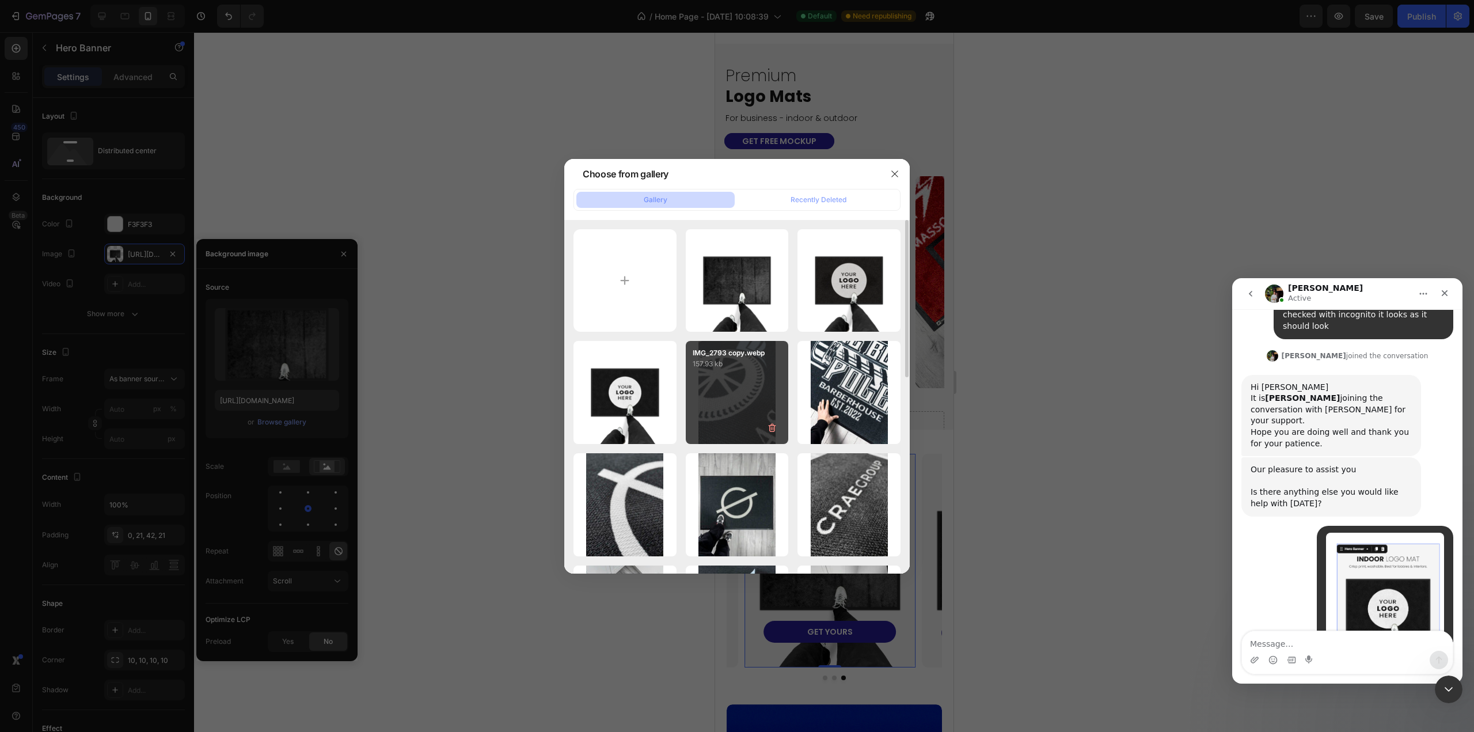
drag, startPoint x: 722, startPoint y: 292, endPoint x: 784, endPoint y: 389, distance: 114.2
click at [0, 0] on div "plain mat vertical h...py.webp 98.01 kb" at bounding box center [0, 0] width 0 height 0
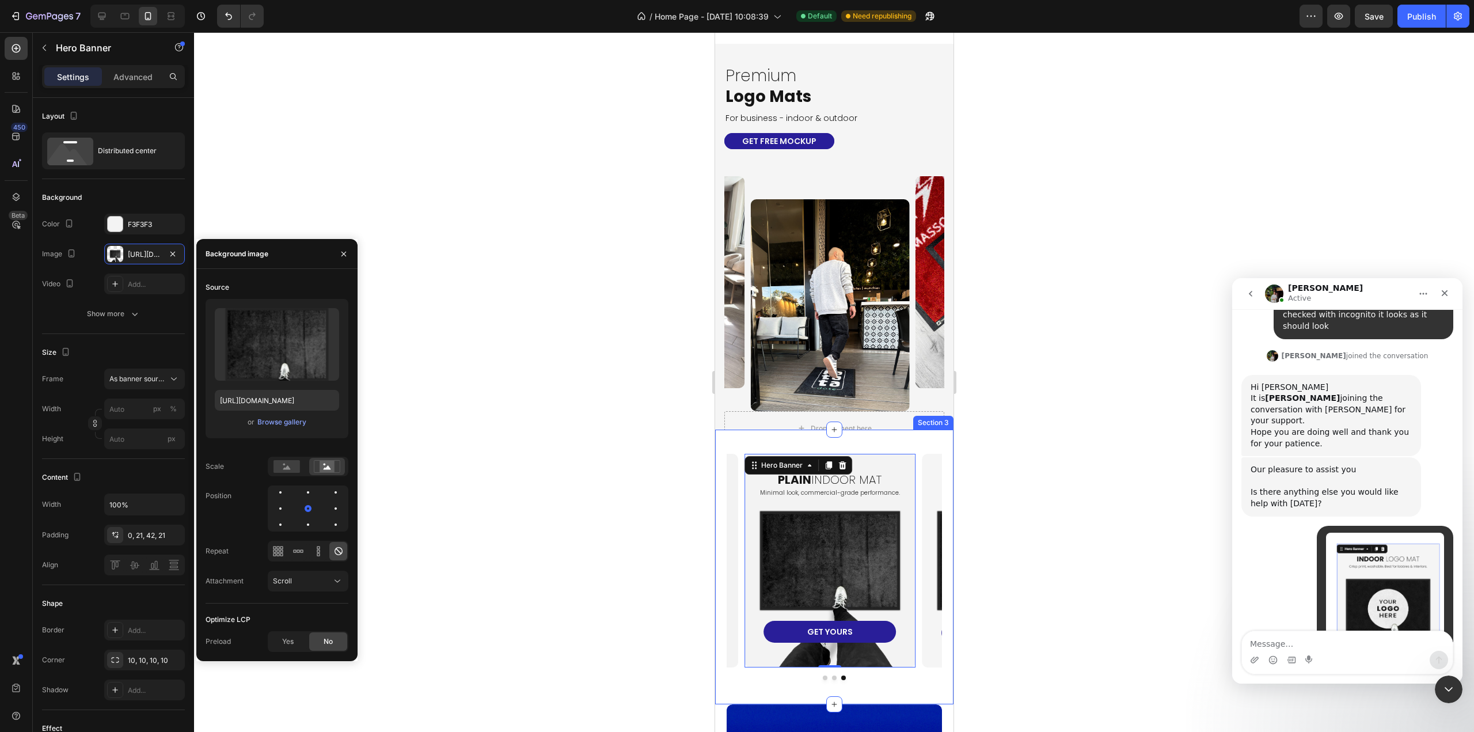
click at [822, 679] on button "Dot" at bounding box center [824, 677] width 5 height 5
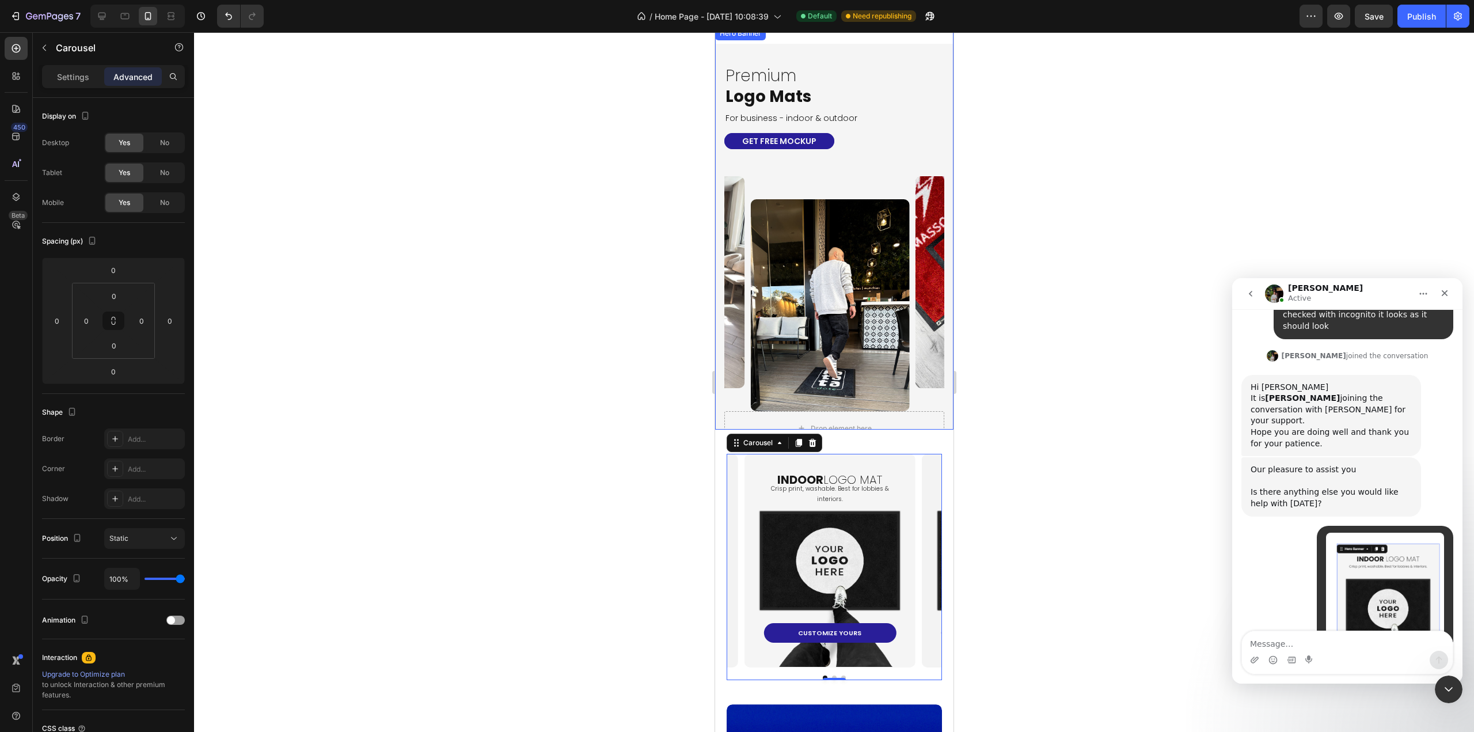
click at [838, 141] on div "GET FREE MOCKUP Button" at bounding box center [834, 141] width 220 height 16
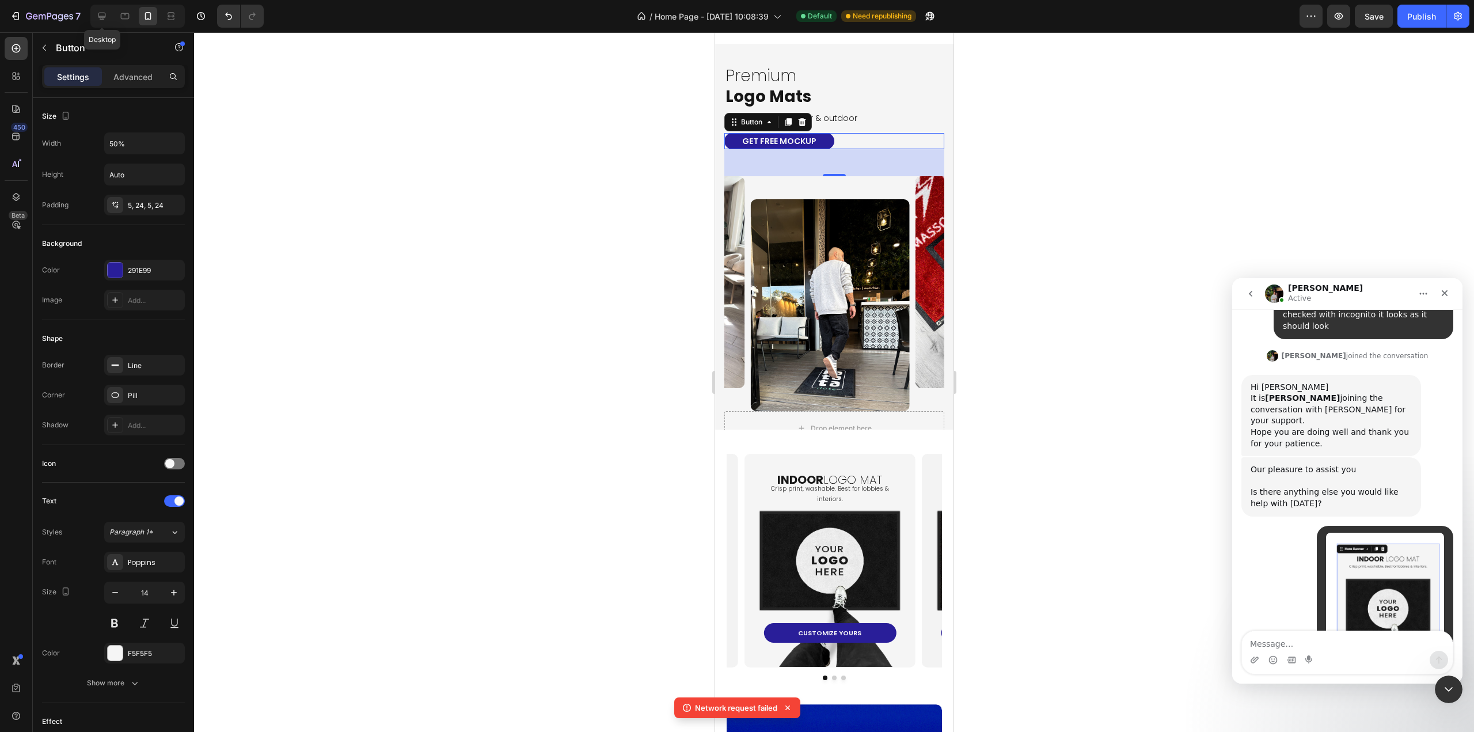
click at [106, 17] on icon at bounding box center [102, 16] width 12 height 12
type input "100%"
type input "16"
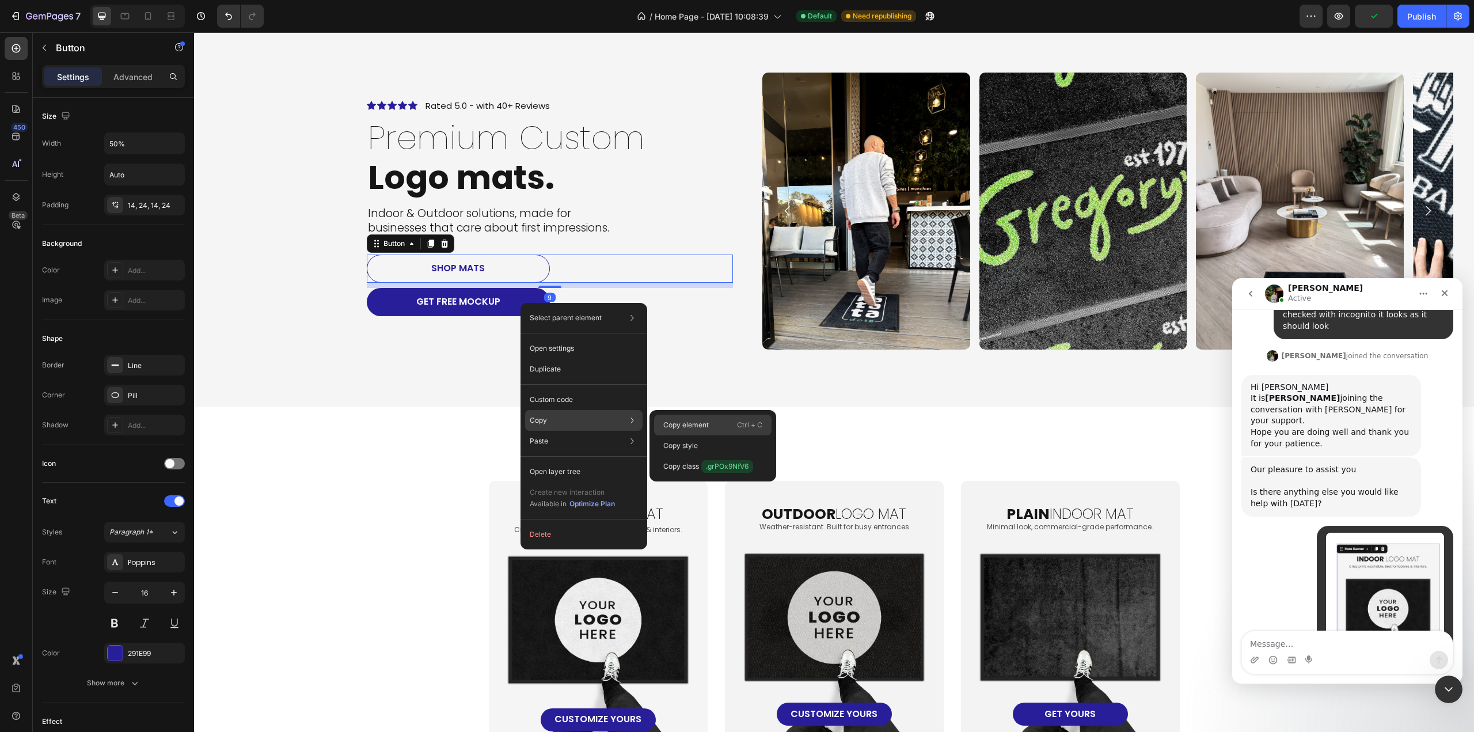
click at [698, 418] on div "Copy element Ctrl + C" at bounding box center [712, 424] width 117 height 21
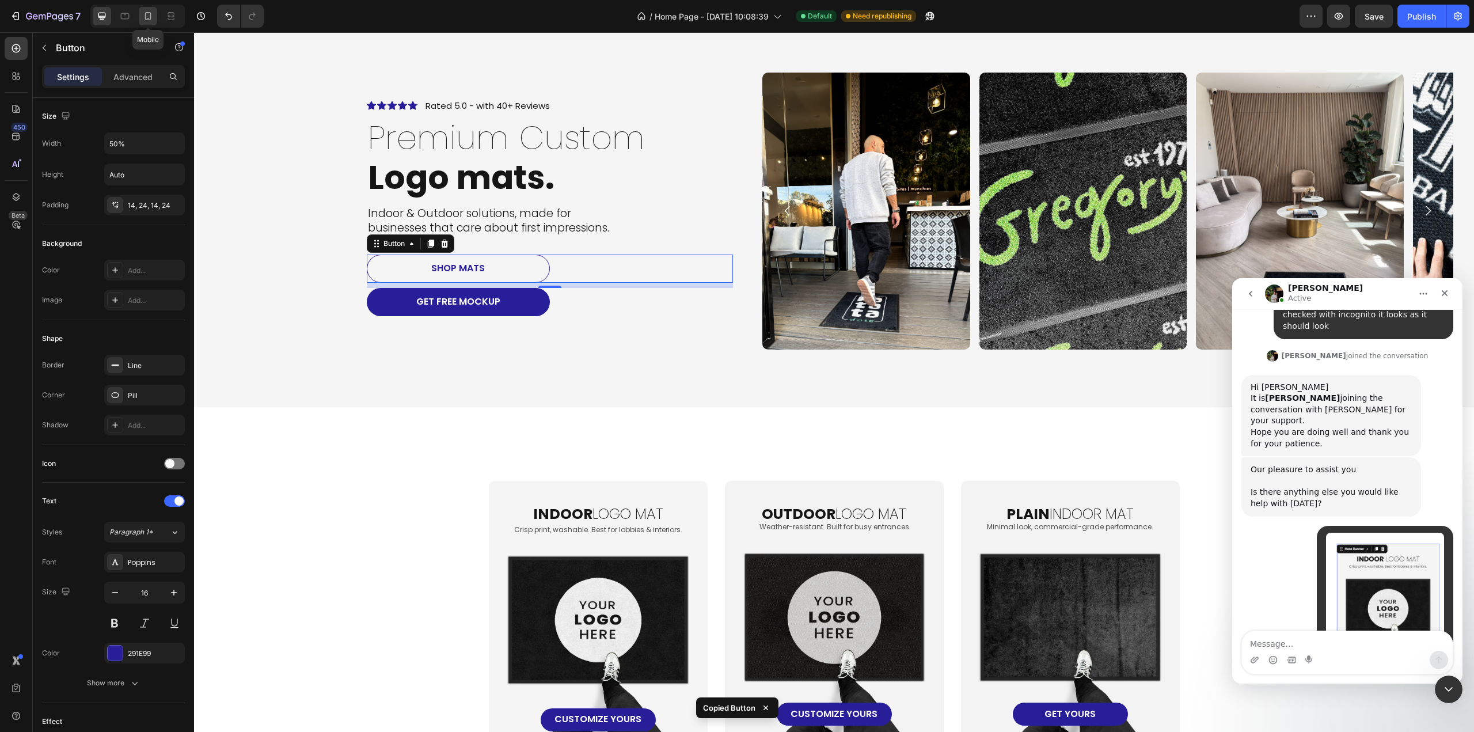
drag, startPoint x: 140, startPoint y: 20, endPoint x: 102, endPoint y: 207, distance: 190.4
click at [140, 20] on div at bounding box center [148, 16] width 18 height 18
type input "100%"
type input "14"
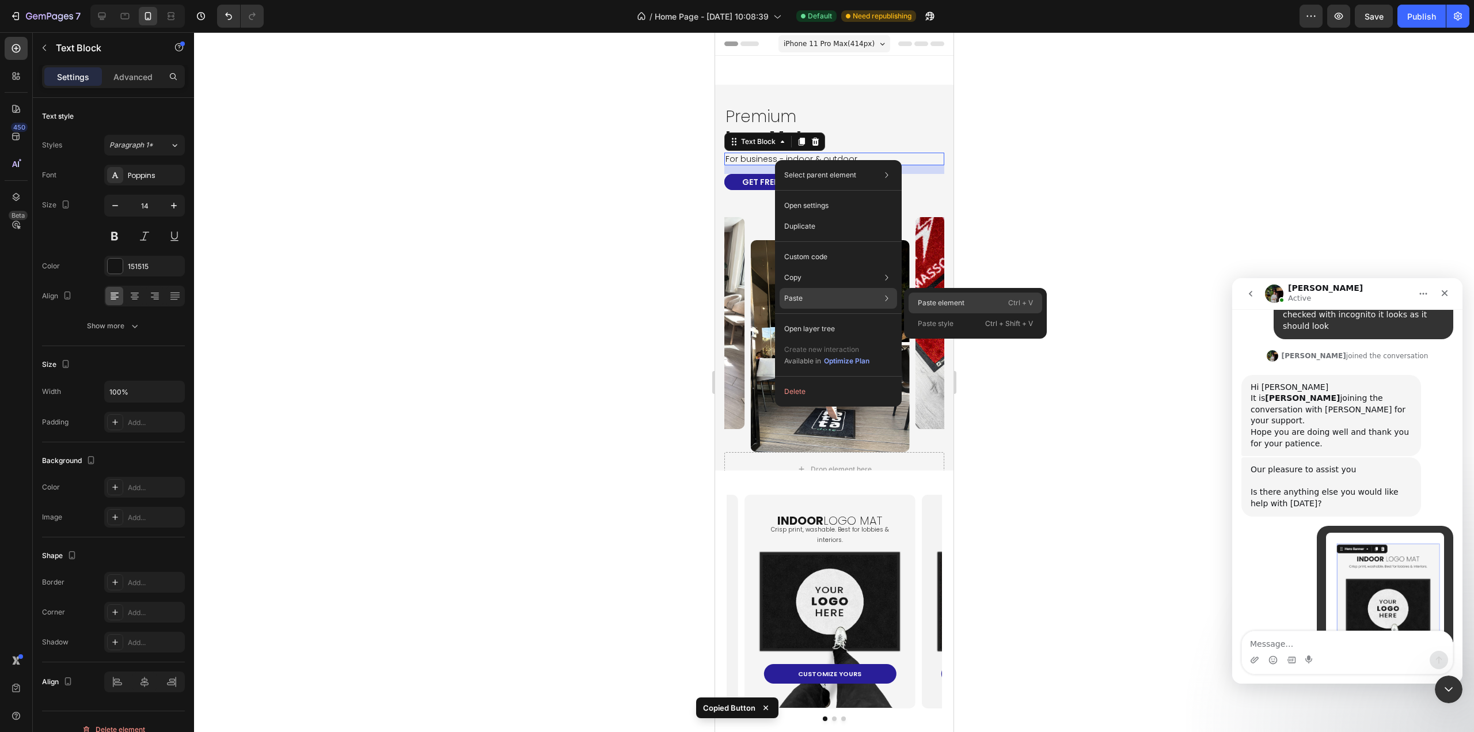
click at [918, 305] on p "Paste element" at bounding box center [941, 303] width 47 height 10
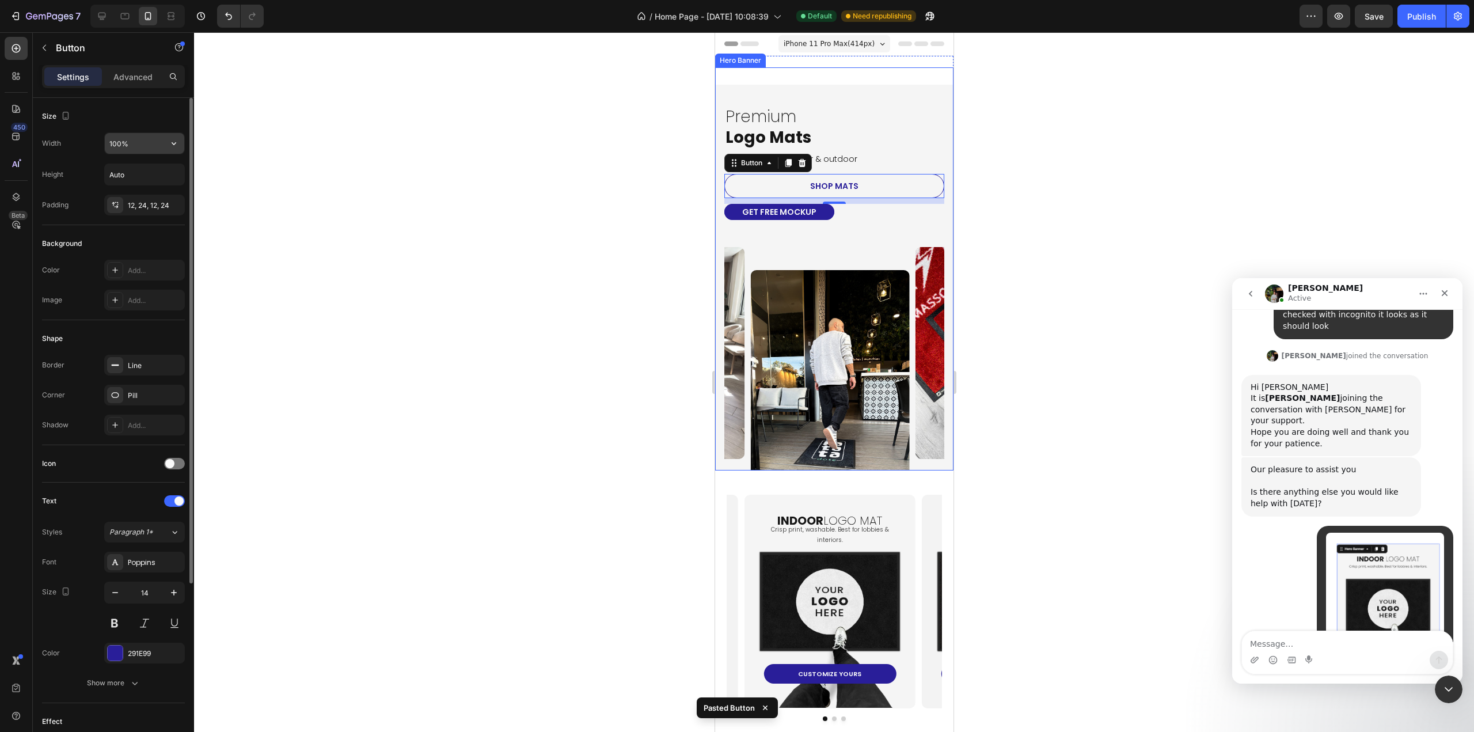
click at [123, 142] on input "100%" at bounding box center [144, 143] width 79 height 21
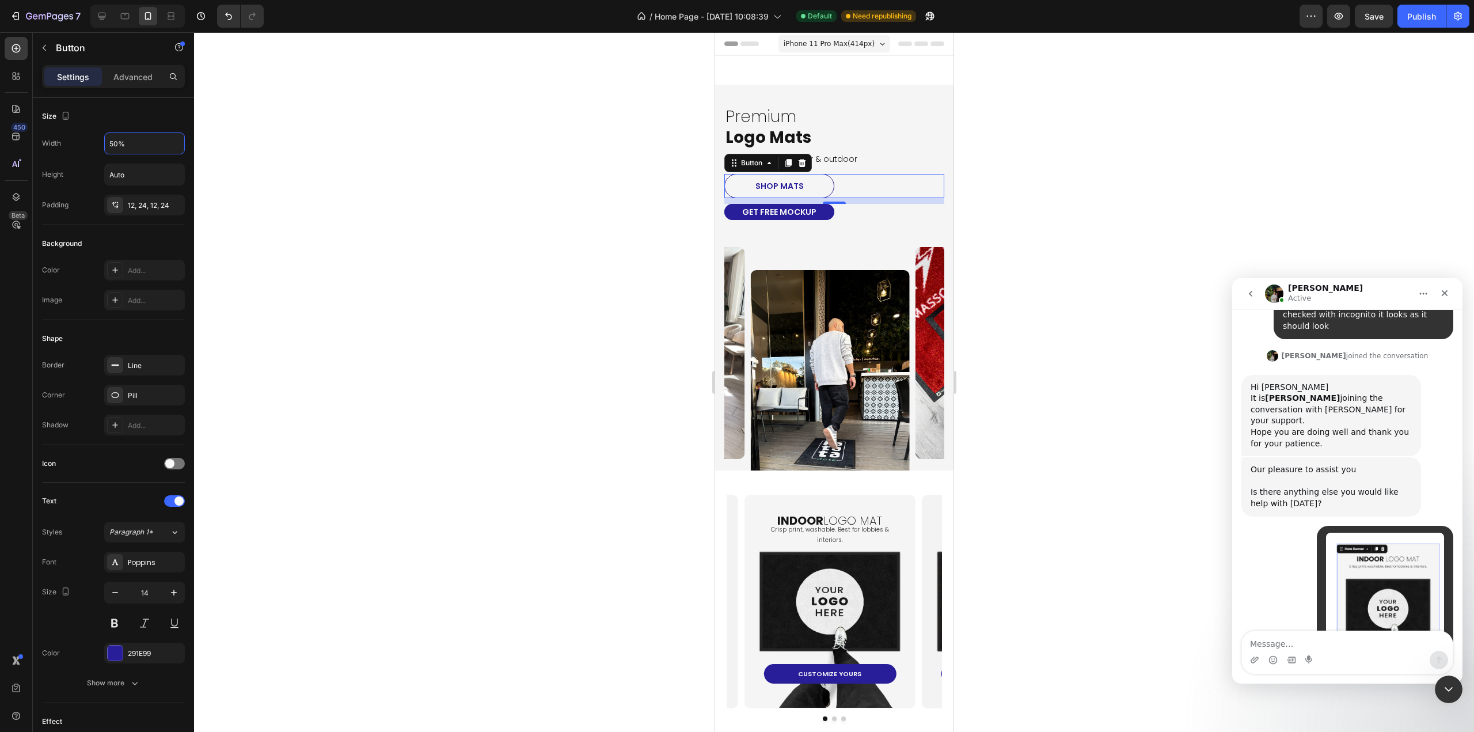
type input "50%"
click at [828, 213] on div "10" at bounding box center [834, 212] width 12 height 9
click at [860, 216] on div "GET FREE MOCKUP Button" at bounding box center [834, 212] width 220 height 16
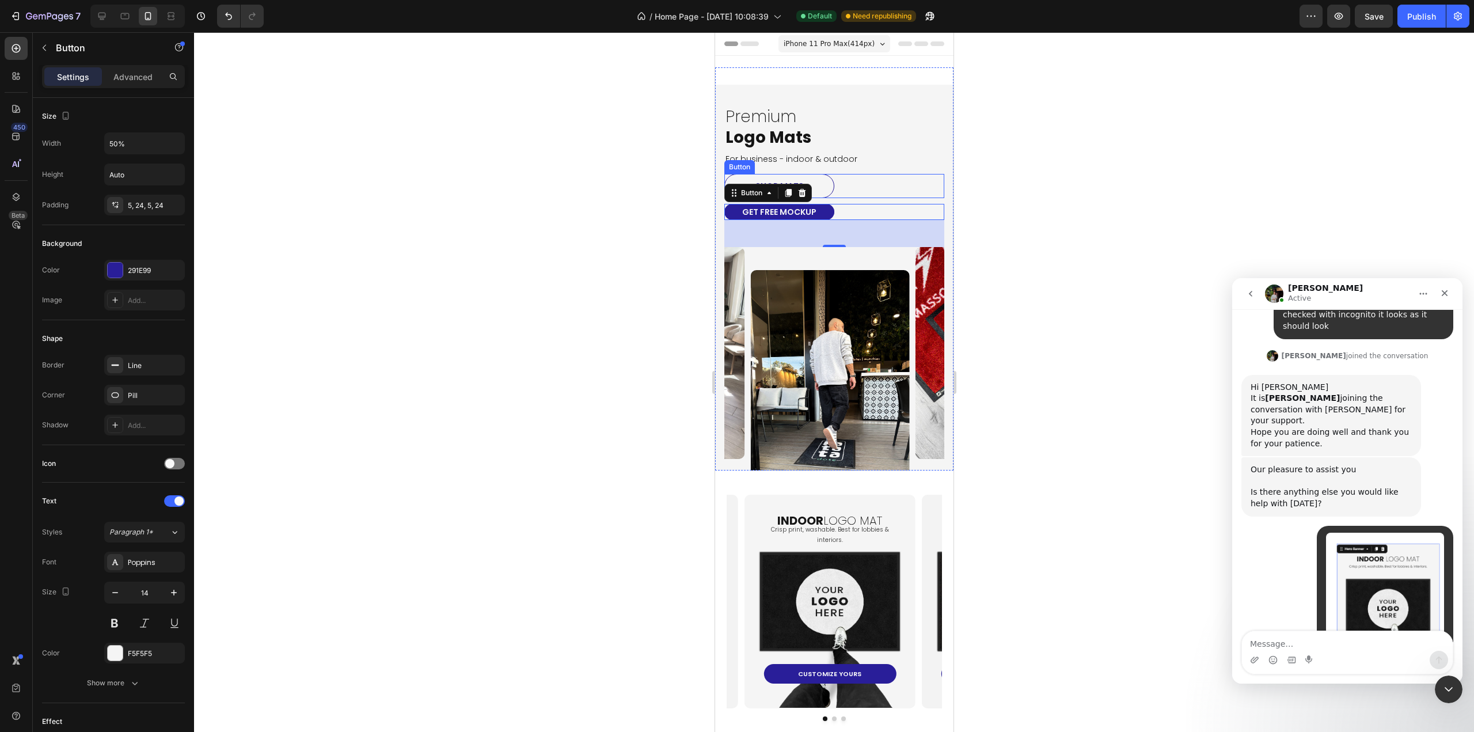
click at [852, 185] on div "shop [PERSON_NAME]" at bounding box center [834, 186] width 220 height 24
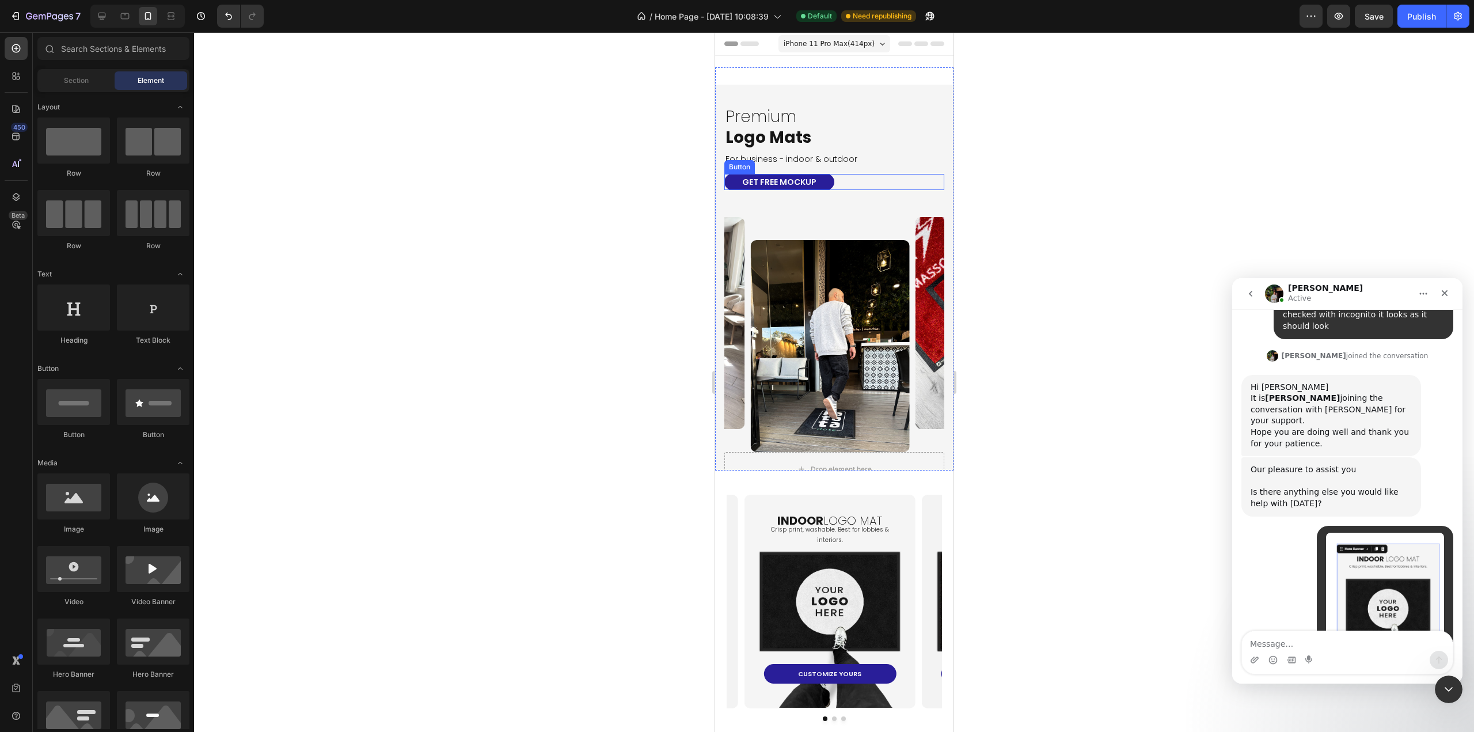
click at [857, 178] on div "GET FREE MOCKUP Button" at bounding box center [834, 182] width 220 height 16
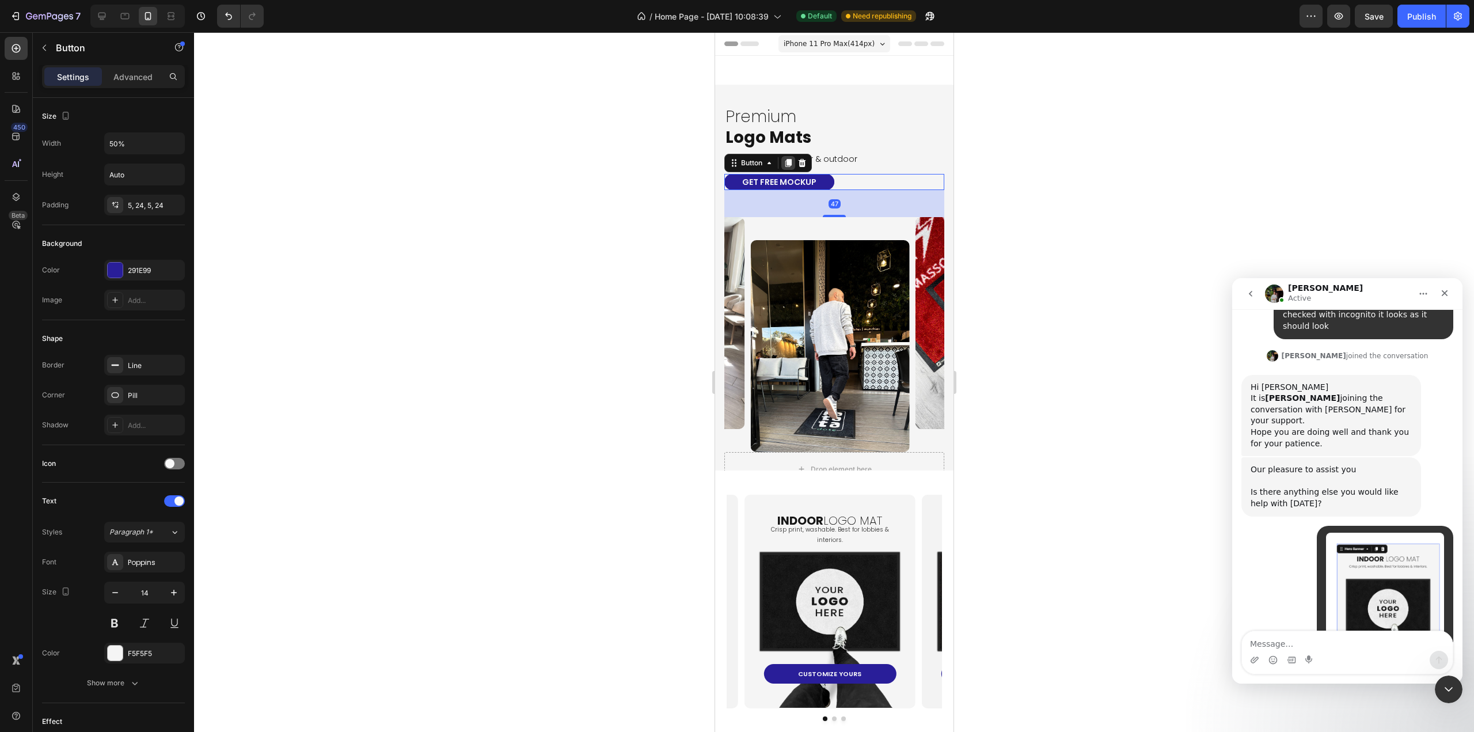
click at [787, 159] on icon at bounding box center [787, 162] width 9 height 9
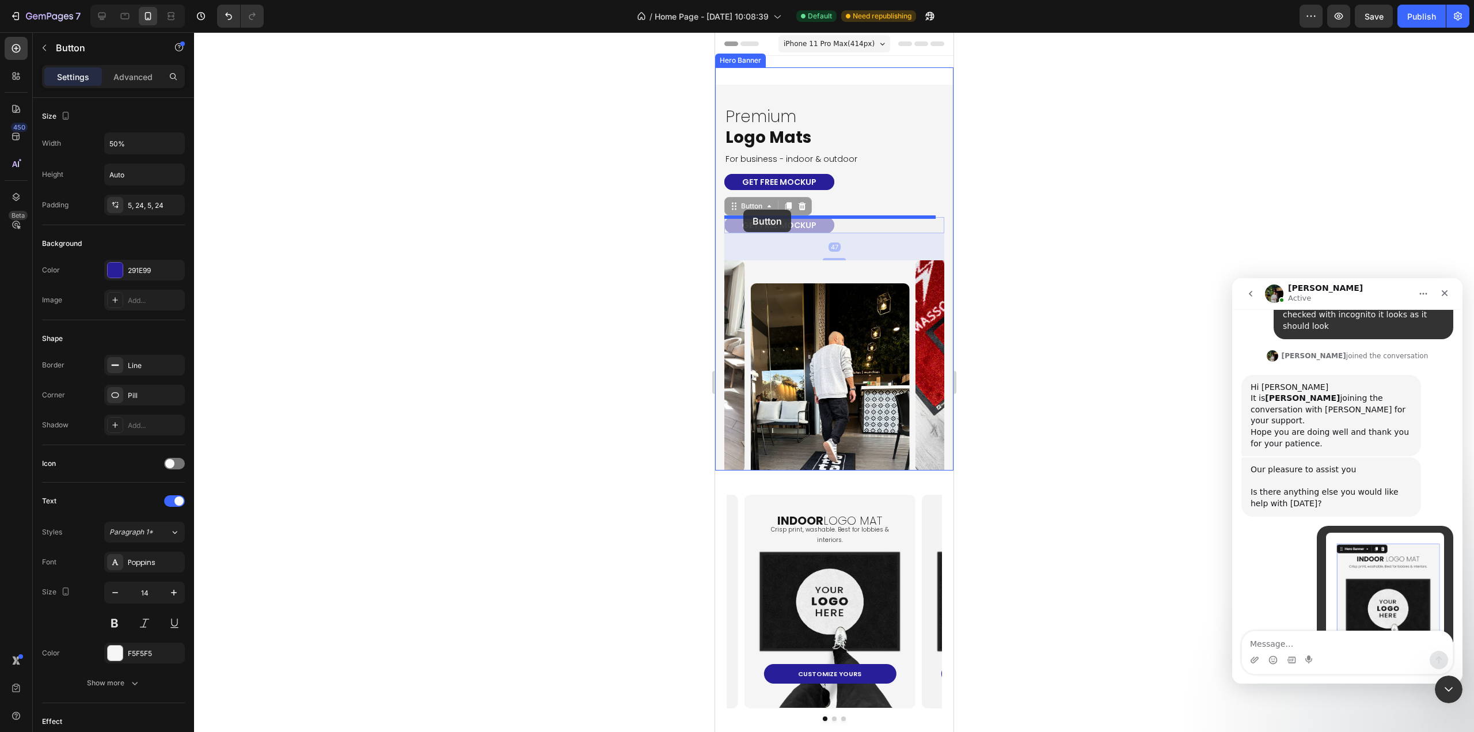
drag, startPoint x: 733, startPoint y: 207, endPoint x: 743, endPoint y: 210, distance: 10.1
click at [829, 182] on div "GET FREE MOCKUP Button" at bounding box center [834, 182] width 220 height 16
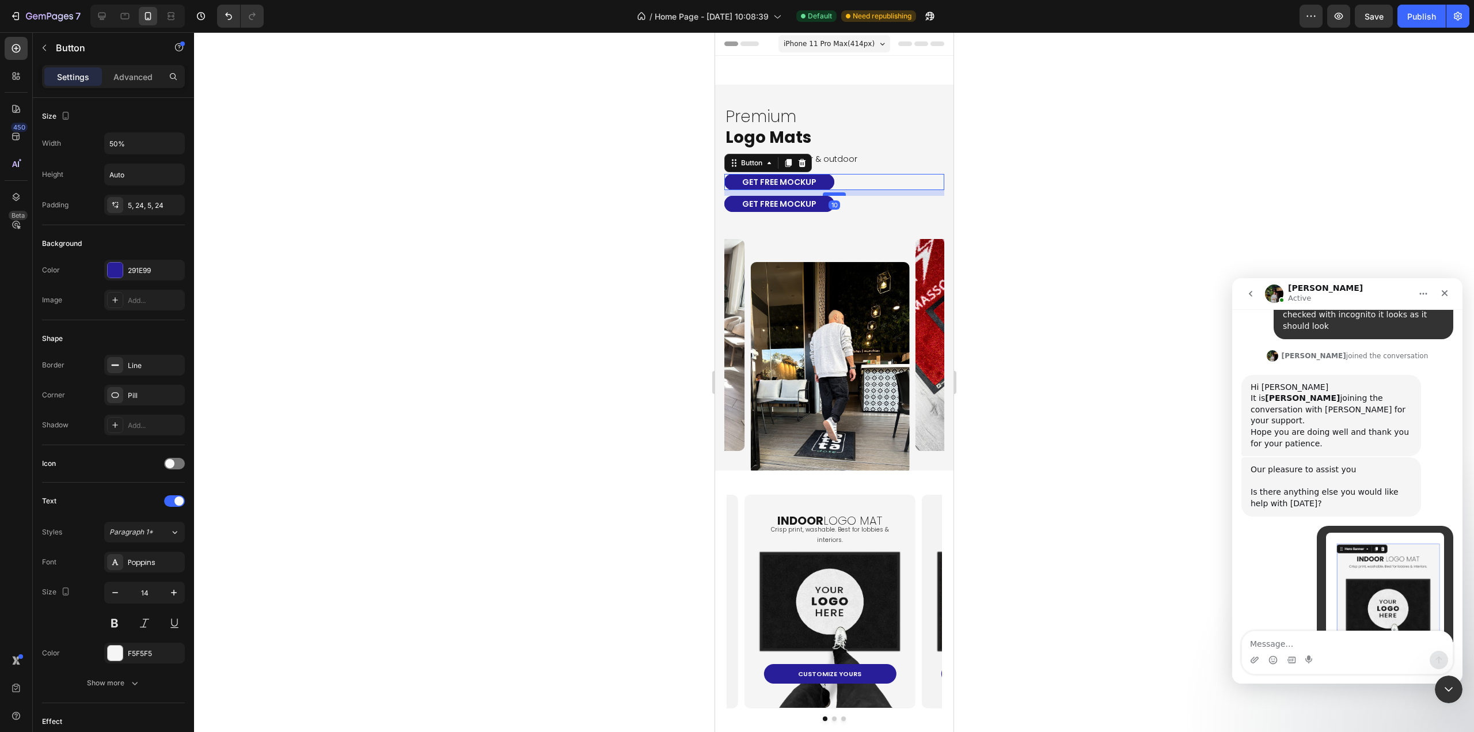
drag, startPoint x: 830, startPoint y: 216, endPoint x: 836, endPoint y: 195, distance: 22.1
click at [836, 195] on div at bounding box center [833, 193] width 23 height 3
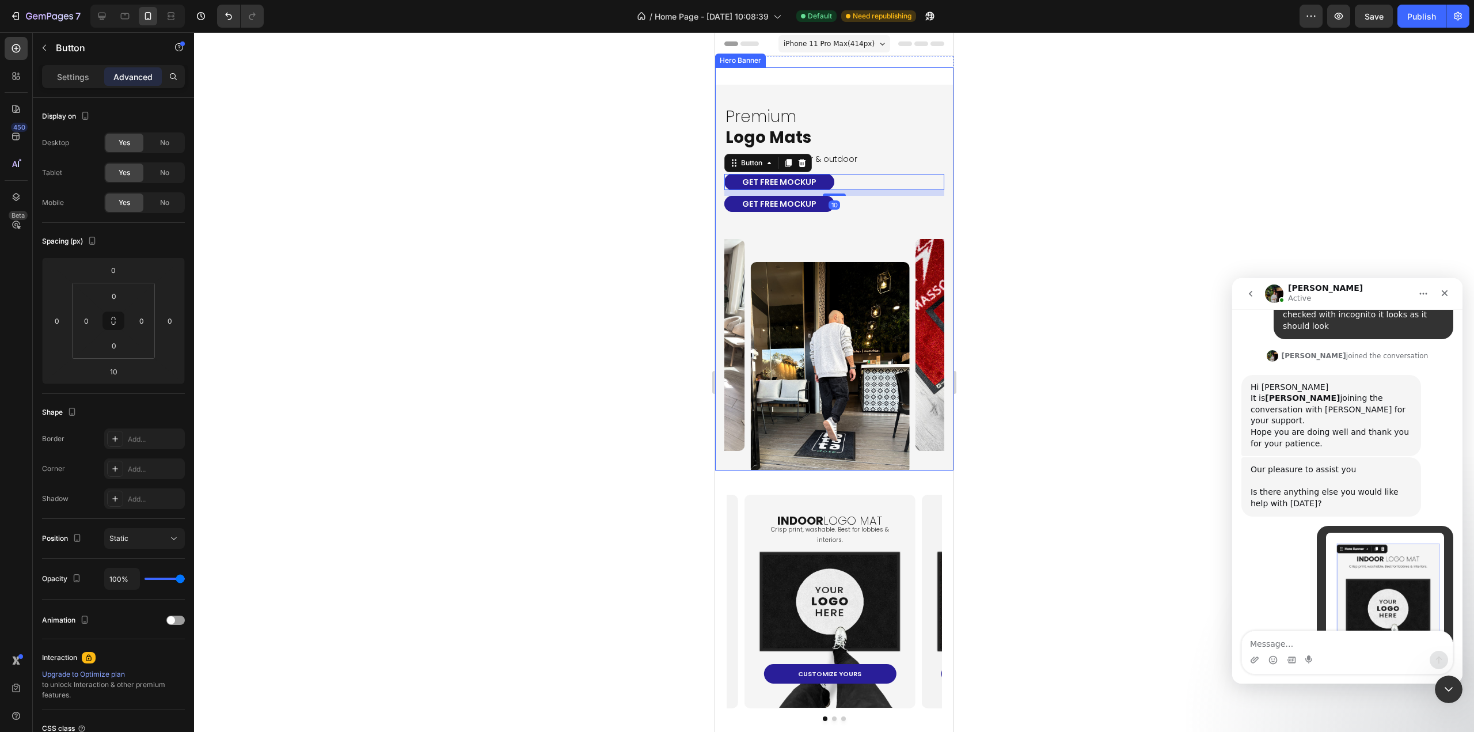
click at [996, 173] on div at bounding box center [834, 381] width 1280 height 699
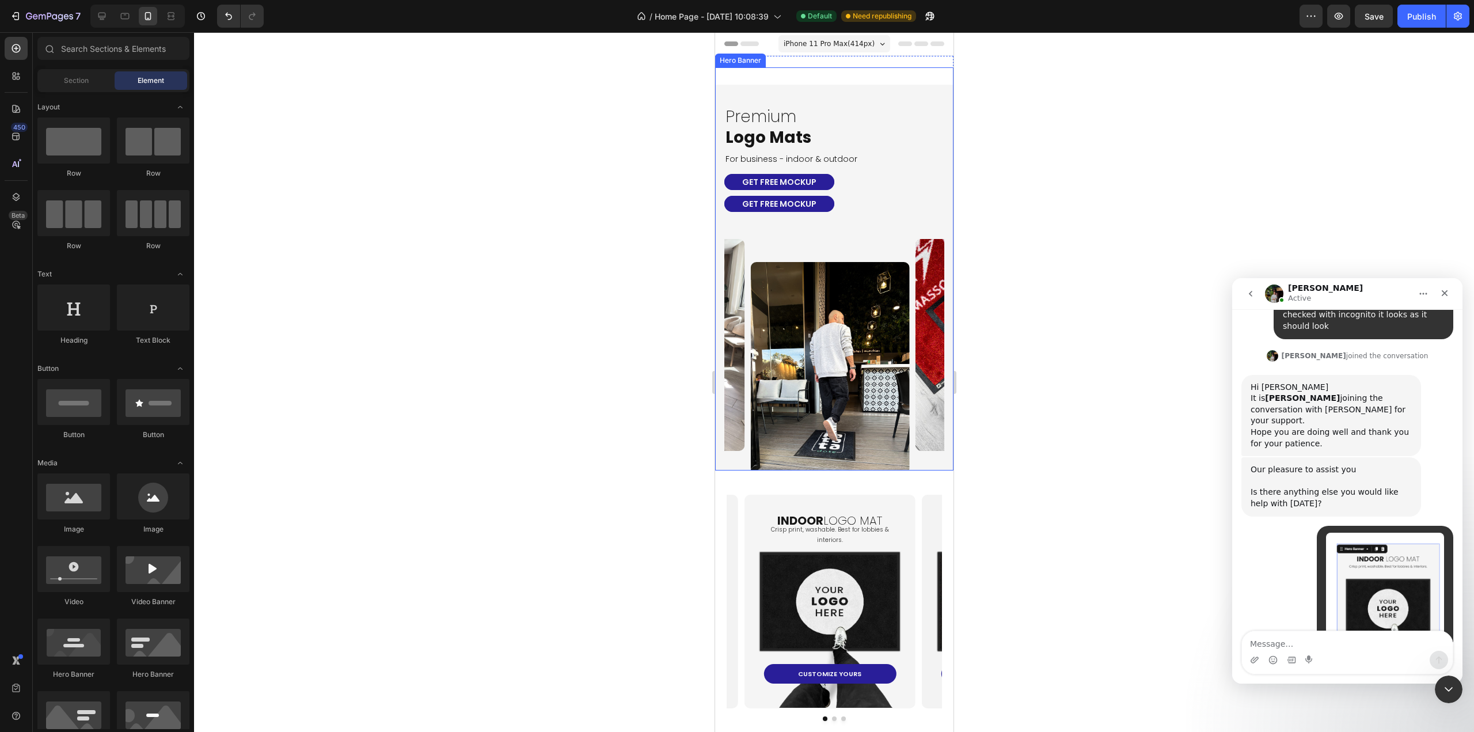
click at [832, 184] on div "GET FREE MOCKUP Button" at bounding box center [834, 182] width 220 height 16
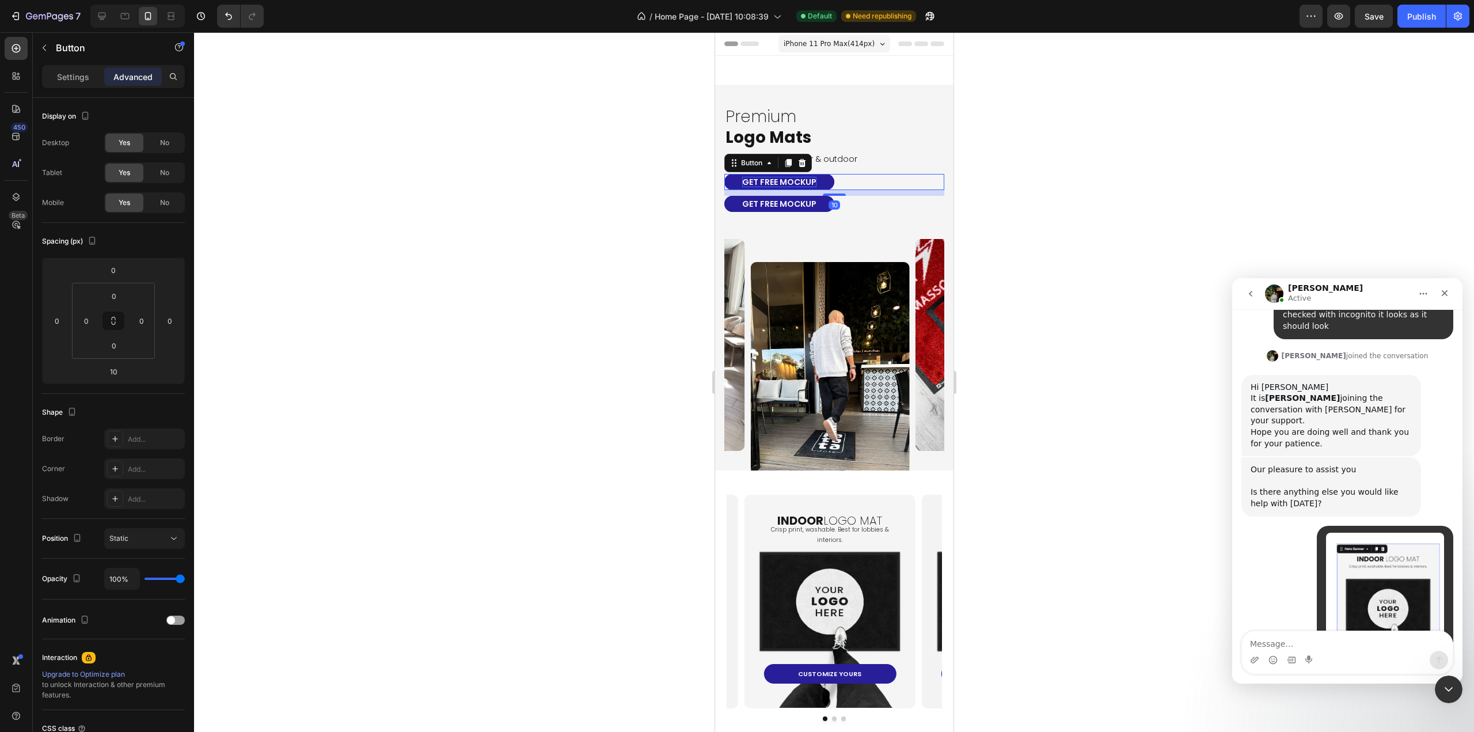
click at [785, 184] on p "GET FREE MOCKUP" at bounding box center [778, 182] width 74 height 10
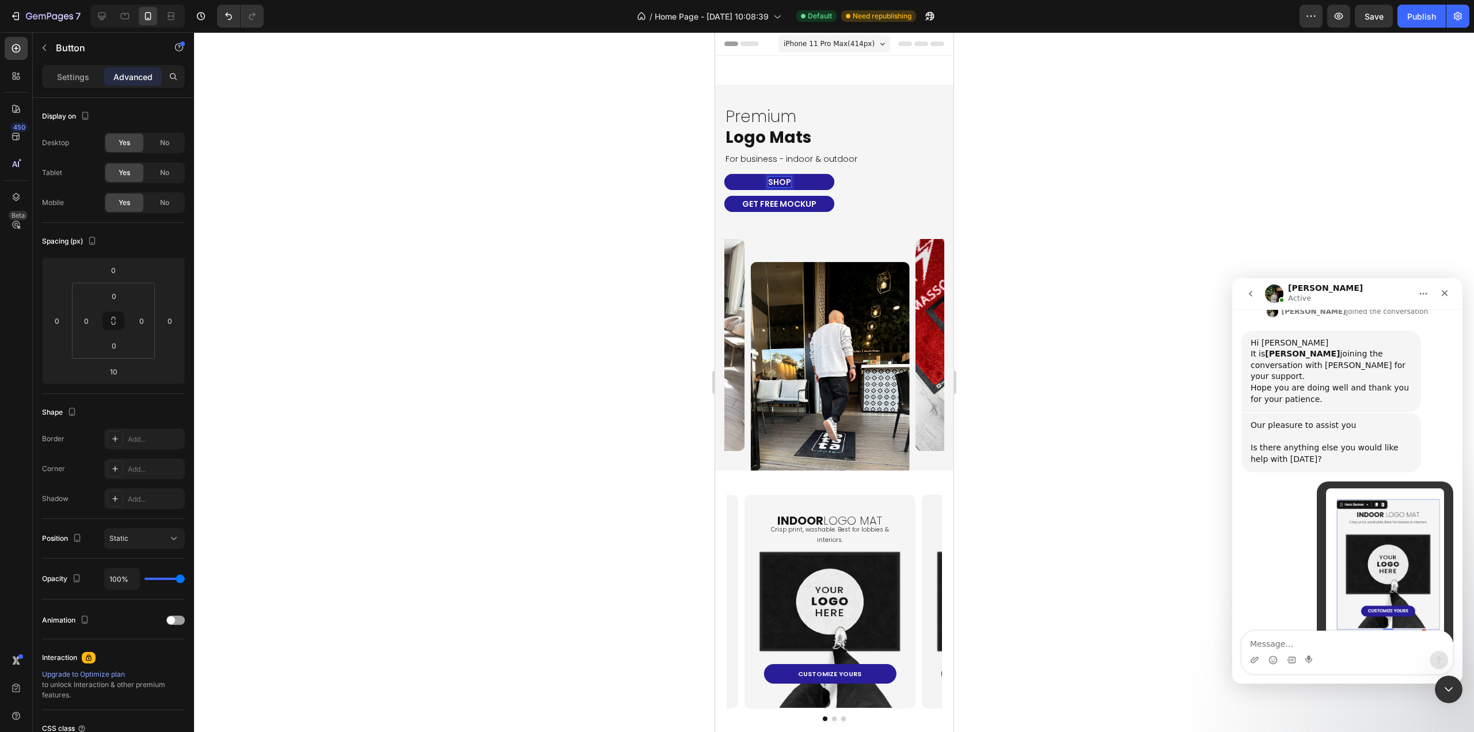
click at [724, 174] on button "shop" at bounding box center [779, 182] width 110 height 16
click at [724, 174] on button "business" at bounding box center [779, 182] width 110 height 16
click at [1090, 204] on div at bounding box center [834, 381] width 1280 height 699
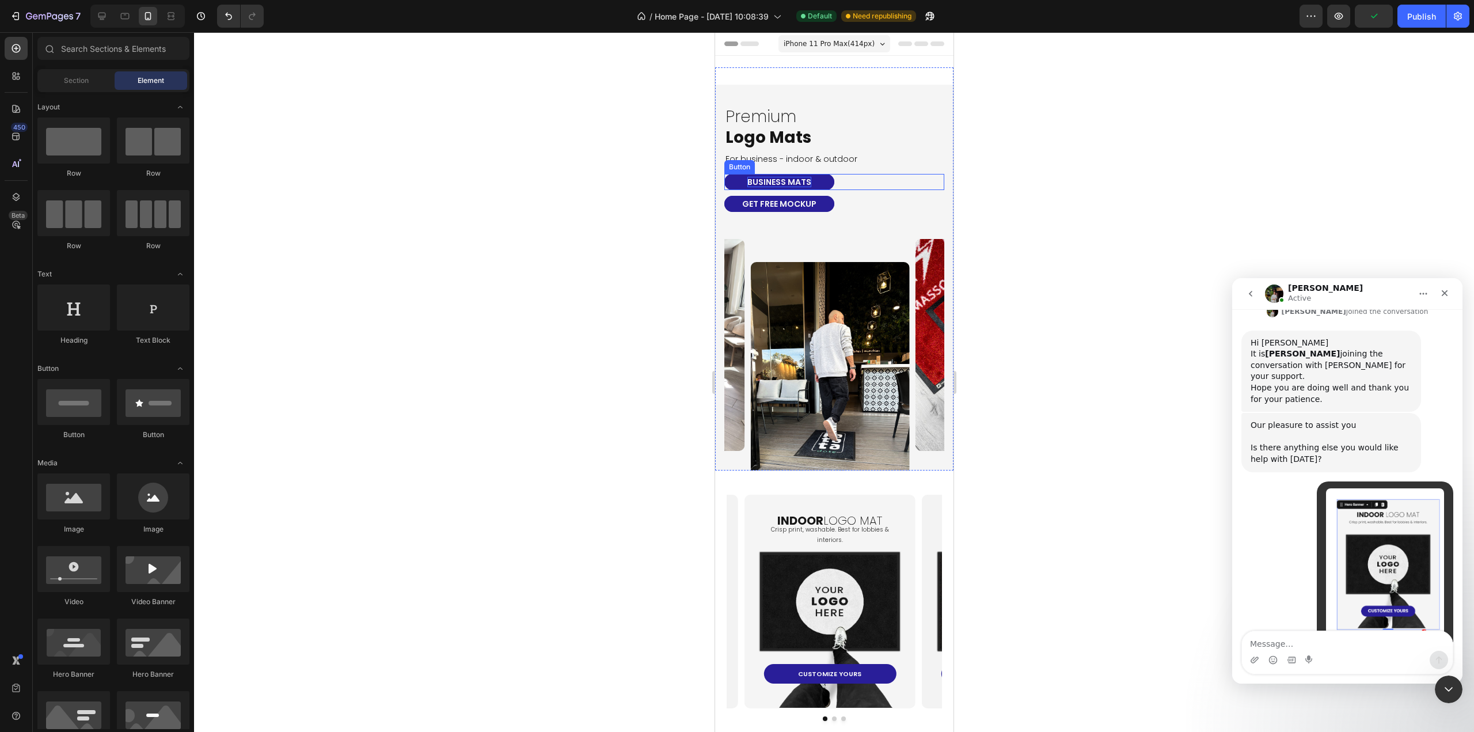
click at [823, 182] on button "business mats" at bounding box center [779, 182] width 110 height 16
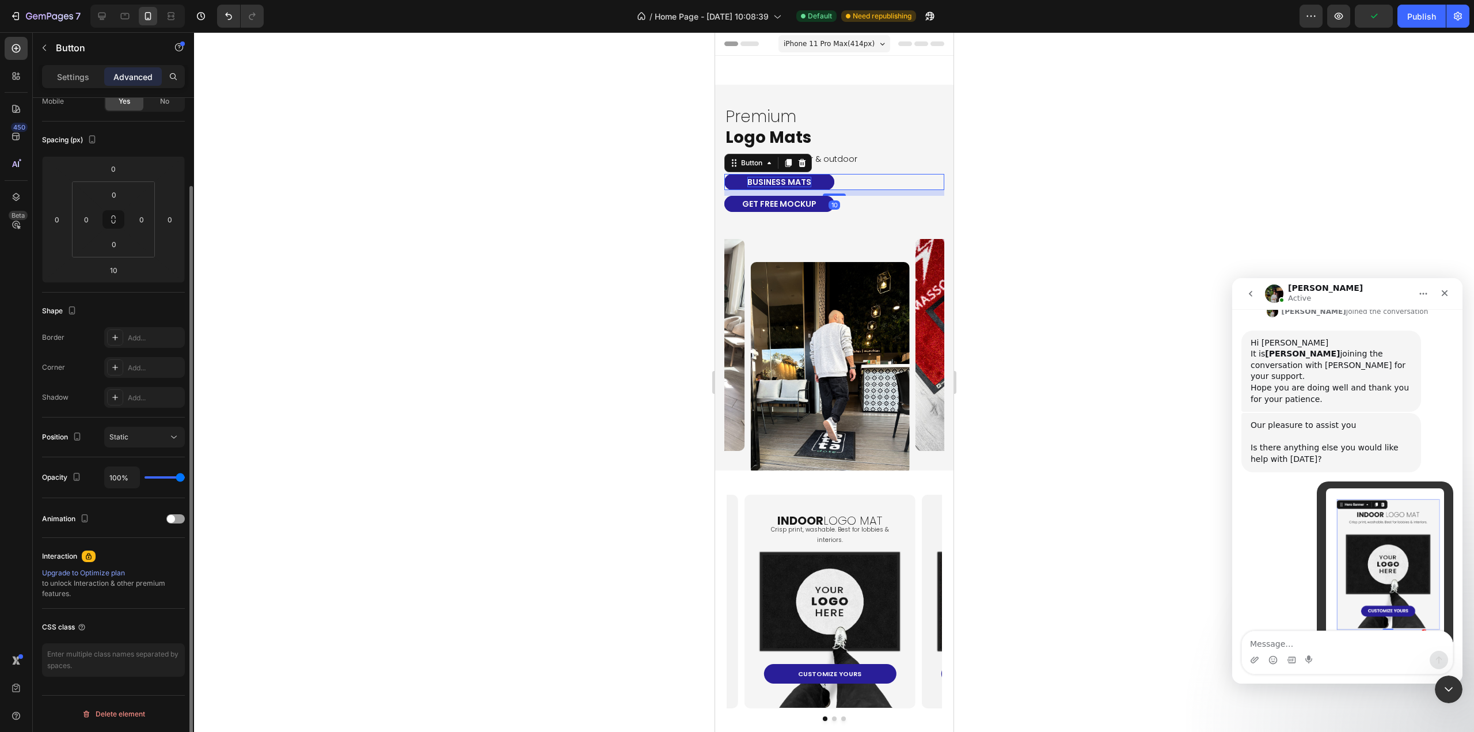
scroll to position [0, 0]
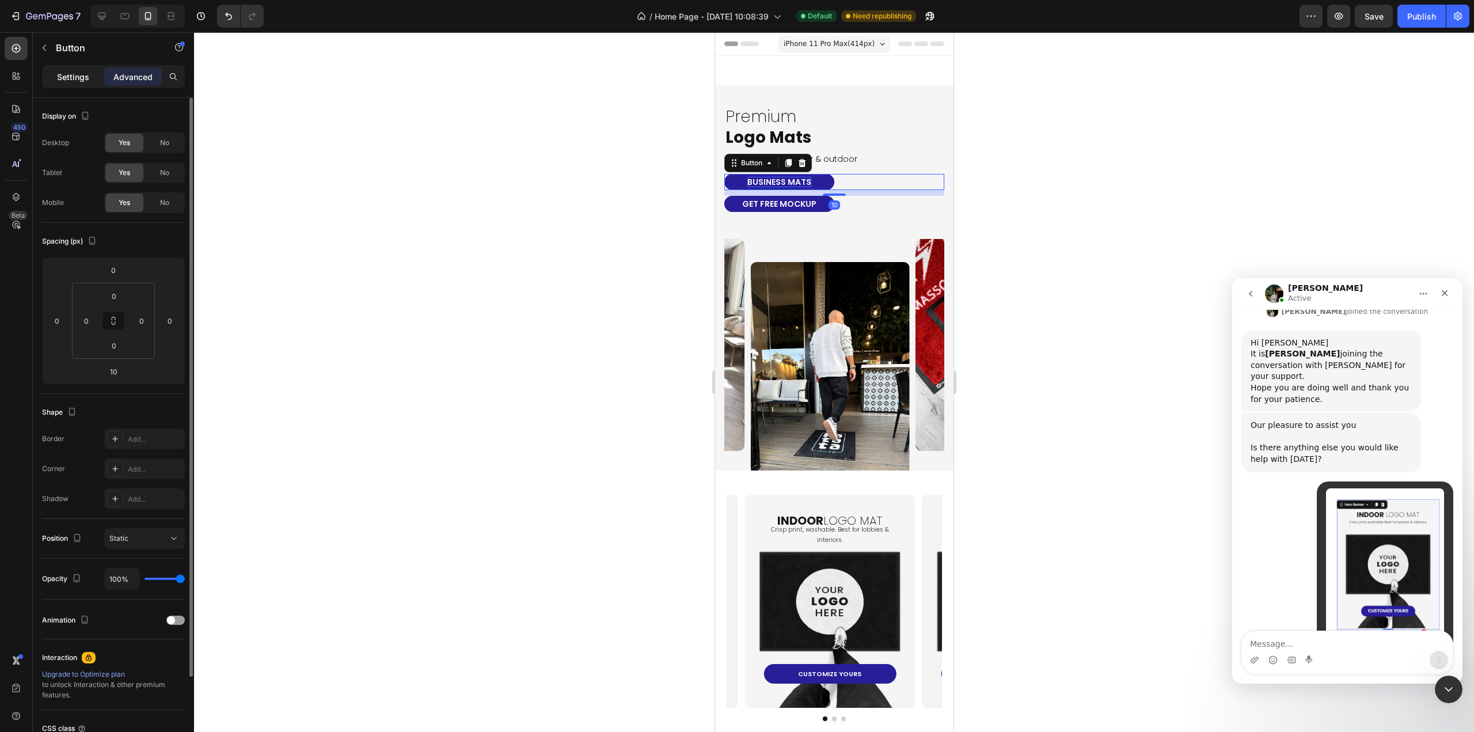
click at [81, 75] on p "Settings" at bounding box center [73, 77] width 32 height 12
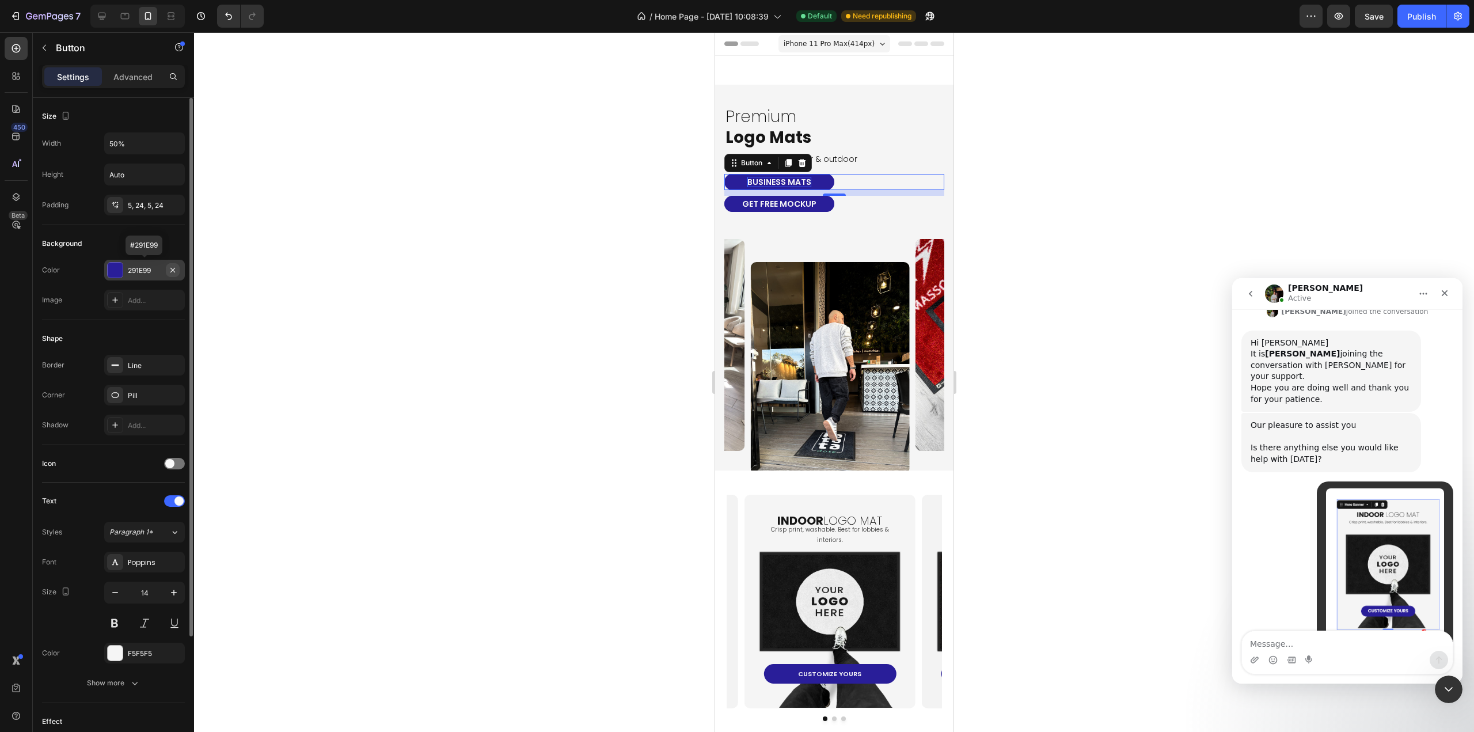
click at [171, 268] on icon "button" at bounding box center [172, 269] width 5 height 5
click at [134, 269] on div "Add..." at bounding box center [155, 270] width 54 height 10
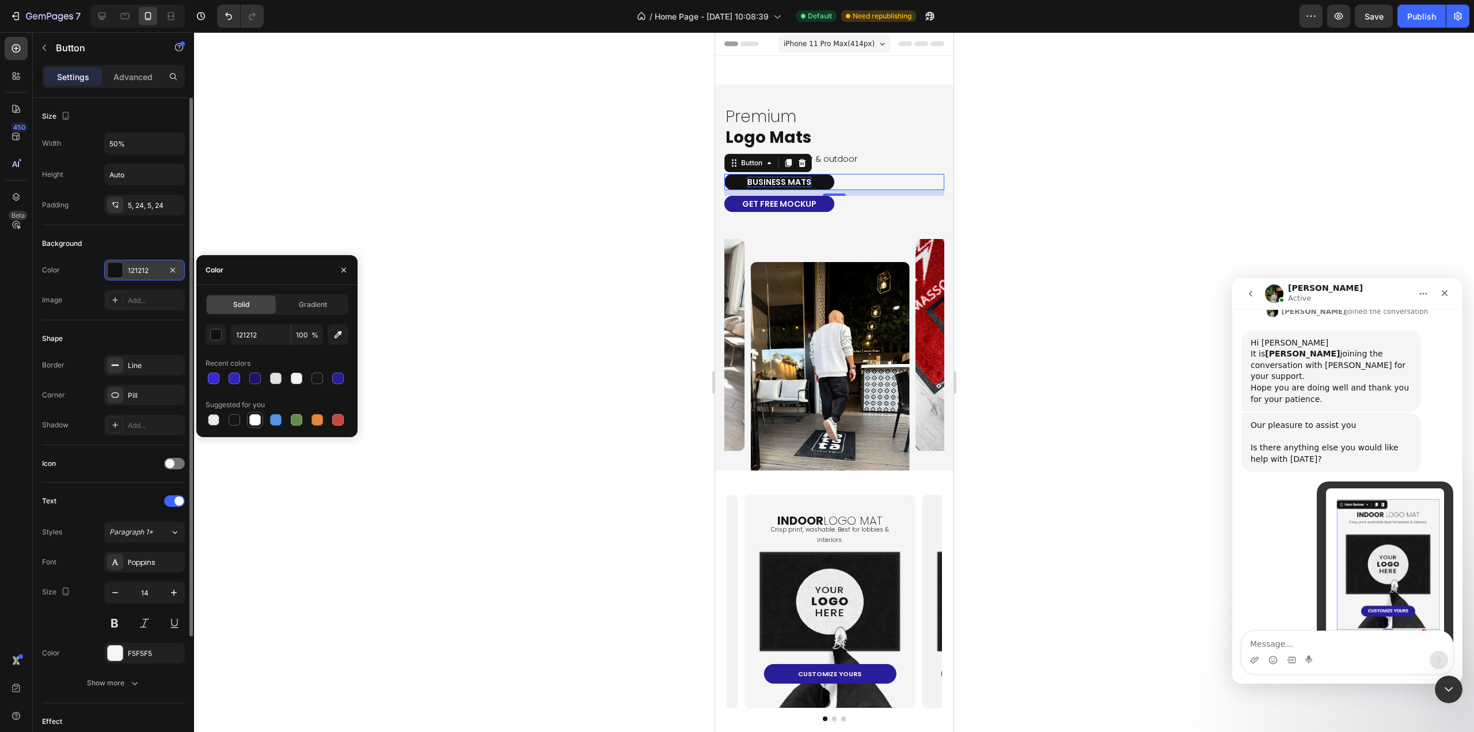
click at [256, 421] on div at bounding box center [255, 420] width 12 height 12
type input "FFFFFF"
click at [109, 469] on div "Icon" at bounding box center [113, 463] width 143 height 18
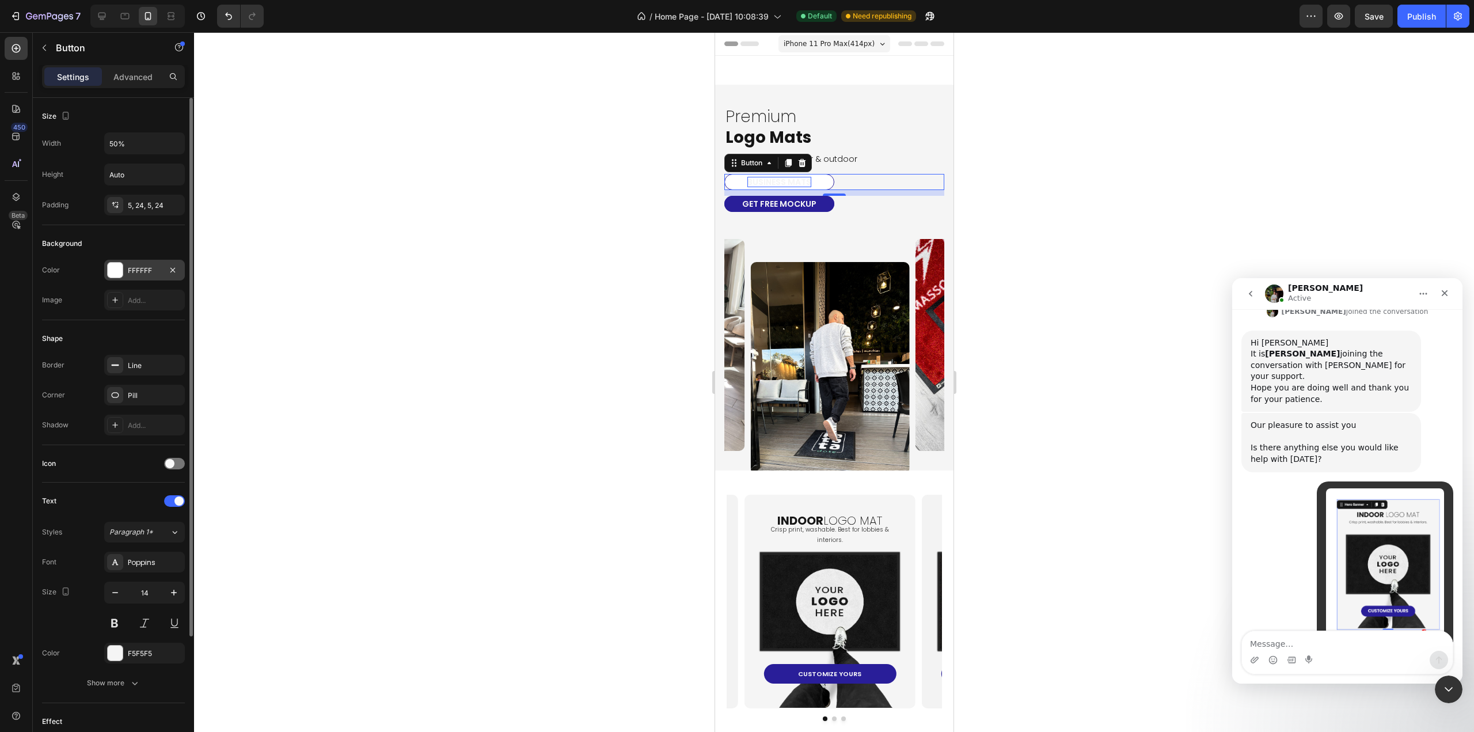
scroll to position [14809, 0]
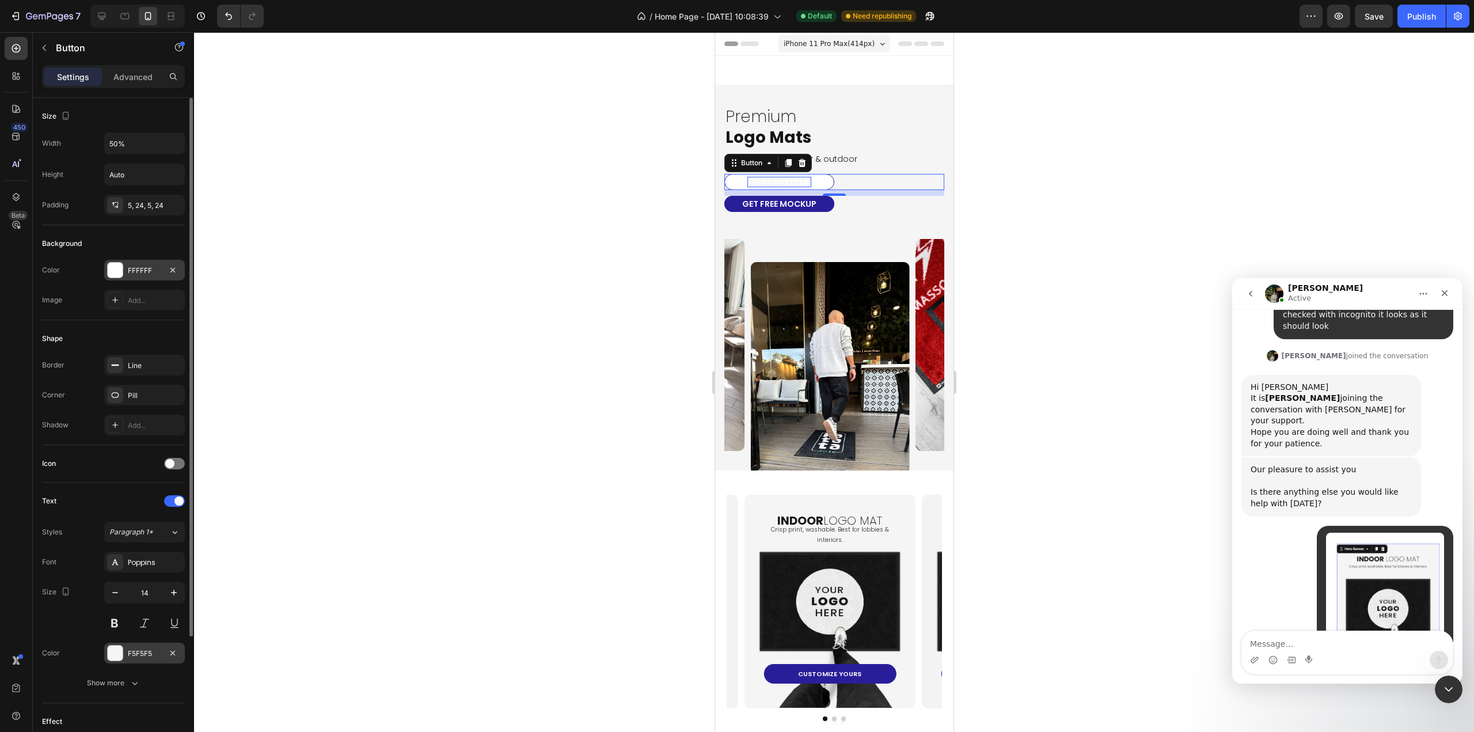
click at [140, 644] on div "F5F5F5" at bounding box center [144, 652] width 81 height 21
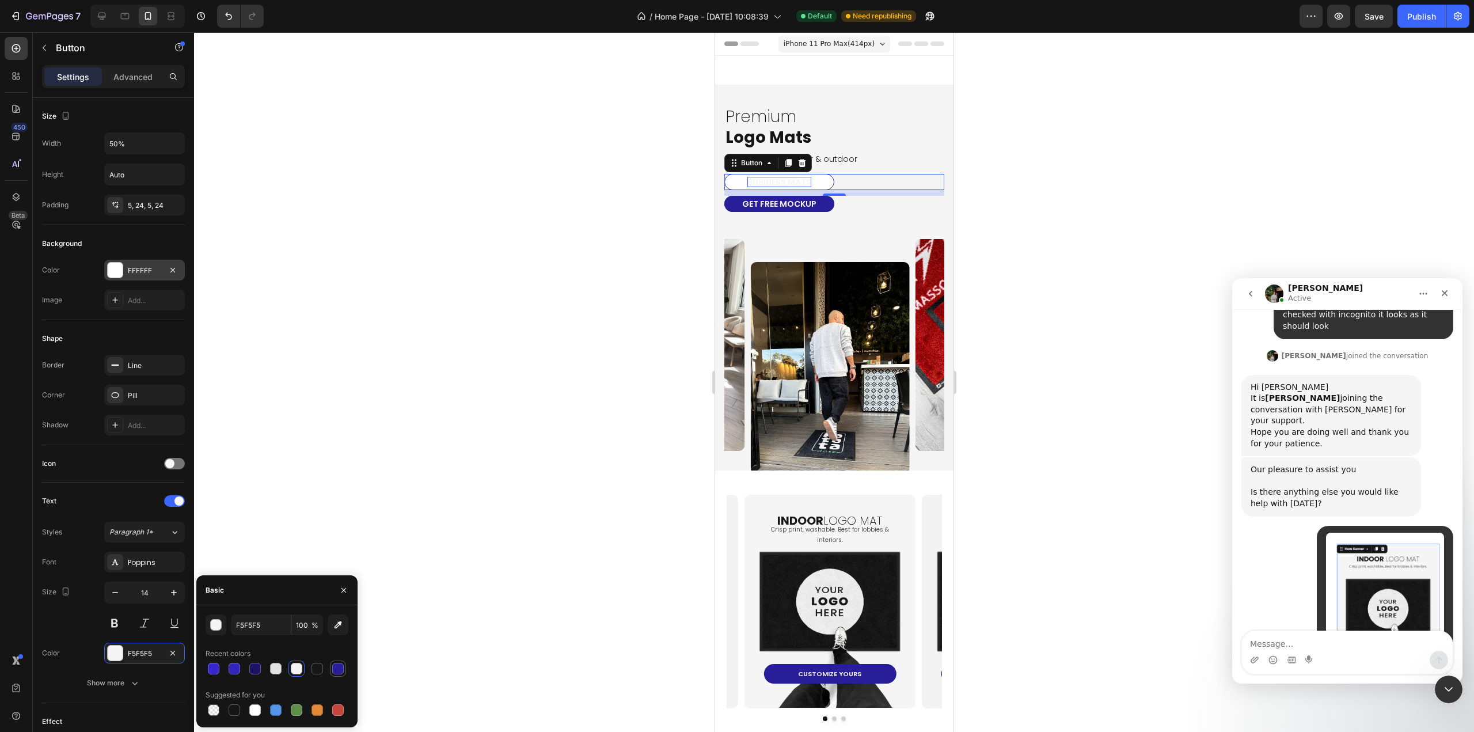
click at [338, 663] on div at bounding box center [338, 669] width 12 height 12
type input "291E99"
click at [1065, 428] on div at bounding box center [834, 381] width 1280 height 699
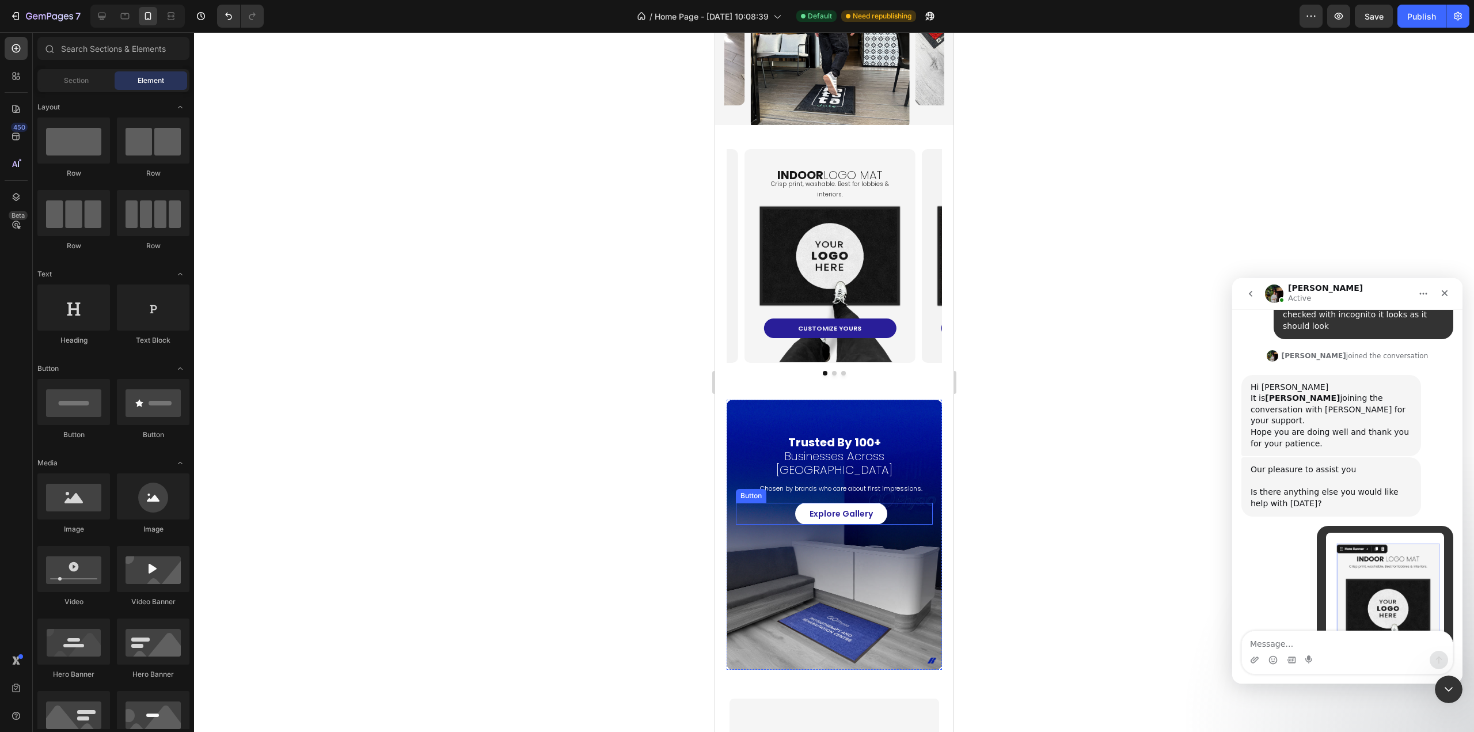
scroll to position [403, 0]
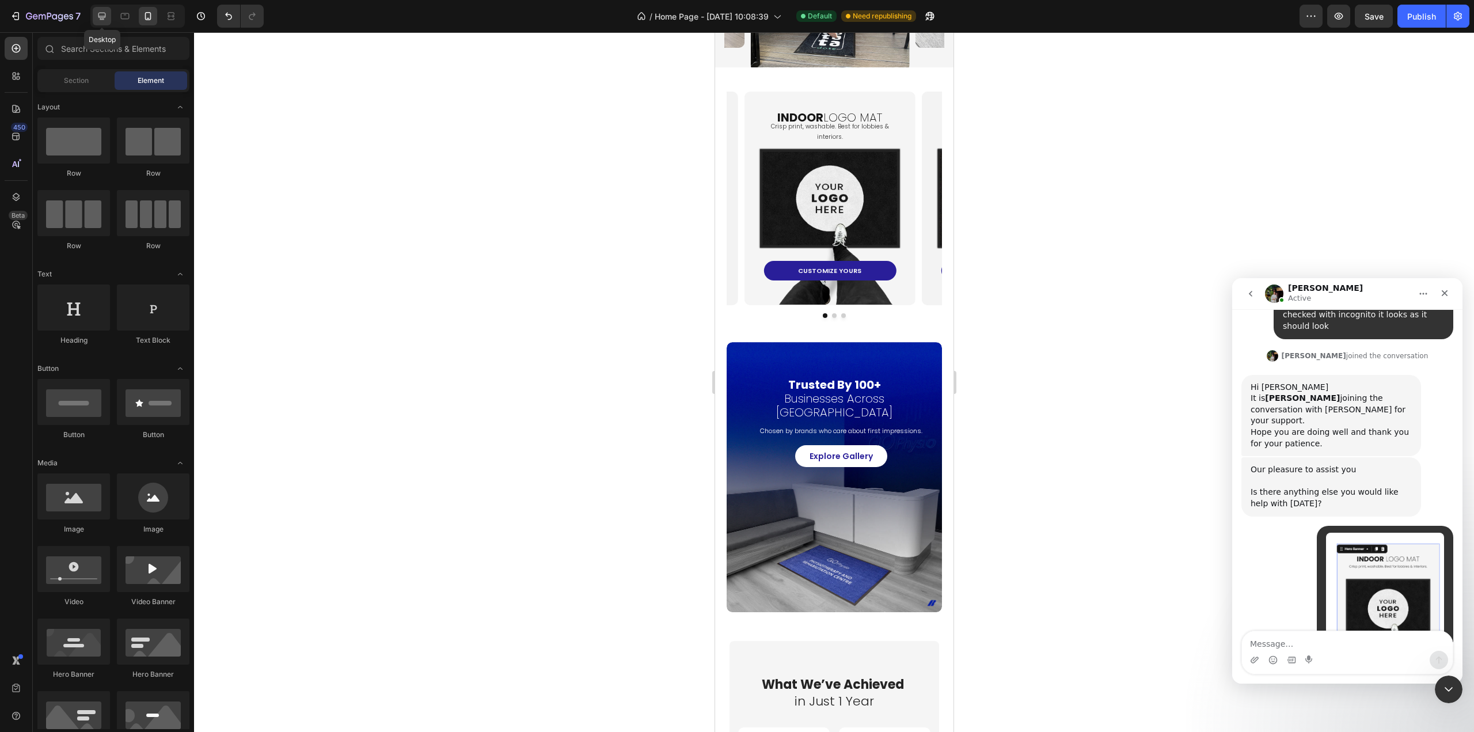
drag, startPoint x: 97, startPoint y: 21, endPoint x: 249, endPoint y: 345, distance: 357.9
click at [97, 21] on icon at bounding box center [102, 16] width 12 height 12
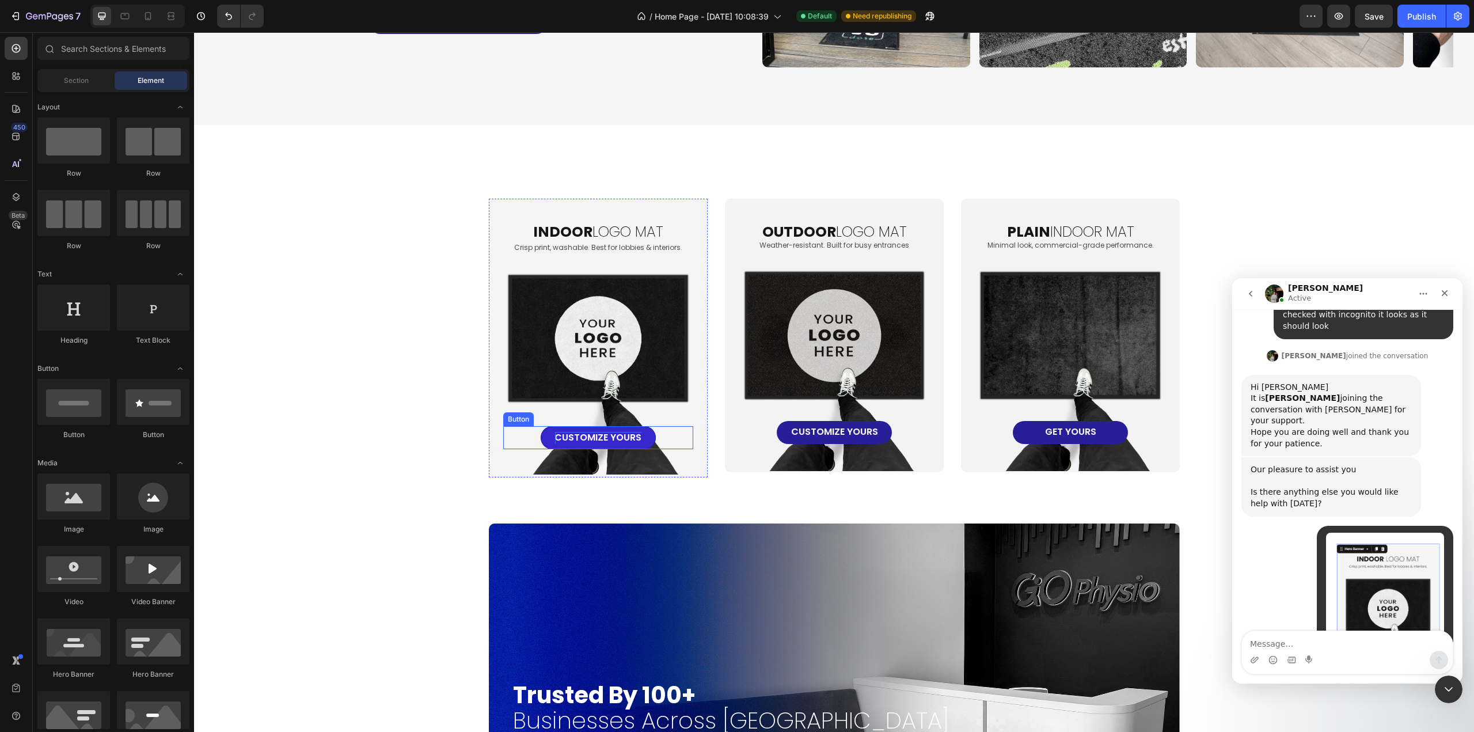
scroll to position [887, 0]
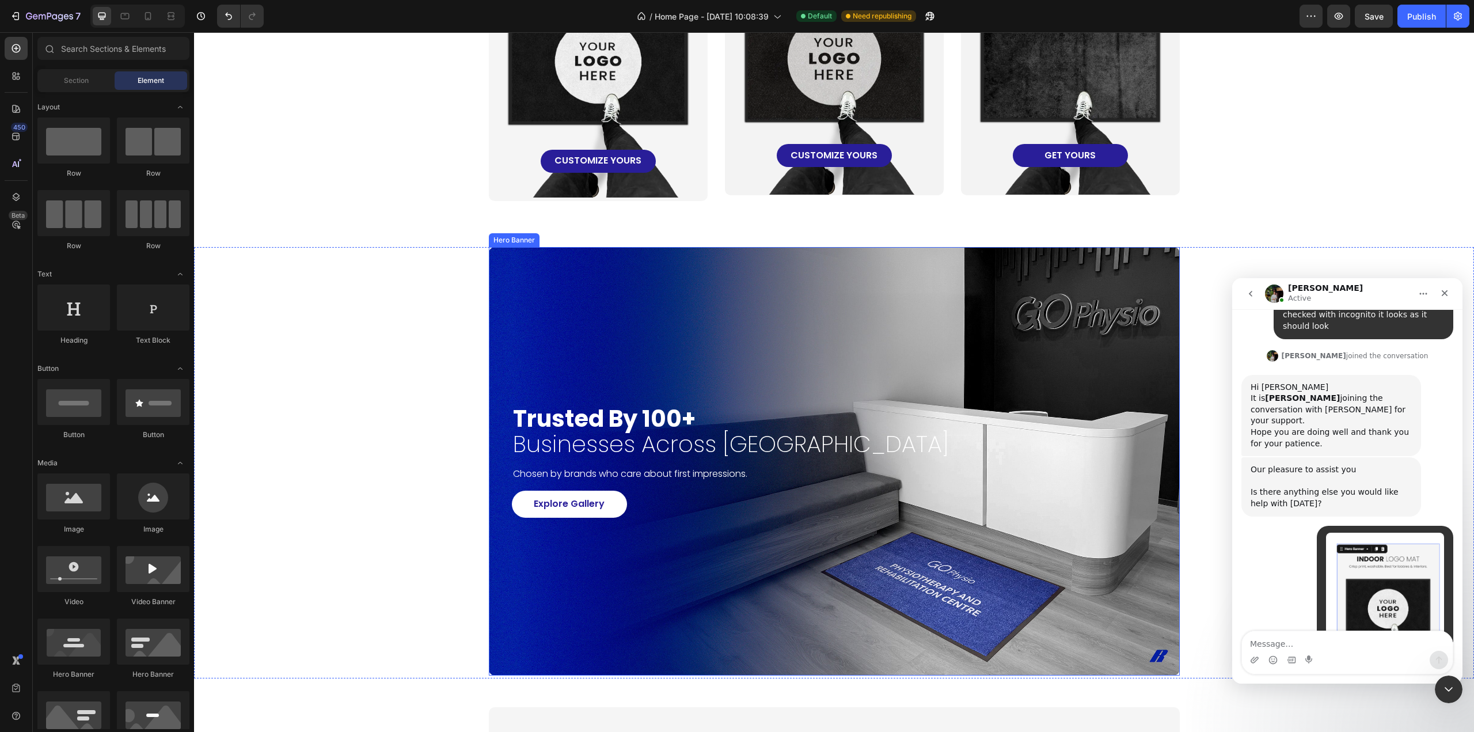
click at [579, 624] on div "Background Image" at bounding box center [834, 461] width 691 height 428
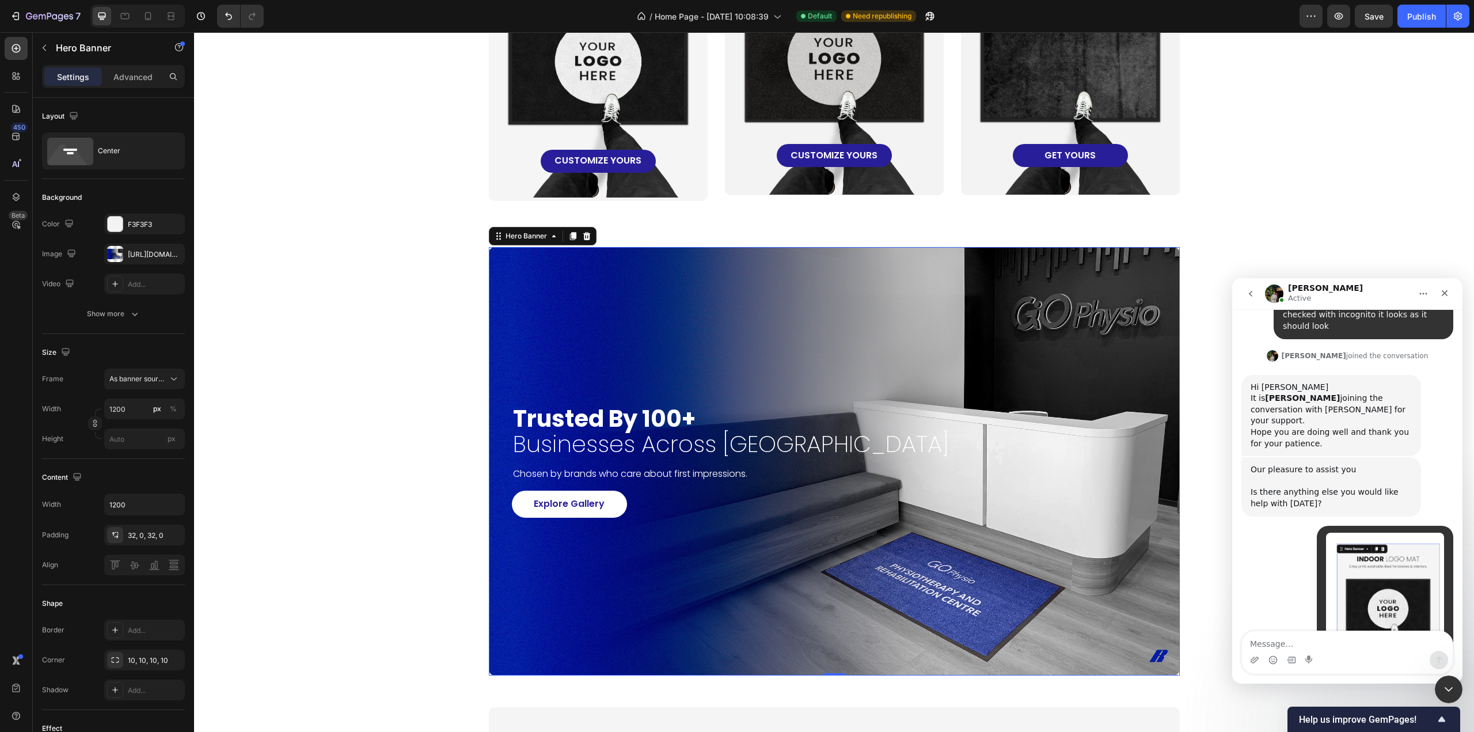
click at [818, 550] on div "Background Image" at bounding box center [834, 461] width 691 height 428
click at [134, 257] on div "[URL][DOMAIN_NAME]" at bounding box center [144, 254] width 33 height 10
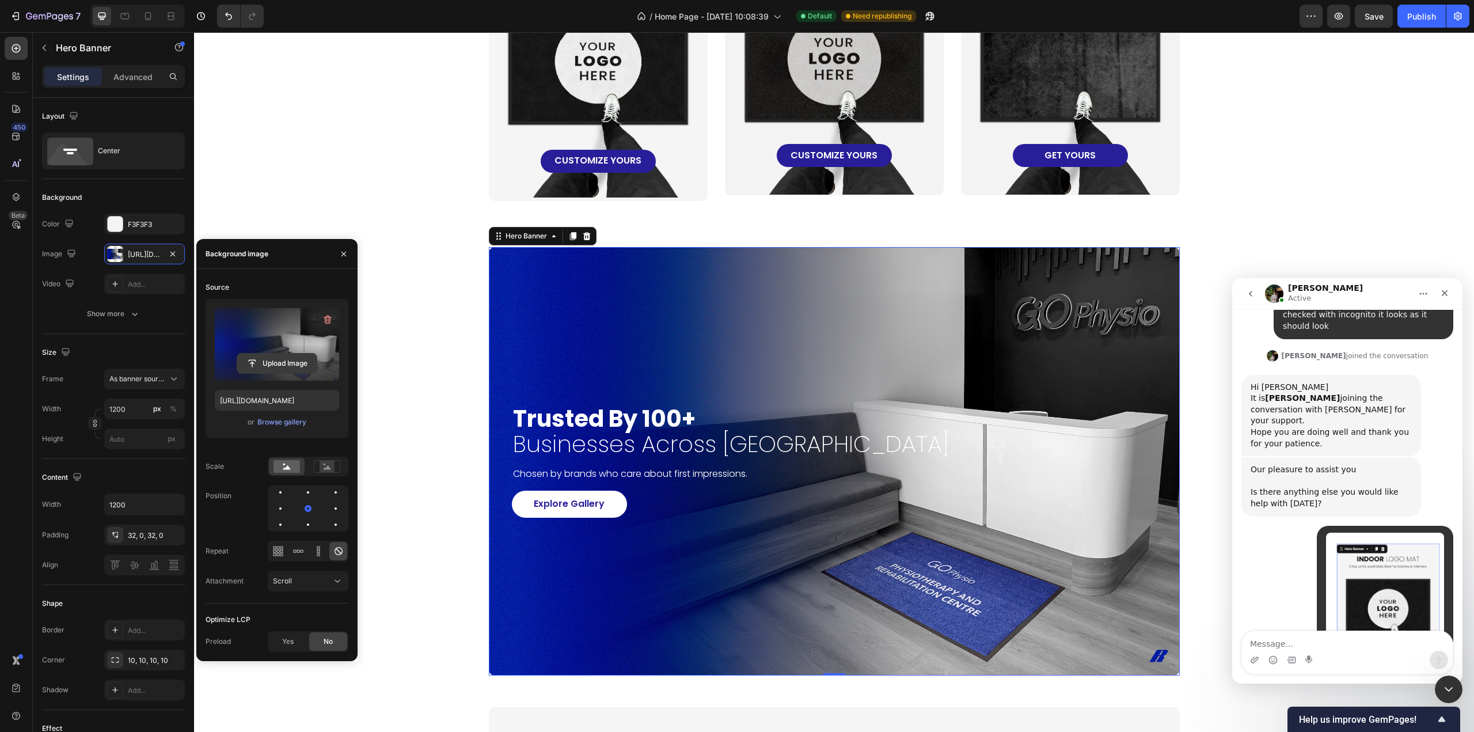
click at [285, 359] on input "file" at bounding box center [276, 363] width 79 height 20
type input "[URL][DOMAIN_NAME]"
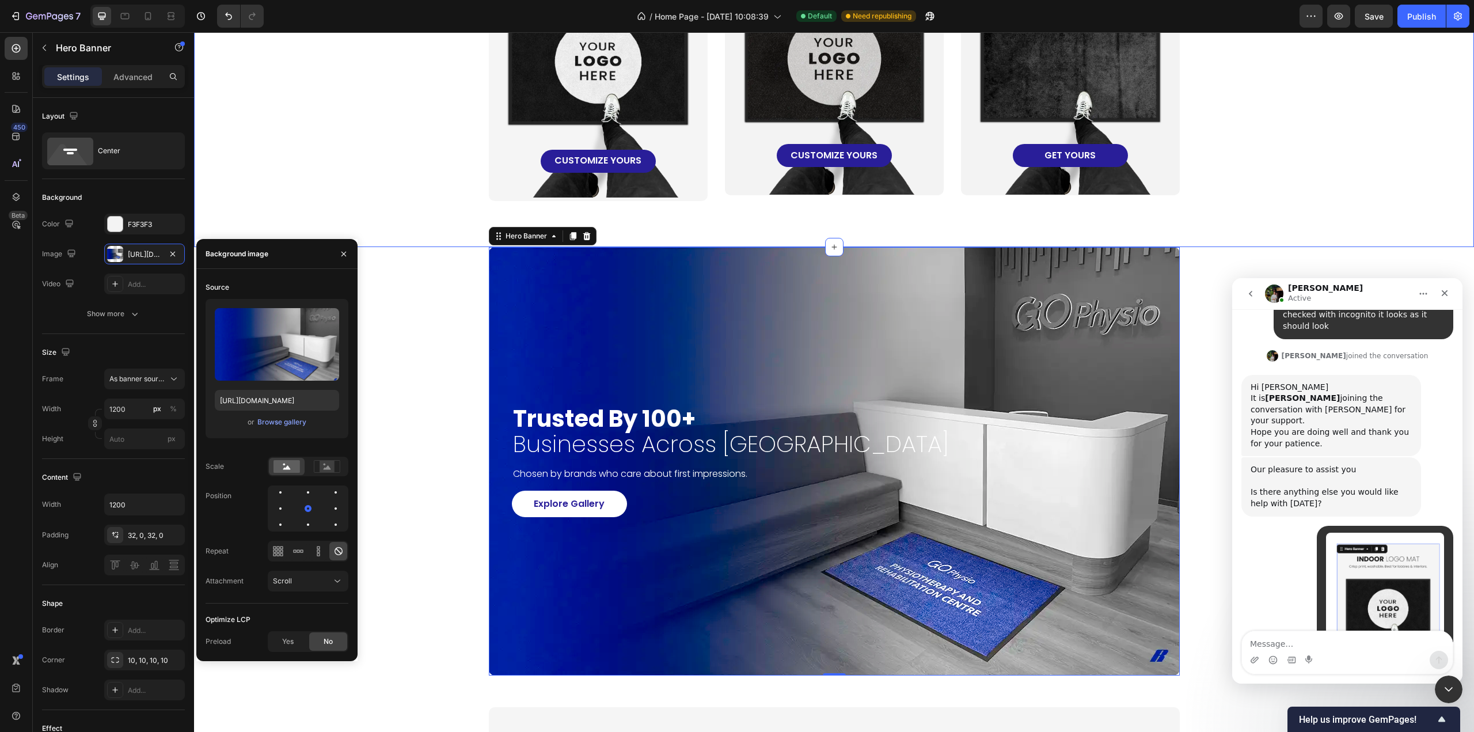
click at [1309, 211] on div "indoor logo mat Heading Crisp print, washable. Best for lobbies & interiors. Te…" at bounding box center [834, 61] width 1280 height 371
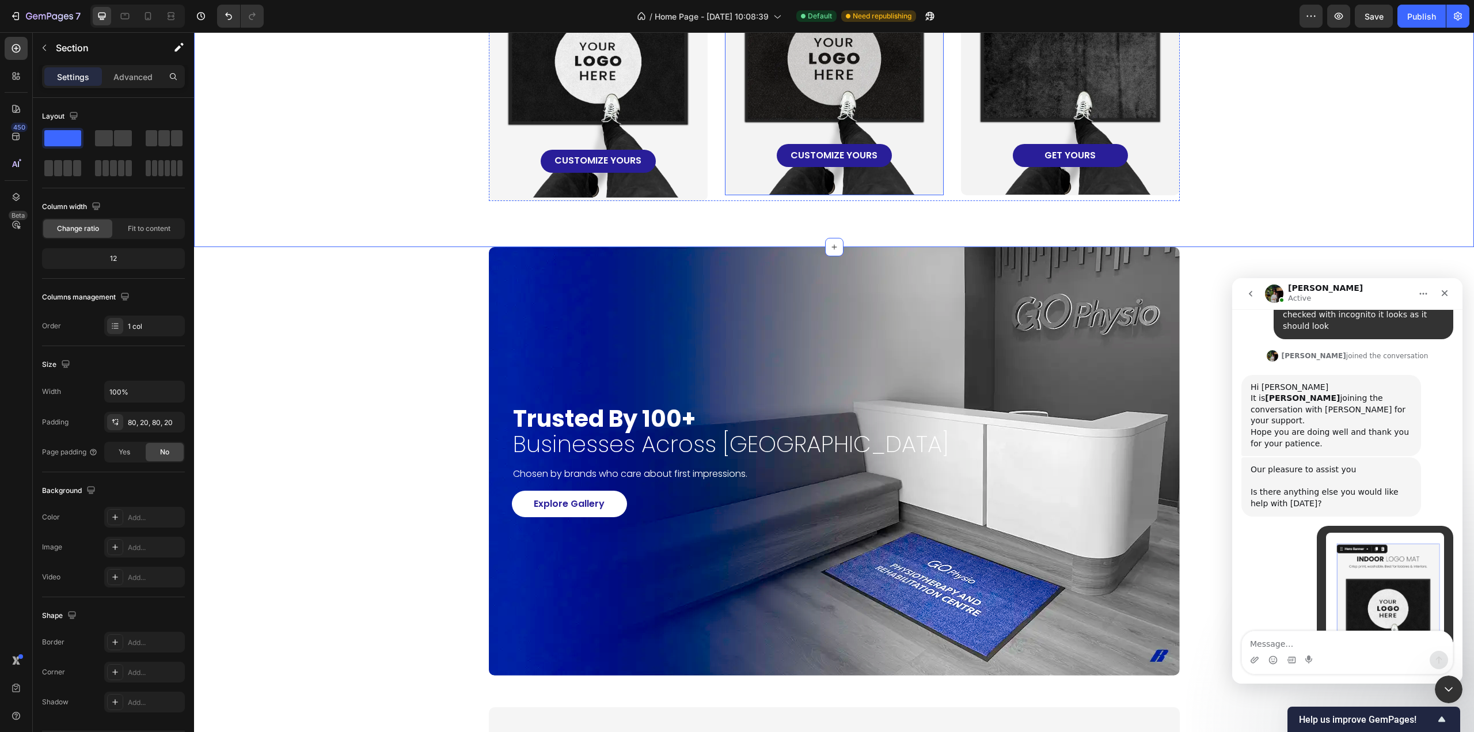
click at [784, 108] on div "oUTDOOR LOGO MAT Heading Weather-resistant. Built for busy entrances Text Block…" at bounding box center [834, 45] width 190 height 245
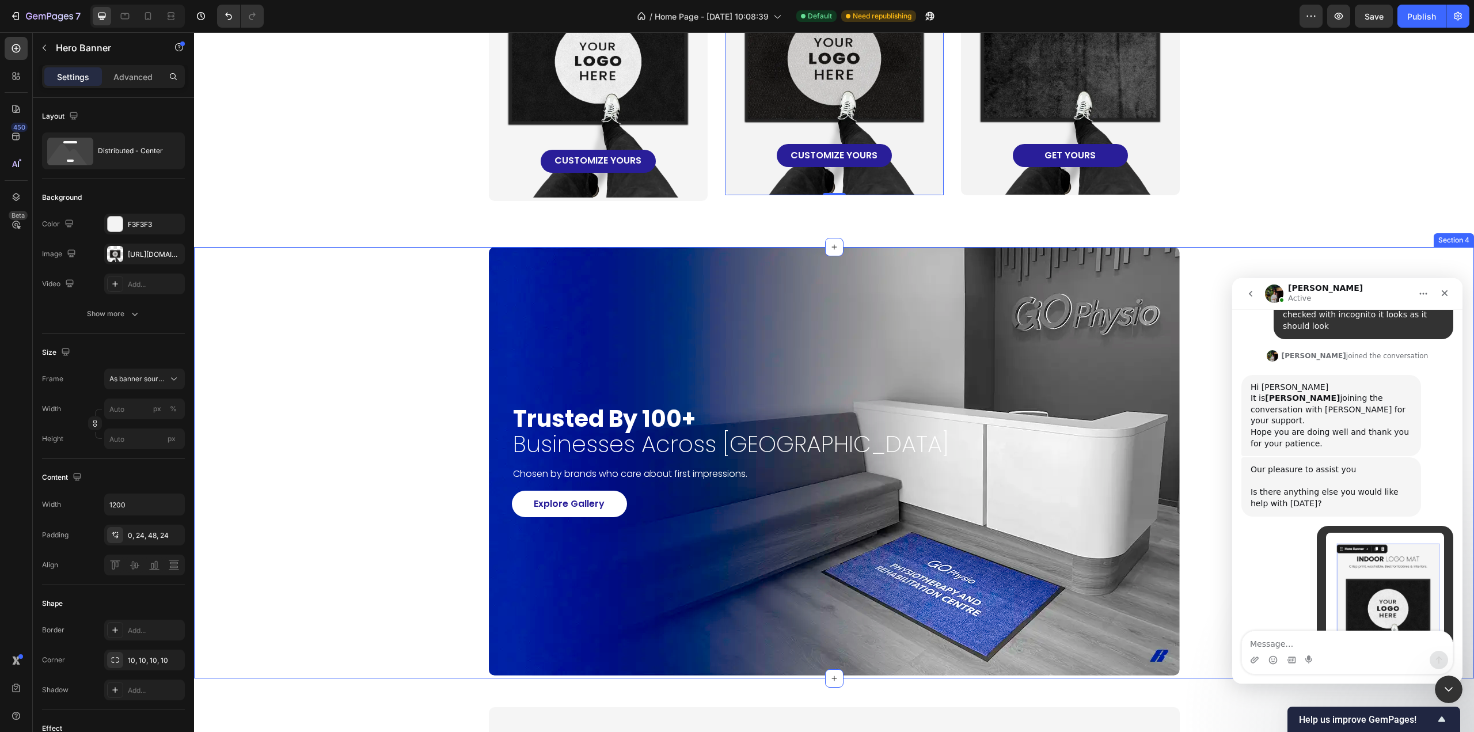
click at [363, 241] on div "indoor logo mat Heading Crisp print, washable. Best for lobbies & interiors. Te…" at bounding box center [834, 61] width 1280 height 371
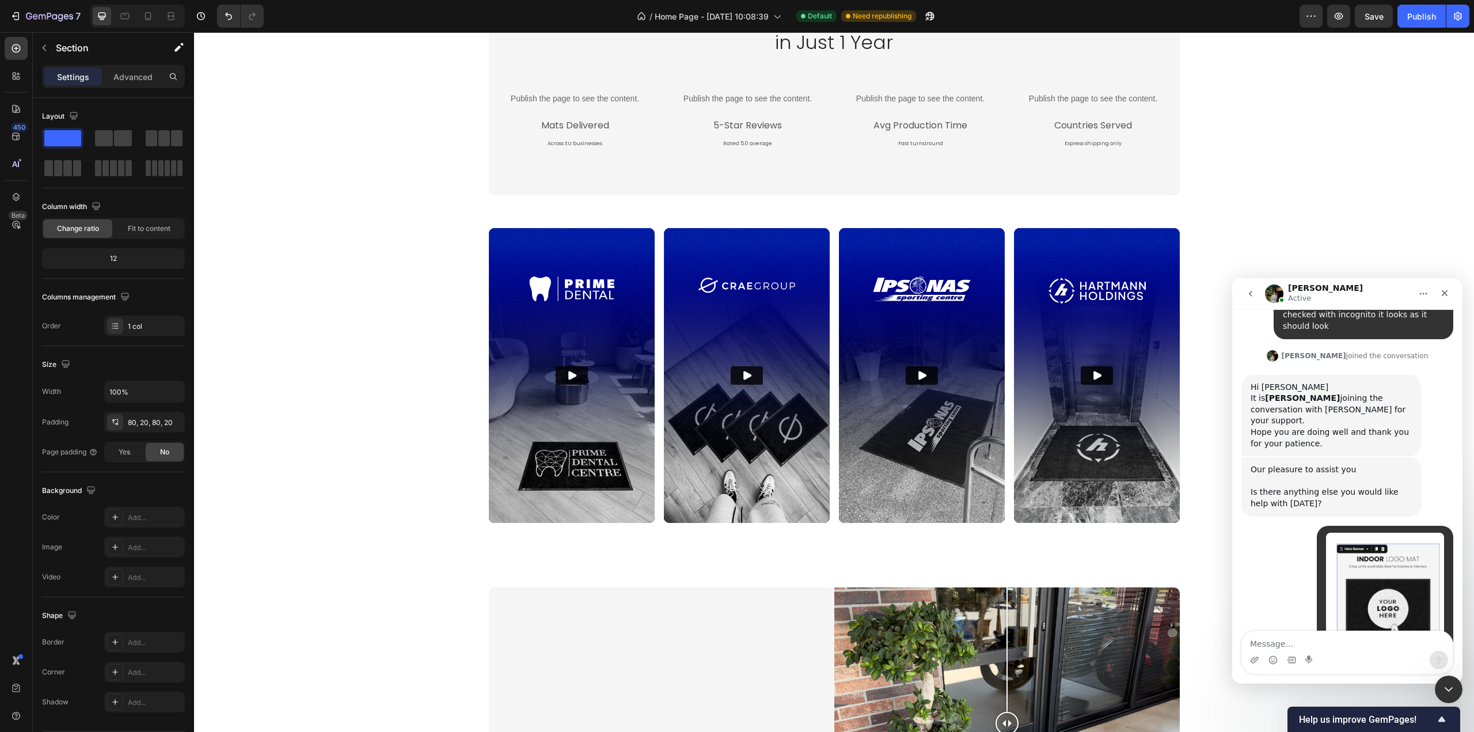
scroll to position [14854, 0]
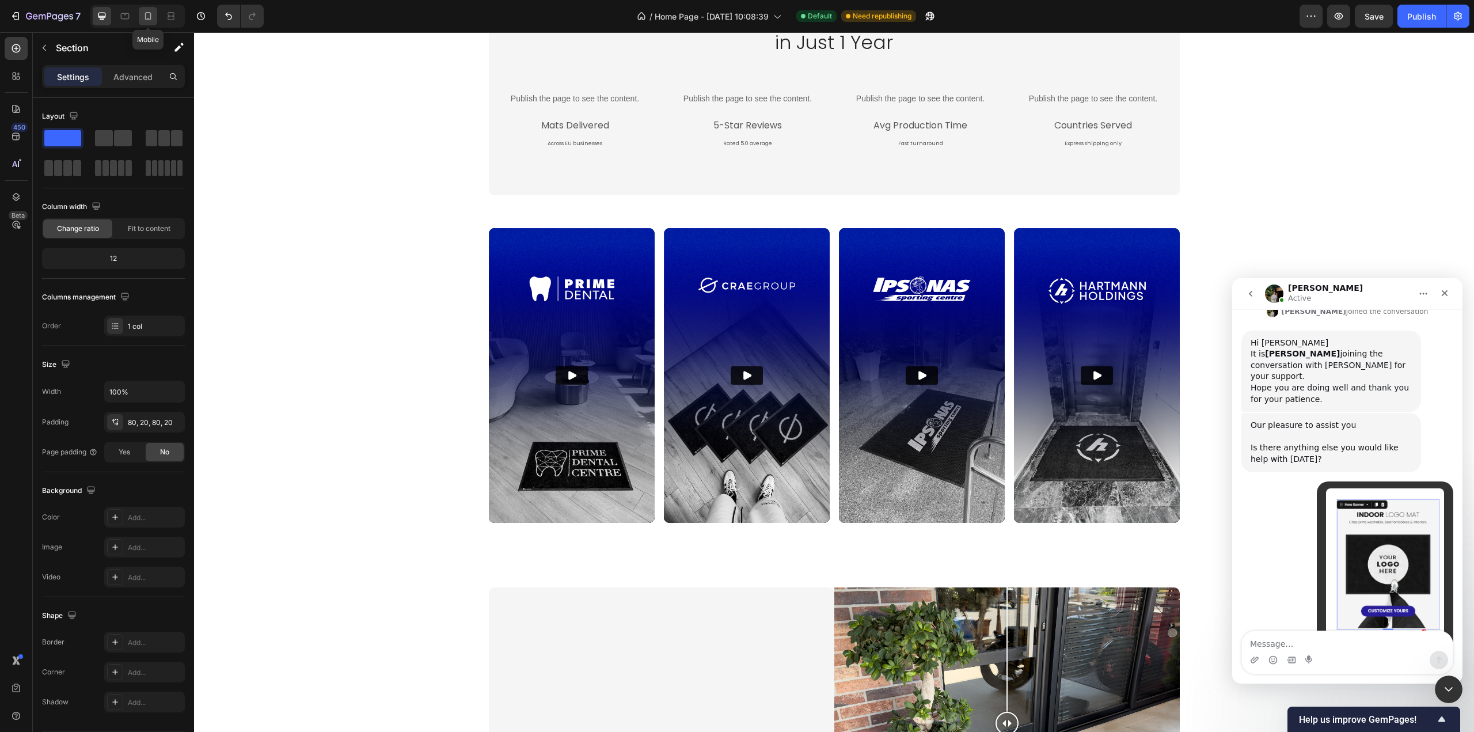
drag, startPoint x: 139, startPoint y: 16, endPoint x: 124, endPoint y: 518, distance: 502.7
click at [139, 16] on div at bounding box center [148, 16] width 18 height 18
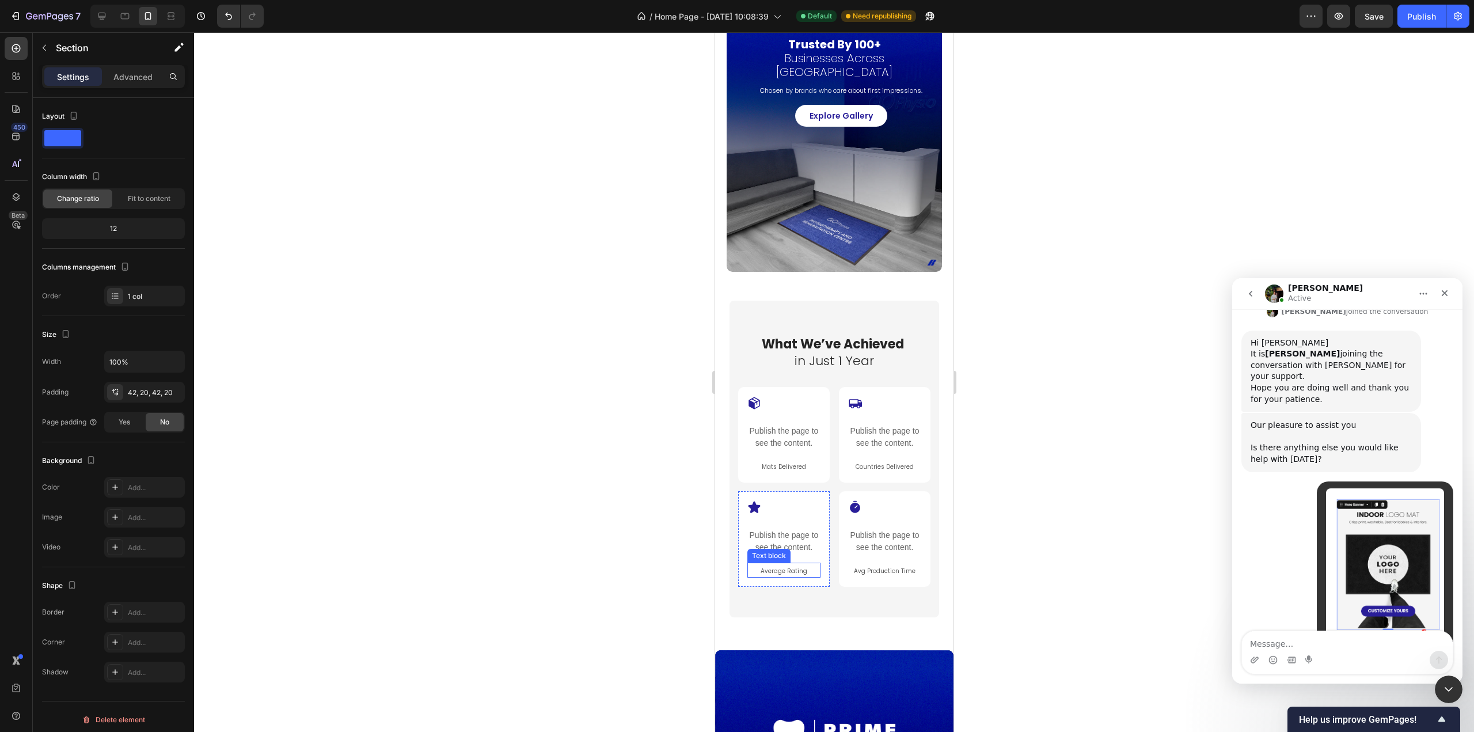
scroll to position [444, 0]
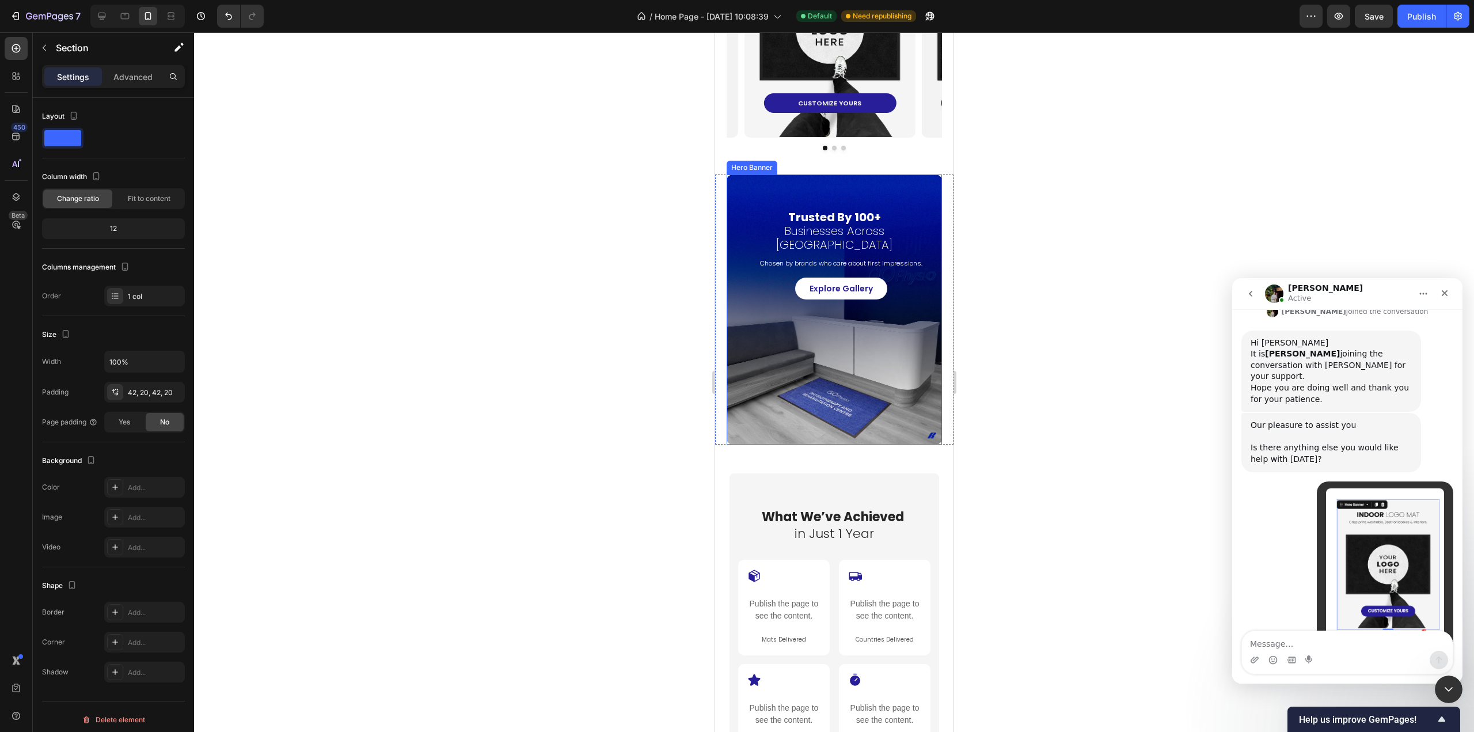
click at [847, 404] on div "Background Image" at bounding box center [833, 309] width 215 height 270
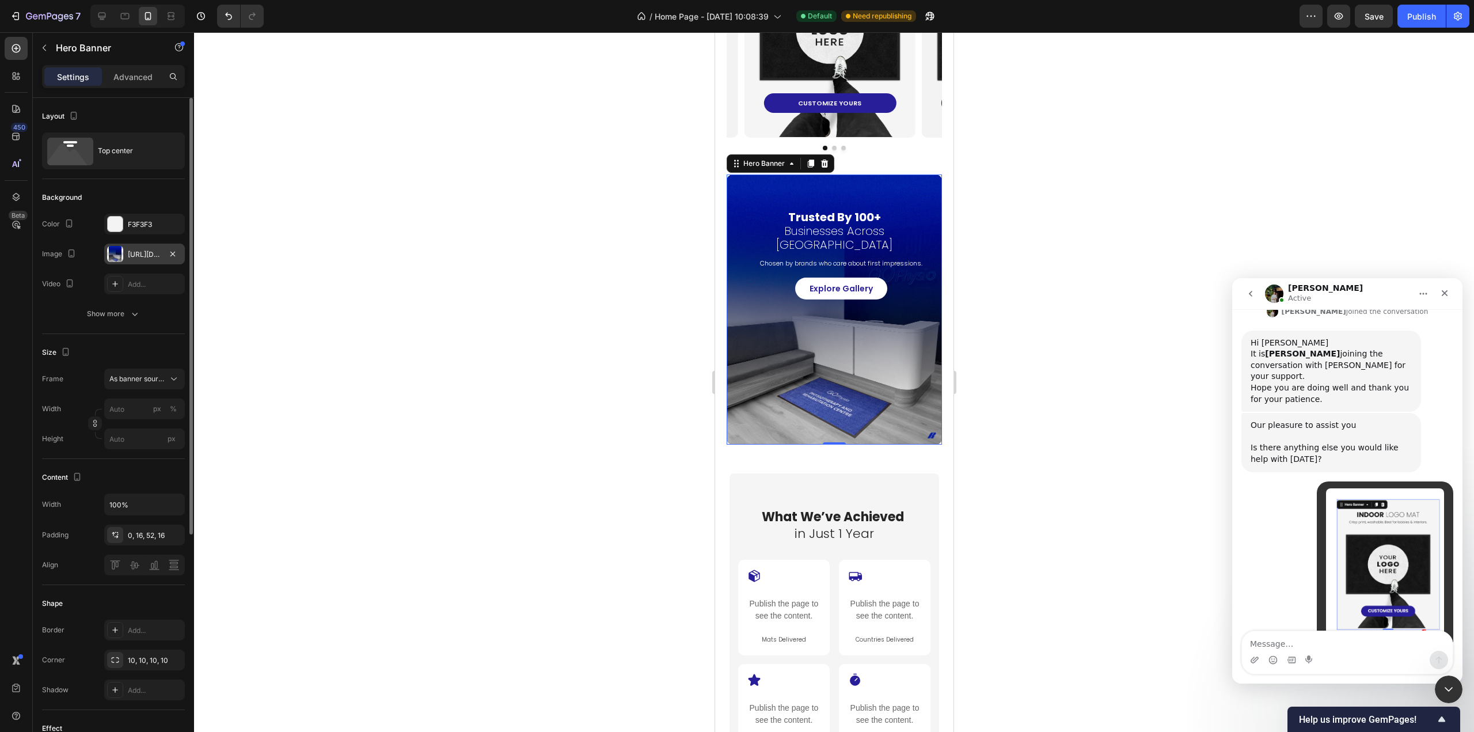
click at [129, 256] on div "[URL][DOMAIN_NAME]" at bounding box center [144, 254] width 33 height 10
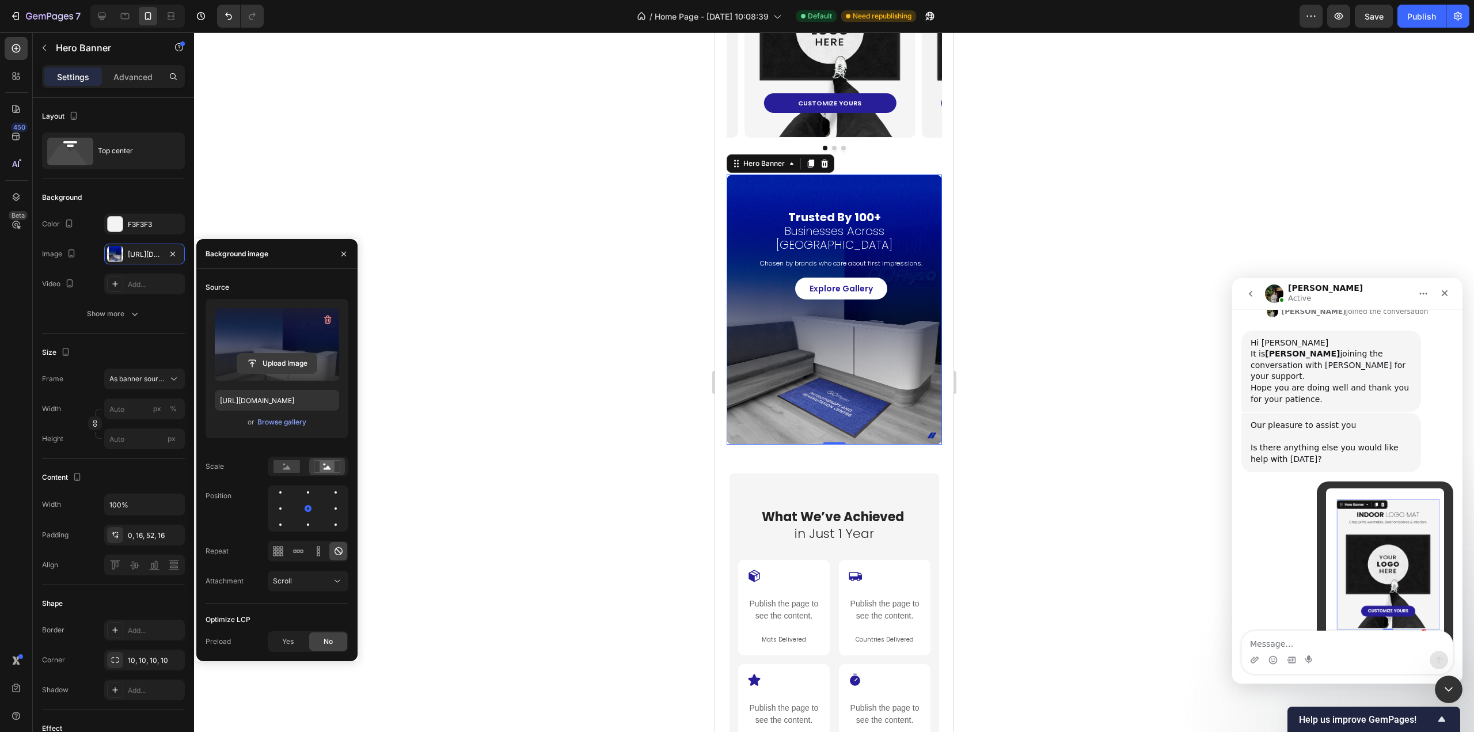
click at [275, 364] on input "file" at bounding box center [276, 363] width 79 height 20
type input "[URL][DOMAIN_NAME]"
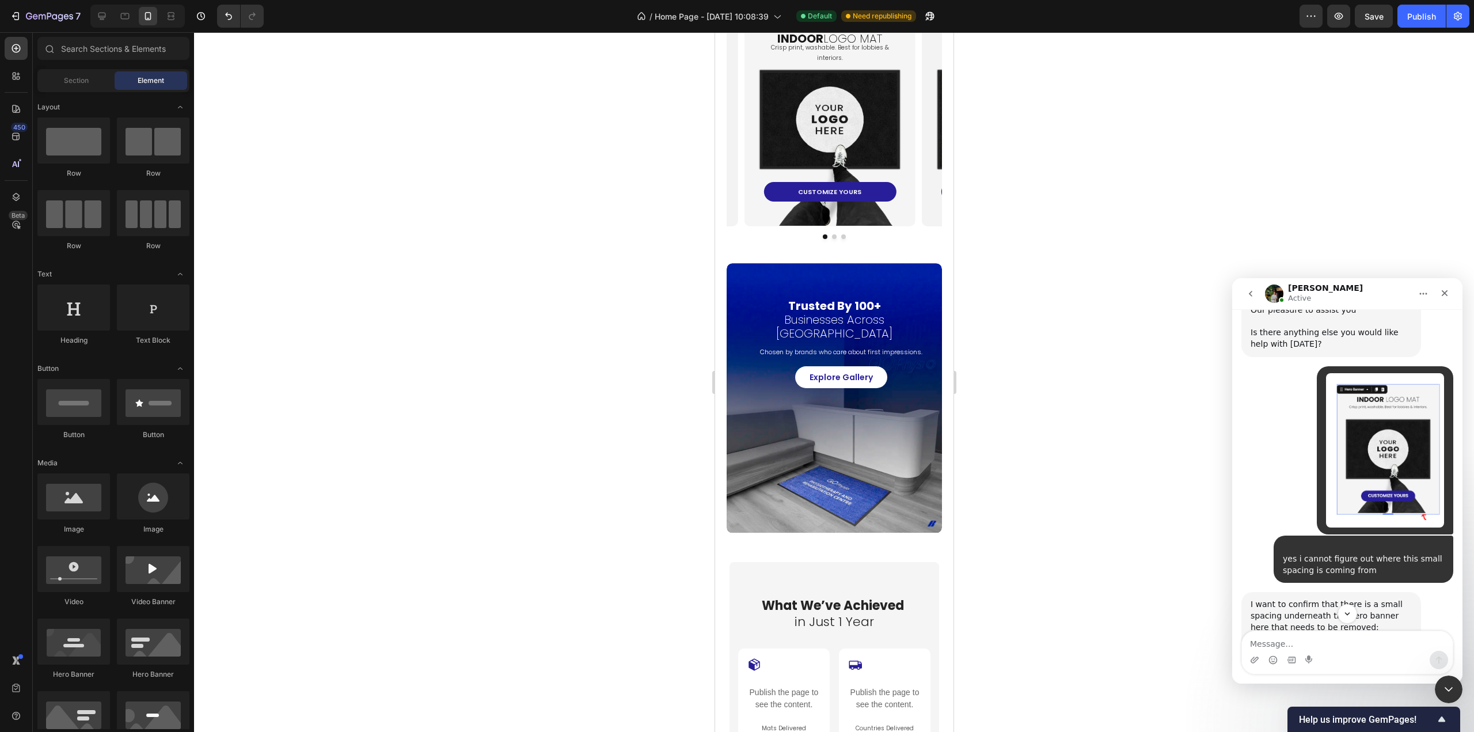
scroll to position [15026, 0]
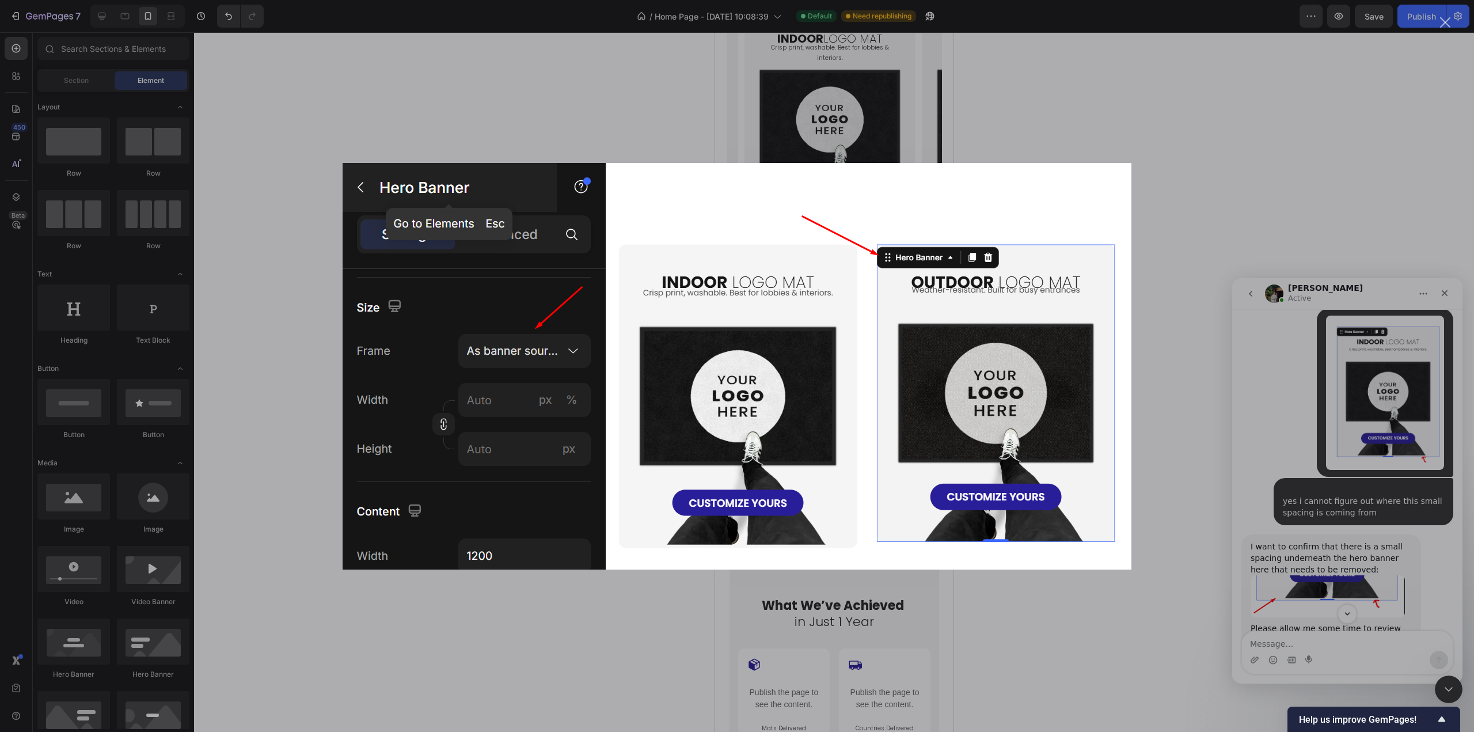
click at [1352, 506] on div "Intercom messenger" at bounding box center [737, 366] width 1474 height 732
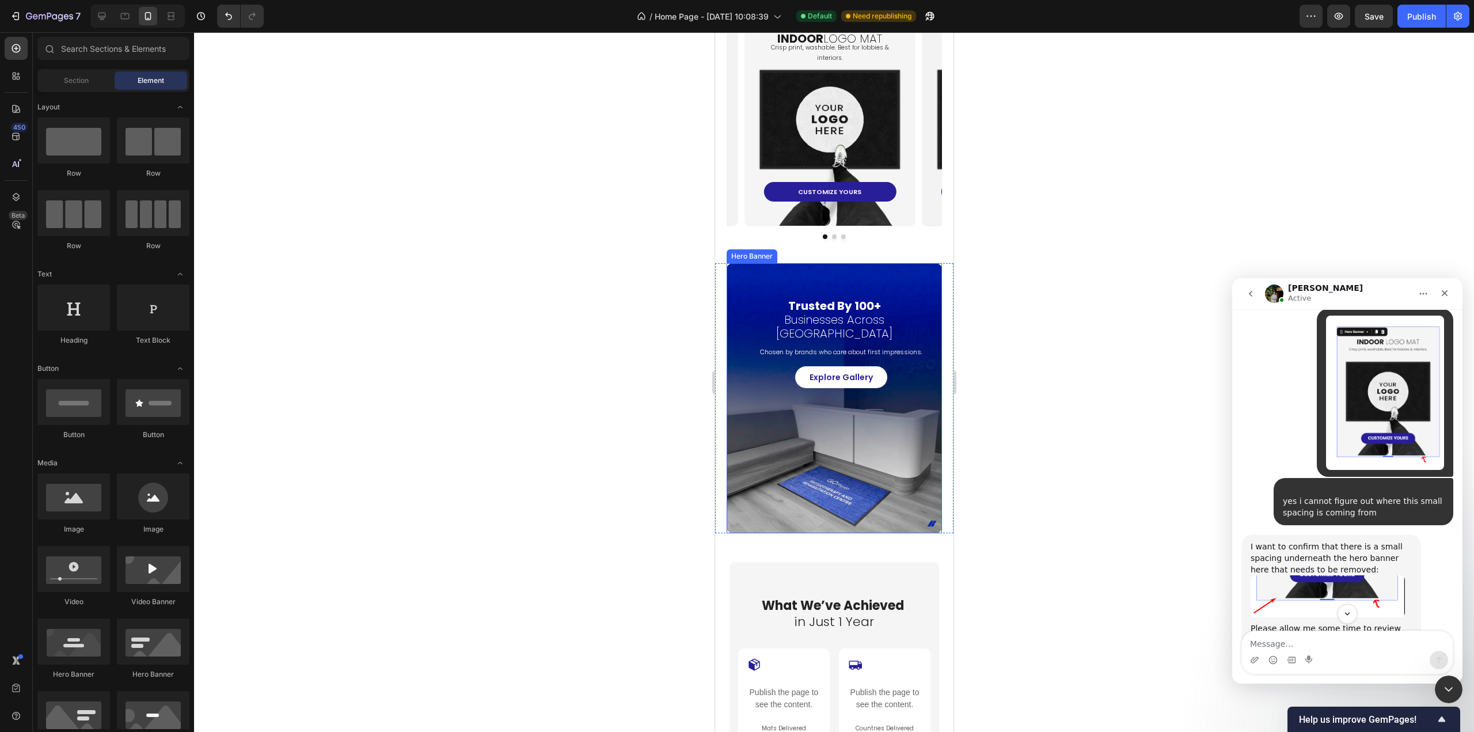
scroll to position [194, 0]
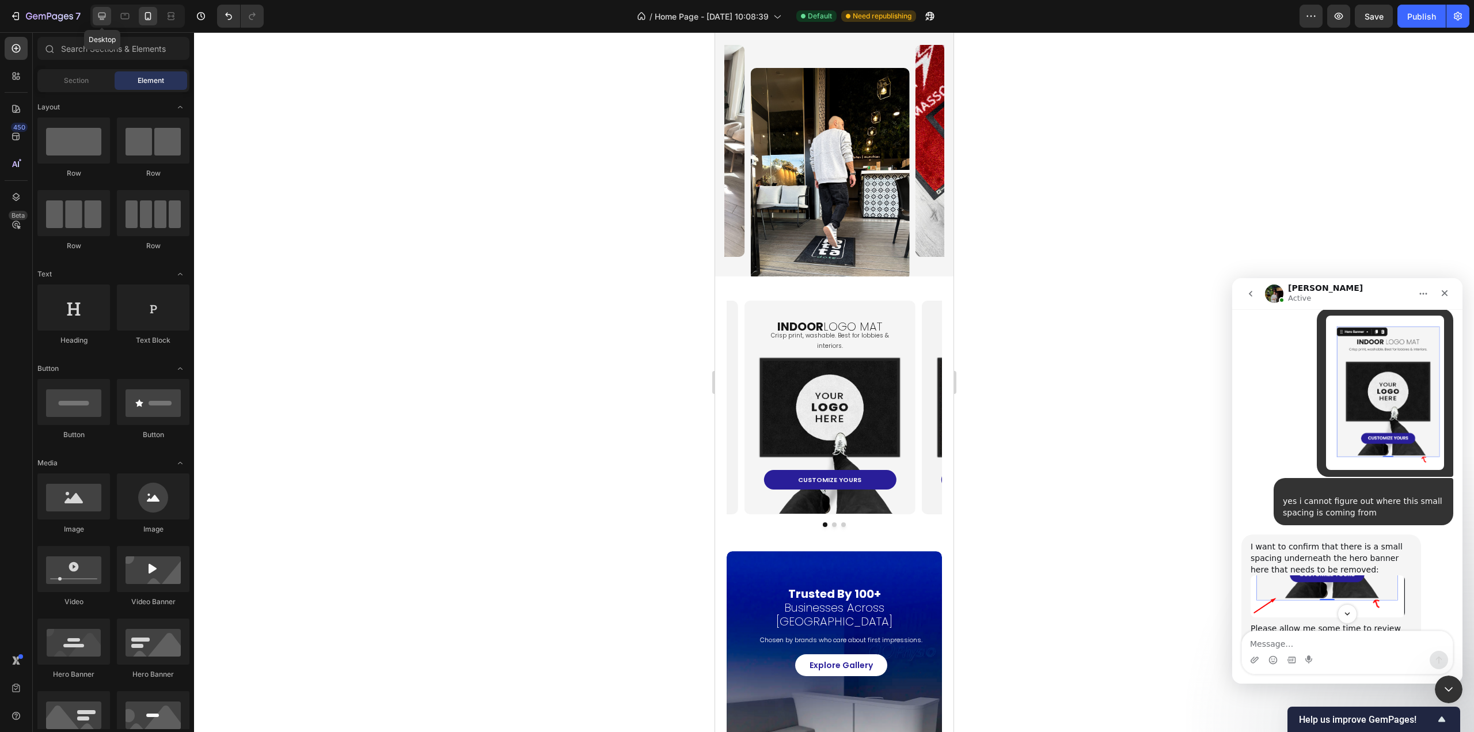
drag, startPoint x: 95, startPoint y: 18, endPoint x: 414, endPoint y: 299, distance: 425.8
click at [95, 18] on div at bounding box center [102, 16] width 18 height 18
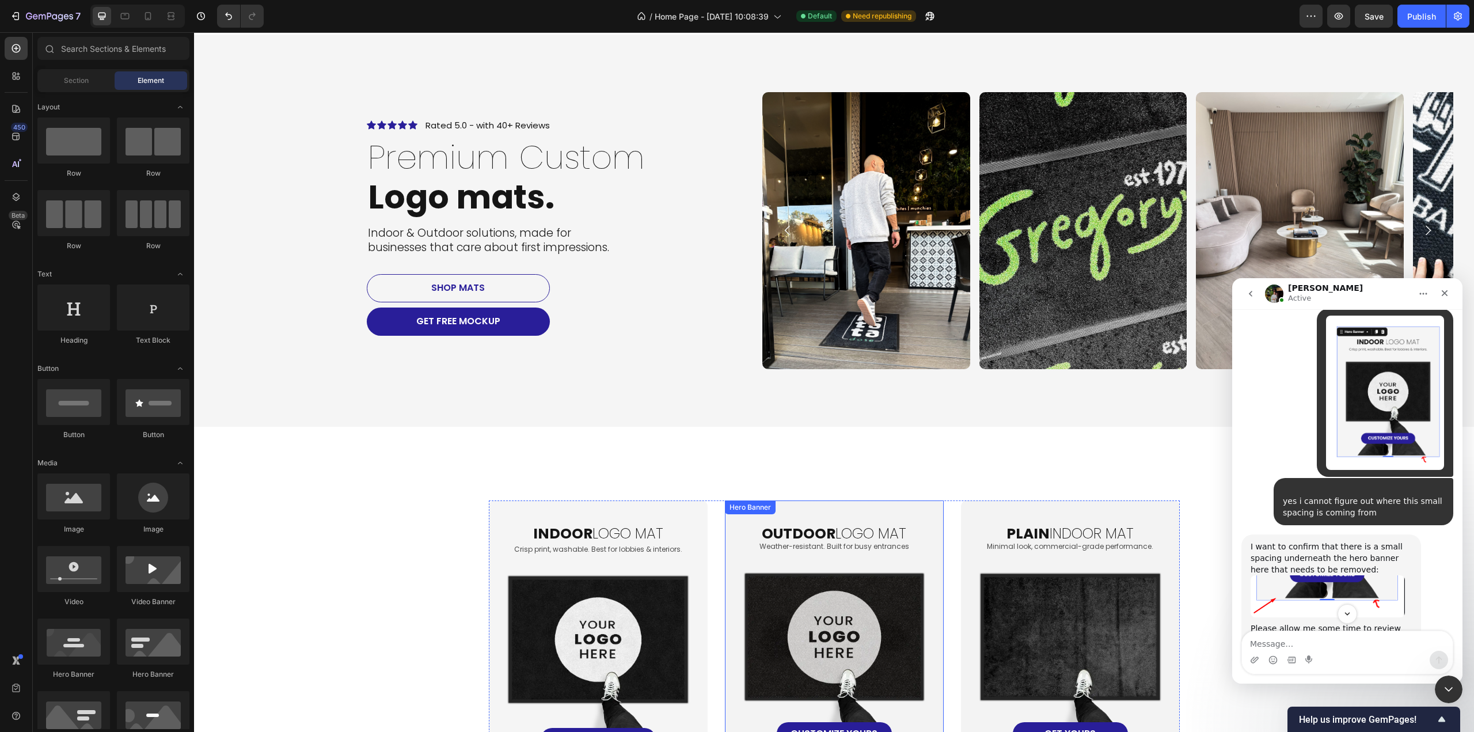
scroll to position [482, 0]
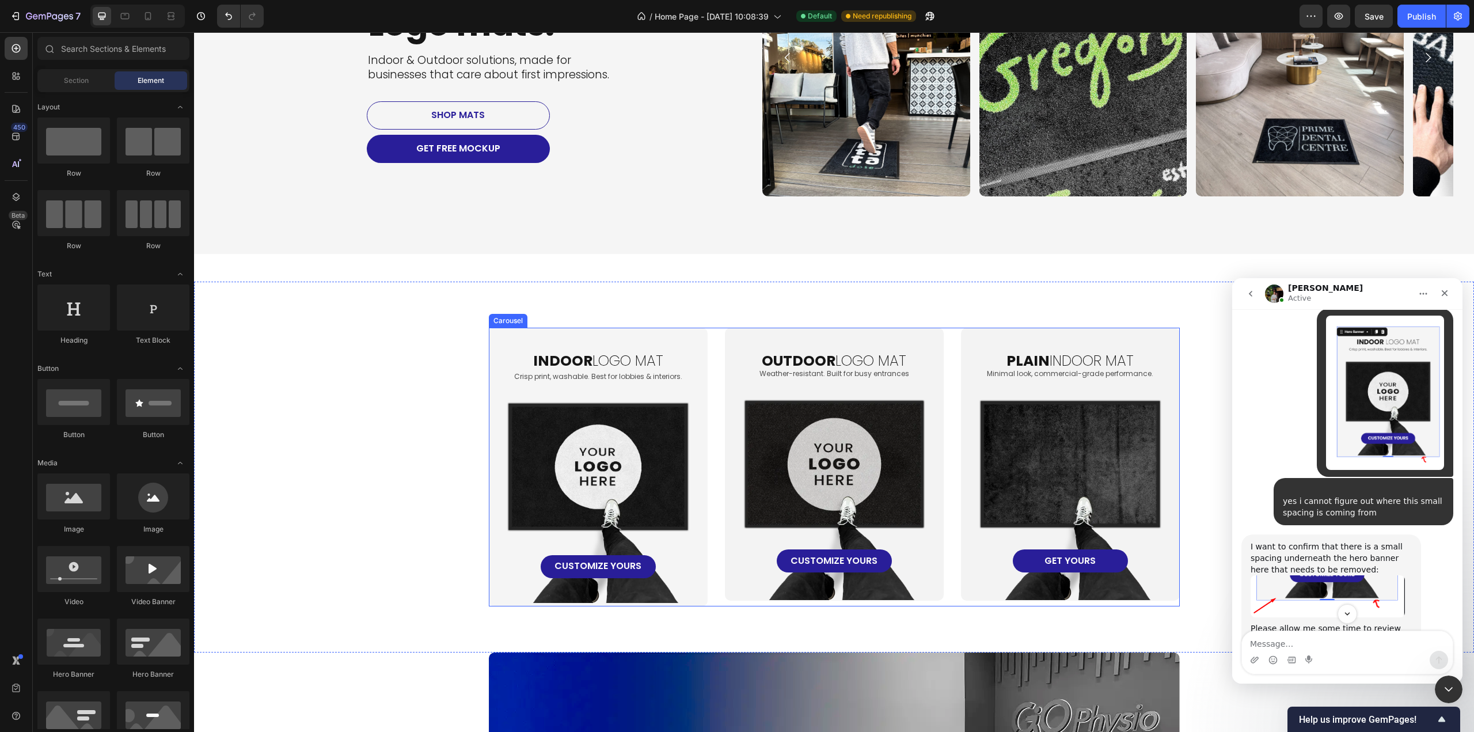
click at [709, 429] on div "indoor logo mat Heading Crisp print, washable. Best for lobbies & interiors. Te…" at bounding box center [834, 467] width 691 height 279
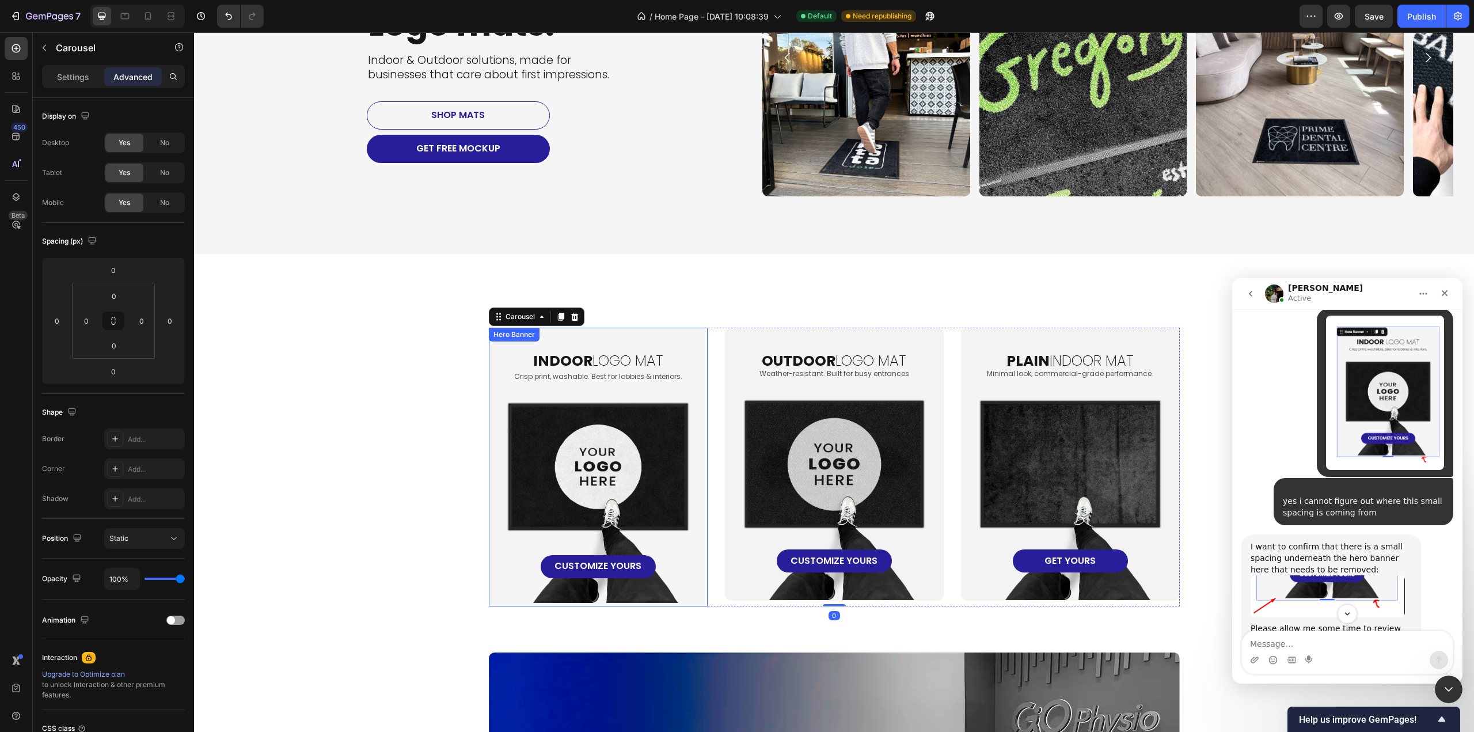
click at [683, 425] on div "indoor logo mat Heading Crisp print, washable. Best for lobbies & interiors. Te…" at bounding box center [598, 453] width 190 height 250
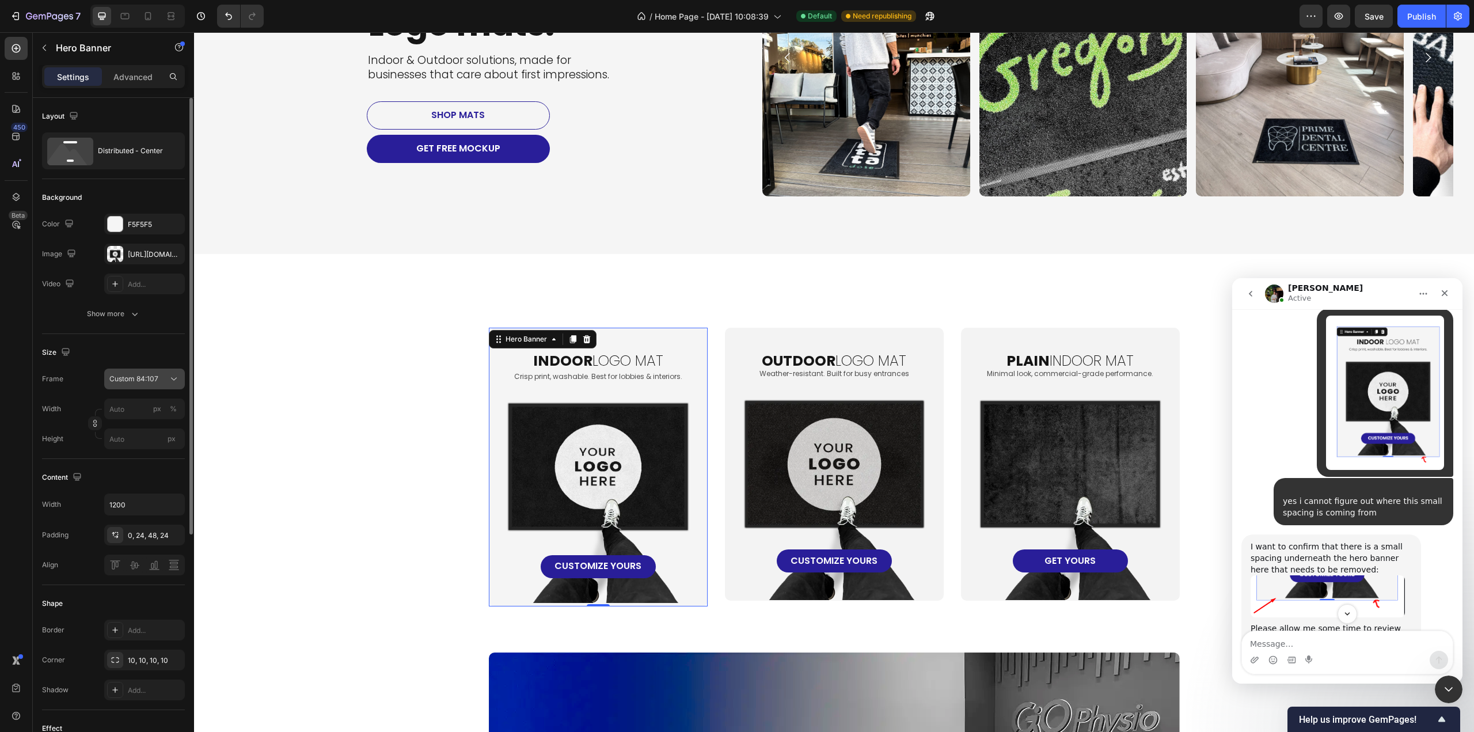
click at [176, 379] on icon at bounding box center [174, 379] width 12 height 12
click at [152, 405] on span "As banner source" at bounding box center [137, 406] width 57 height 10
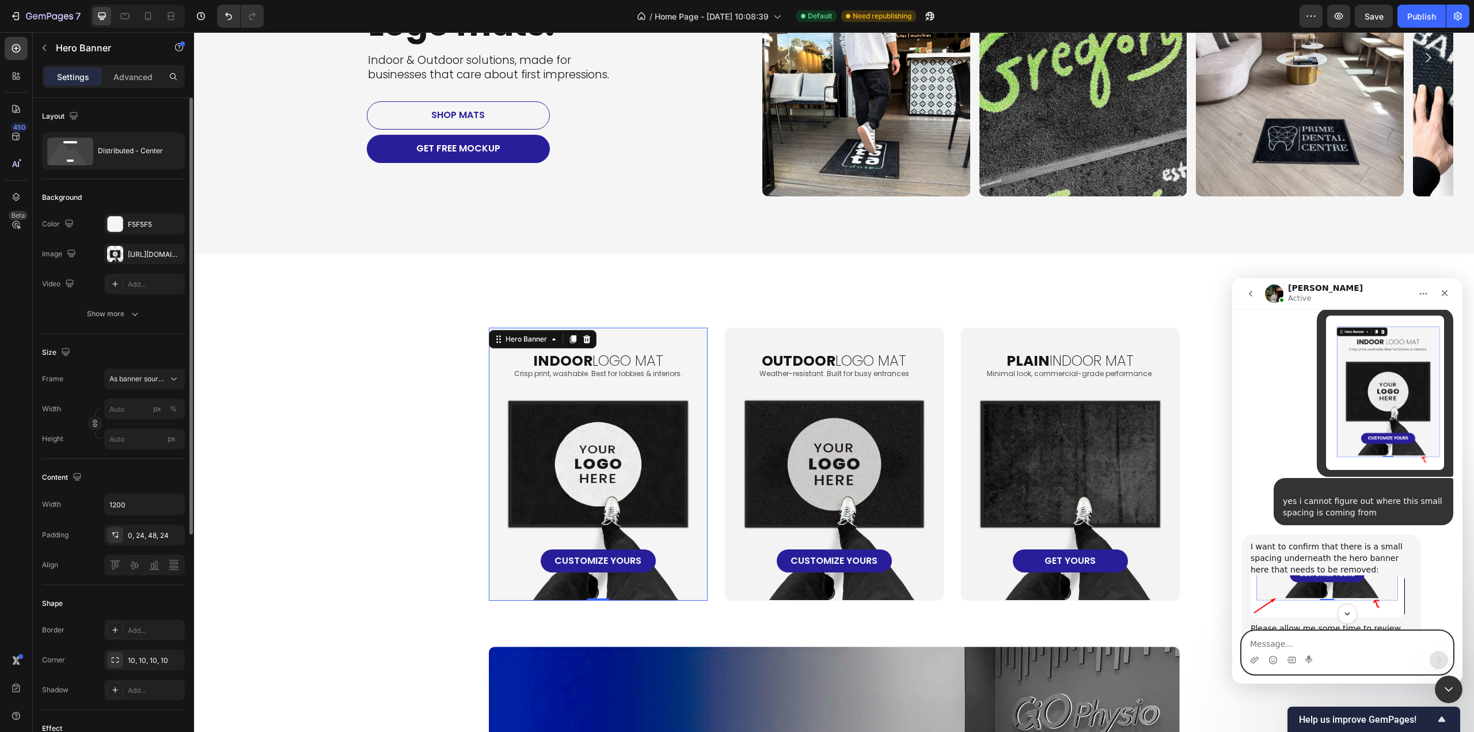
click at [1352, 650] on textarea "Message…" at bounding box center [1347, 641] width 211 height 20
type textarea "o"
type textarea "OHH i see thank you i chosen the as banner source for all of them and it works …"
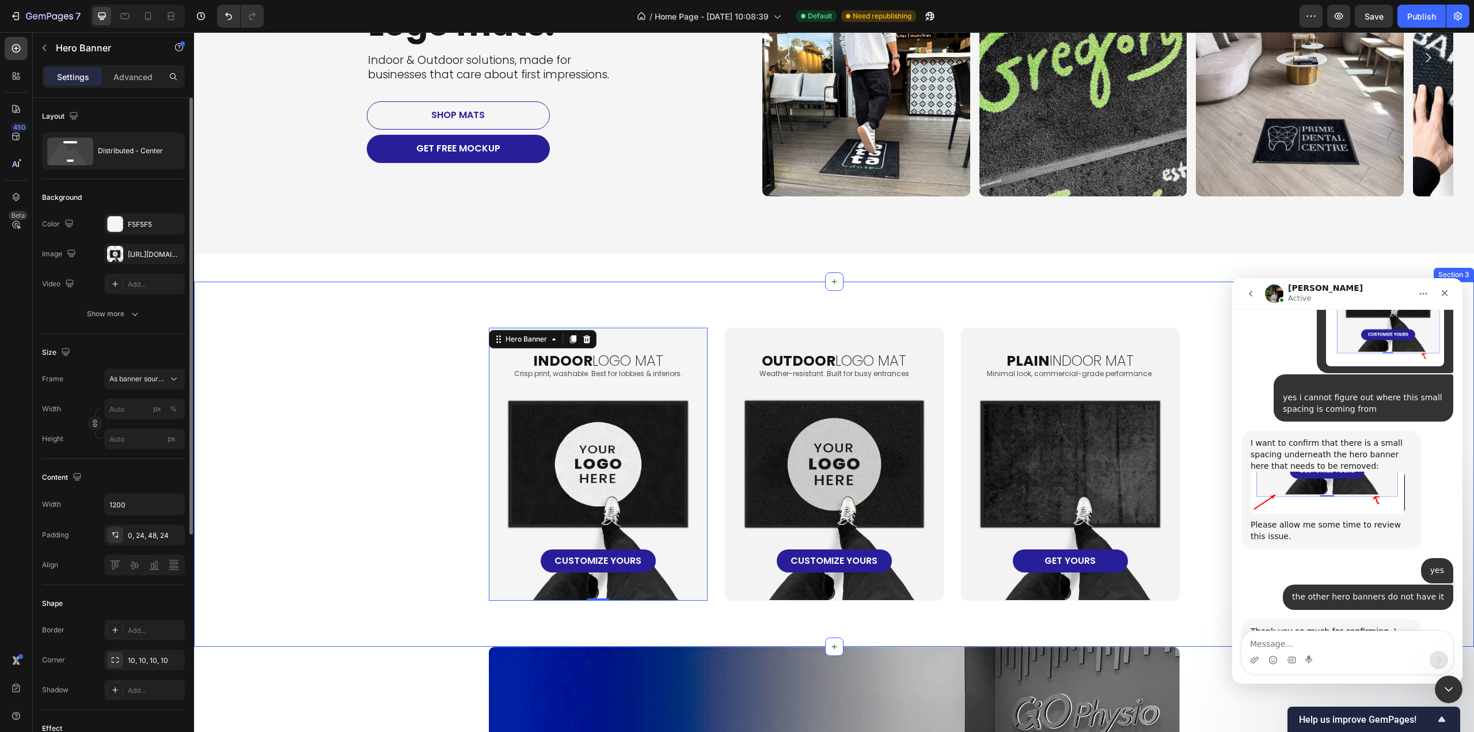
click at [409, 562] on div "indoor logo mat Heading Crisp print, washable. Best for lobbies & interiors. Te…" at bounding box center [833, 464] width 1257 height 273
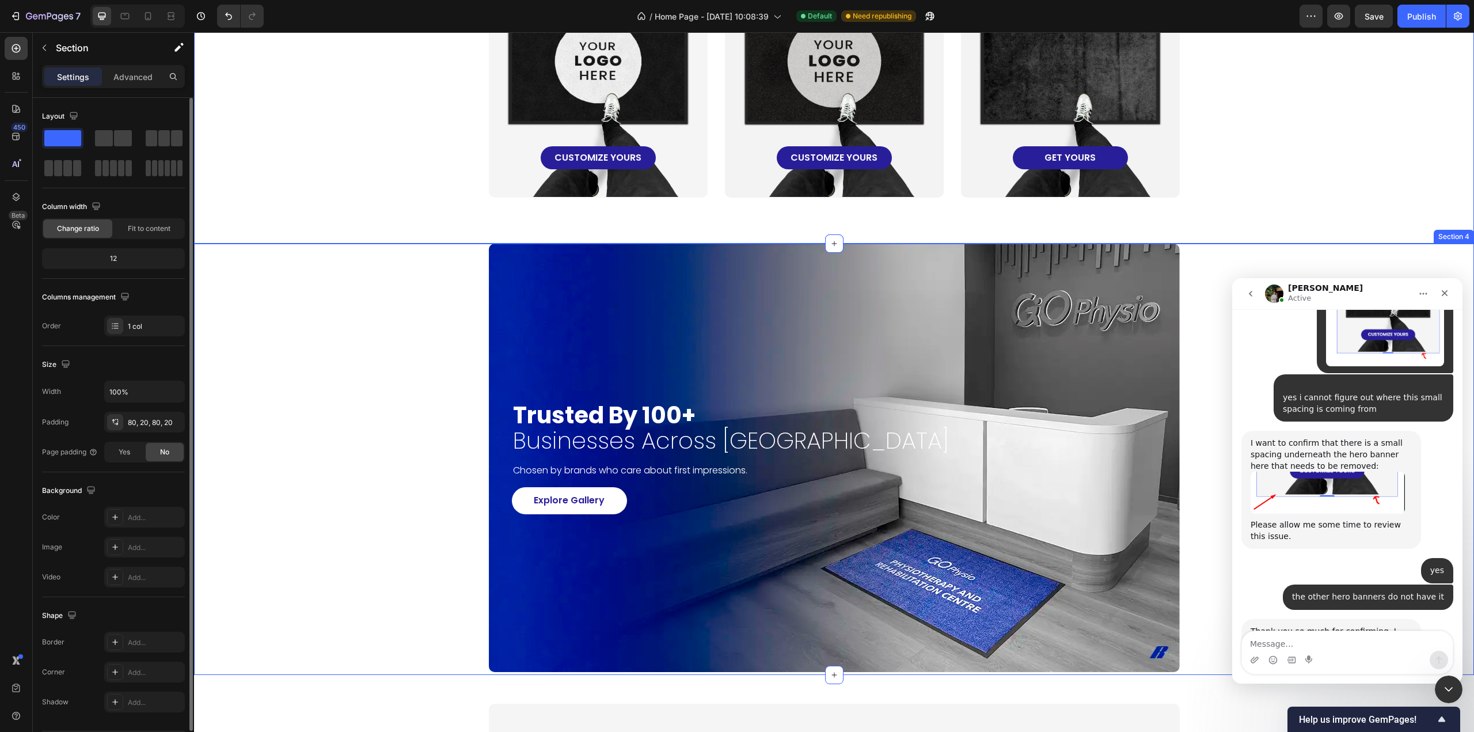
click at [402, 597] on div "trusted by 100+ businesses across [GEOGRAPHIC_DATA] Heading Chosen by brands wh…" at bounding box center [833, 457] width 1257 height 428
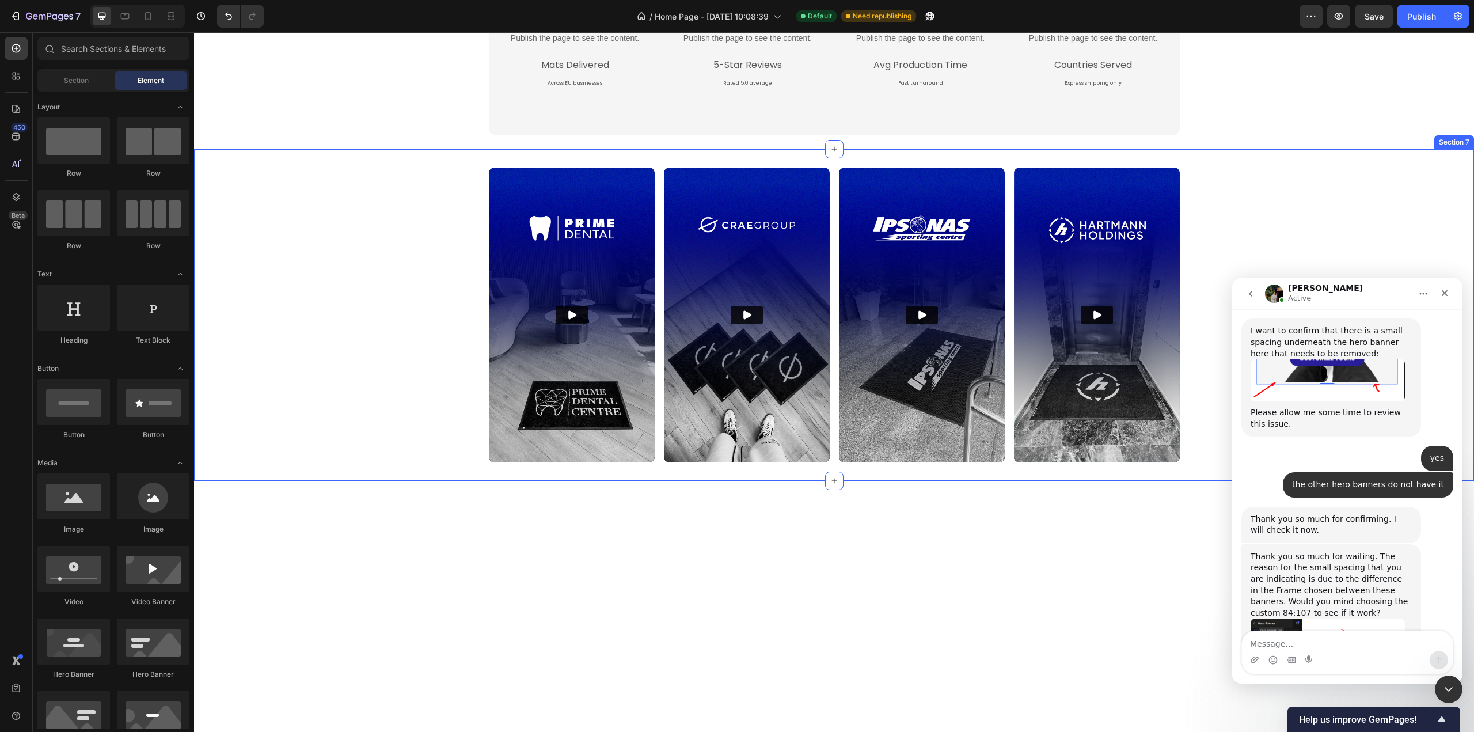
scroll to position [15198, 0]
